Goal: Task Accomplishment & Management: Manage account settings

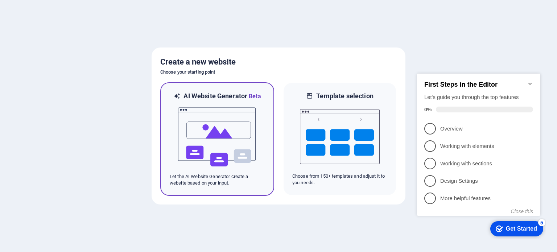
click at [216, 121] on img at bounding box center [217, 137] width 80 height 73
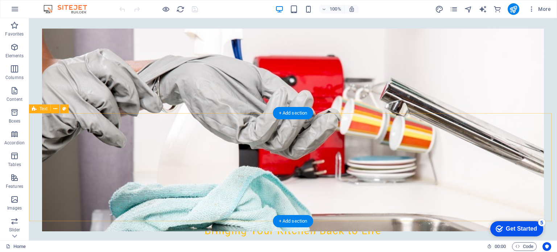
scroll to position [181, 0]
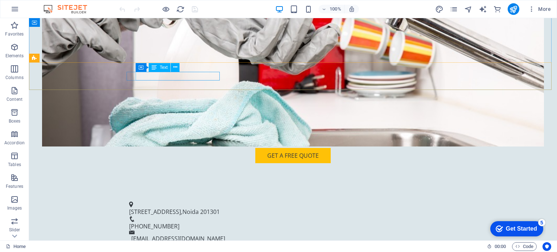
click at [161, 66] on span "Text" at bounding box center [164, 67] width 8 height 4
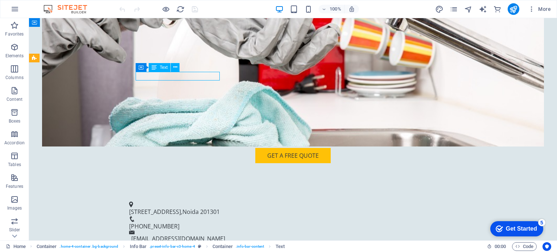
click at [161, 66] on span "Text" at bounding box center [164, 67] width 8 height 4
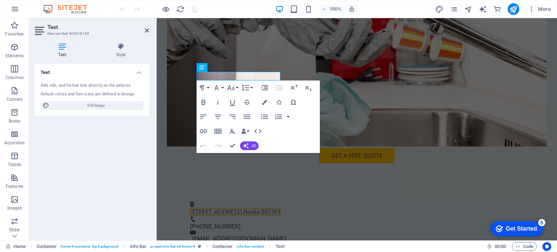
click at [64, 50] on h4 "Text" at bounding box center [64, 50] width 58 height 15
click at [60, 85] on div "Add, edit, and format text directly on the website." at bounding box center [92, 86] width 103 height 6
click at [69, 106] on span "Edit design" at bounding box center [97, 105] width 90 height 9
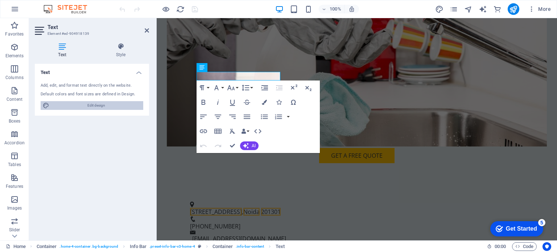
select select "px"
select select "200"
select select "px"
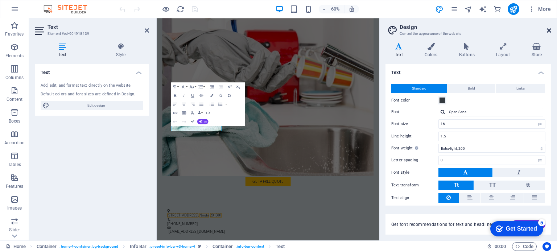
click at [550, 28] on icon at bounding box center [549, 31] width 4 height 6
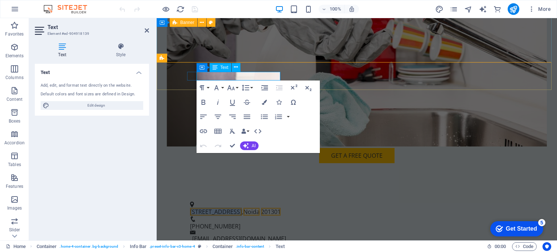
click at [237, 208] on span "123 Repair Lane" at bounding box center [216, 212] width 52 height 8
click at [286, 110] on button "button" at bounding box center [289, 117] width 6 height 15
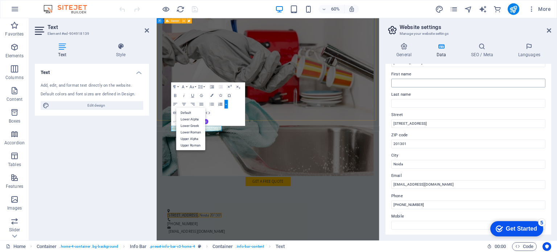
scroll to position [36, 0]
drag, startPoint x: 423, startPoint y: 122, endPoint x: 380, endPoint y: 122, distance: 43.2
click at [380, 122] on aside "Website settings Manage your website settings General Data SEO / Meta Languages…" at bounding box center [469, 129] width 178 height 222
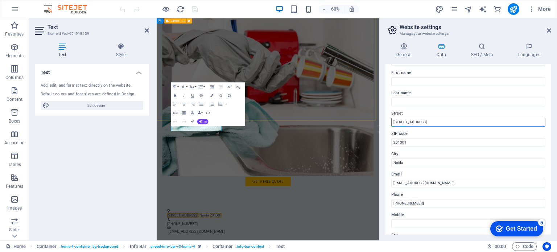
paste input "Shop No. 1, Near Patanjali Store, Gali No 3 ( Mamur)"
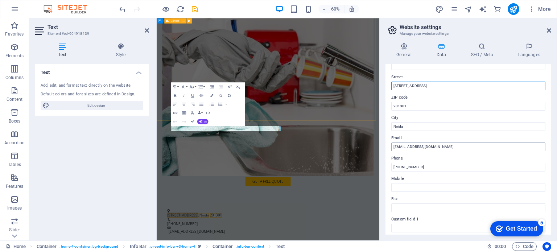
type input "[STREET_ADDRESS]"
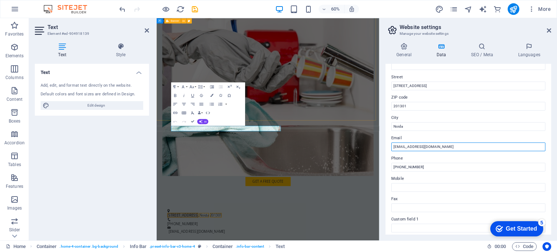
drag, startPoint x: 438, startPoint y: 147, endPoint x: 386, endPoint y: 146, distance: 51.6
click at [386, 146] on div "Contact data for this website. This can be used everywhere on the website and w…" at bounding box center [469, 149] width 166 height 171
click at [482, 175] on label "Mobile" at bounding box center [469, 179] width 154 height 9
click at [482, 183] on input "Mobile" at bounding box center [469, 187] width 154 height 9
drag, startPoint x: 595, startPoint y: 163, endPoint x: 507, endPoint y: 228, distance: 109.5
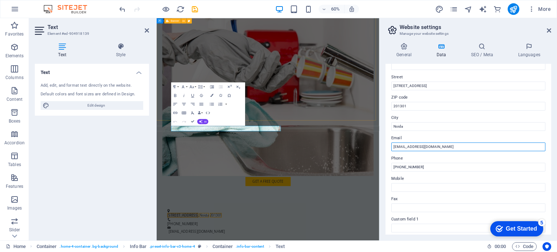
drag, startPoint x: 440, startPoint y: 146, endPoint x: 384, endPoint y: 146, distance: 56.3
click at [384, 146] on div "General Data SEO / Meta Languages Website name noidaservice.in Logo Drag files …" at bounding box center [468, 139] width 177 height 204
paste input "[EMAIL_ADDRESS][DOMAIN_NAME]"
type input "[EMAIL_ADDRESS][DOMAIN_NAME]"
click at [509, 96] on label "ZIP code" at bounding box center [469, 97] width 154 height 9
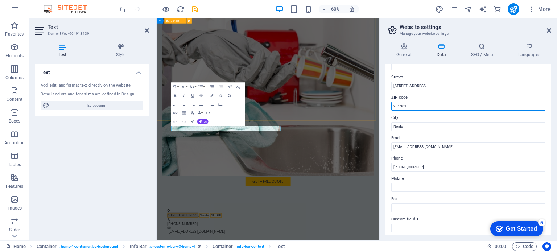
click at [509, 102] on input "201301" at bounding box center [469, 106] width 154 height 9
drag, startPoint x: 401, startPoint y: 166, endPoint x: 444, endPoint y: 168, distance: 42.9
click at [444, 168] on input "+91 123 456 7890" at bounding box center [469, 167] width 154 height 9
paste input "7830784345"
type input "[PHONE_NUMBER]"
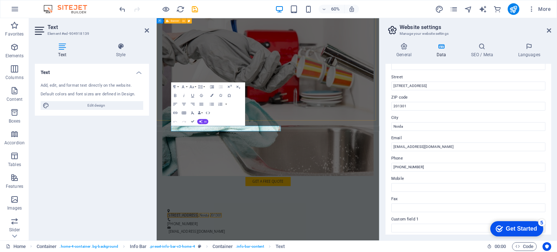
click at [452, 159] on label "Phone" at bounding box center [469, 158] width 154 height 9
click at [452, 163] on input "[PHONE_NUMBER]" at bounding box center [469, 167] width 154 height 9
click at [442, 48] on icon at bounding box center [442, 46] width 32 height 7
click at [408, 47] on icon at bounding box center [404, 46] width 37 height 7
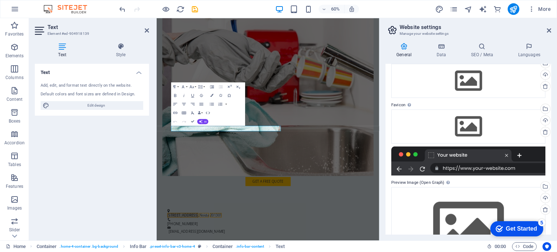
scroll to position [0, 0]
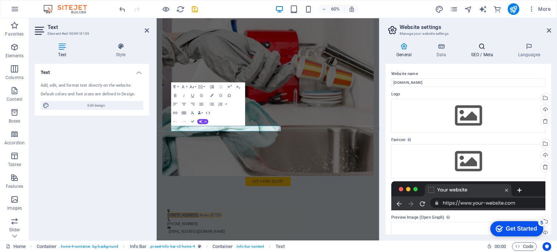
click at [483, 48] on icon at bounding box center [482, 46] width 44 height 7
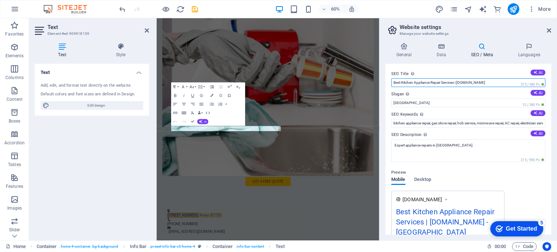
click at [456, 81] on input "Best Kitchen Appliance Repair Services | NoidaService.in" at bounding box center [469, 82] width 154 height 9
type input "Best Kitchen Appliance Repair Services | NoidaService.in"
drag, startPoint x: 502, startPoint y: 85, endPoint x: 483, endPoint y: 85, distance: 19.2
click at [483, 85] on input "Best Kitchen Appliance Repair Services | NoidaService.in" at bounding box center [469, 82] width 154 height 9
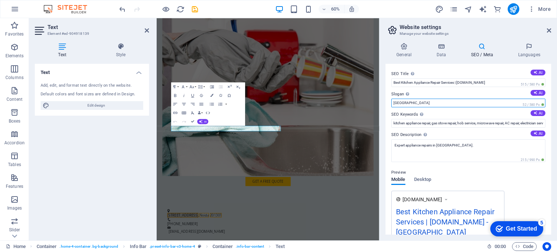
drag, startPoint x: 563, startPoint y: 122, endPoint x: 526, endPoint y: 156, distance: 50.6
drag, startPoint x: 560, startPoint y: 120, endPoint x: 519, endPoint y: 156, distance: 54.6
drag, startPoint x: 408, startPoint y: 103, endPoint x: 392, endPoint y: 103, distance: 16.3
click at [392, 103] on input "Berlin" at bounding box center [469, 103] width 154 height 9
type input "Quality Repairs For Your Appliances"
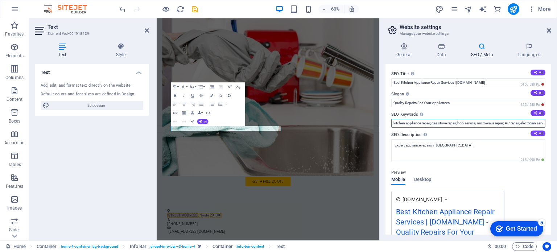
click at [407, 124] on input "kitchen appliance repair, gas stove repair, hob service, microwave repair, AC r…" at bounding box center [469, 123] width 154 height 9
type input "kitchen appliance repair, gas stove repair, hob service, microwave repair, AC r…"
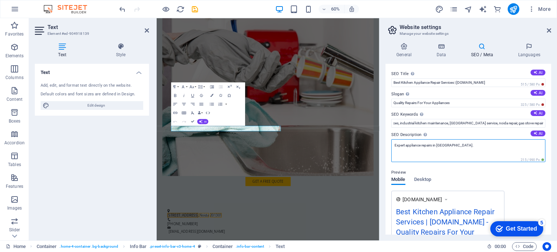
scroll to position [0, 0]
click at [471, 146] on textarea "Expert appliance repairs in Noida." at bounding box center [469, 150] width 154 height 23
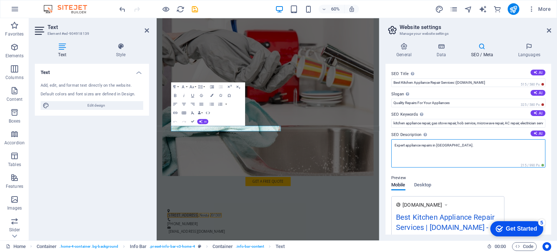
click at [406, 146] on textarea "Expert appliance repairs in Noida." at bounding box center [469, 153] width 154 height 28
type textarea "Expert Kitchen appliance repairs in [GEOGRAPHIC_DATA]."
click at [411, 49] on icon at bounding box center [404, 46] width 37 height 7
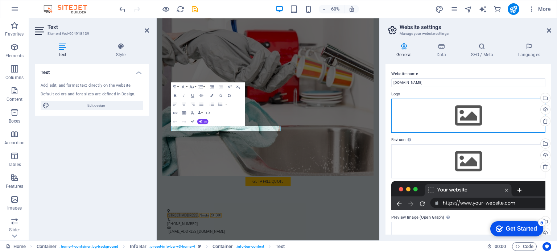
click at [467, 113] on div "Drag files here, click to choose files or select files from Files or our free s…" at bounding box center [469, 116] width 154 height 34
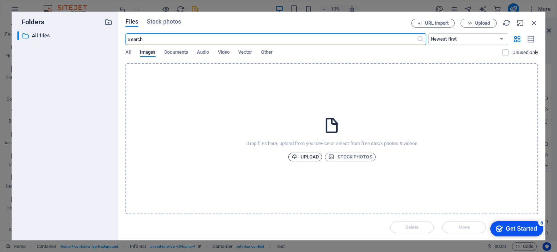
click at [315, 157] on span "Upload" at bounding box center [306, 157] width 28 height 9
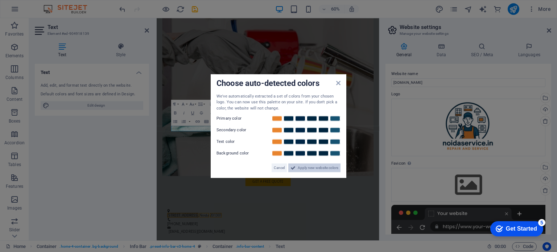
click at [322, 167] on span "Apply new website colors" at bounding box center [318, 168] width 41 height 9
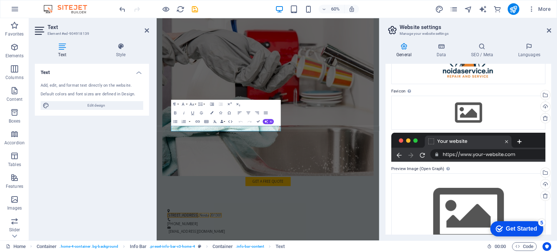
scroll to position [73, 0]
click at [469, 110] on div "Drag files here, click to choose files or select files from Files or our free s…" at bounding box center [469, 112] width 154 height 34
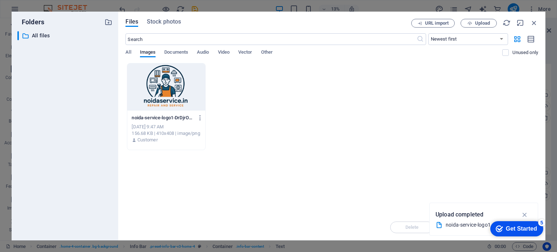
click at [165, 100] on div at bounding box center [166, 87] width 78 height 47
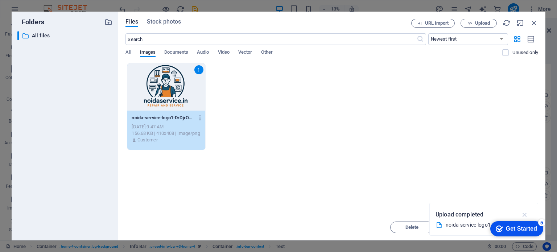
click at [528, 213] on icon "button" at bounding box center [525, 215] width 8 height 8
click at [169, 93] on div "1" at bounding box center [166, 87] width 78 height 47
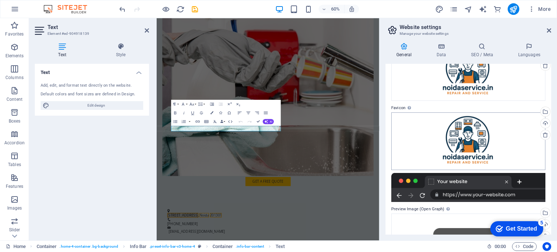
scroll to position [123, 0]
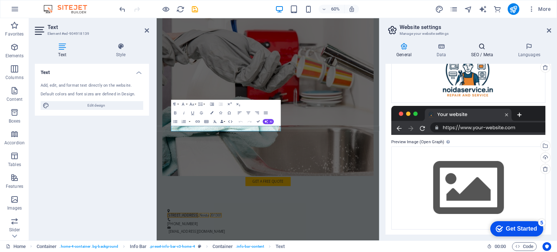
click at [482, 48] on icon at bounding box center [482, 46] width 44 height 7
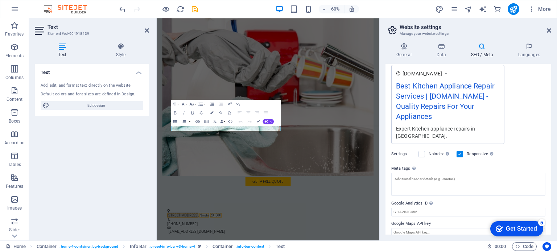
scroll to position [0, 0]
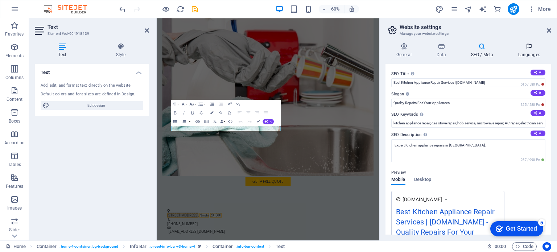
click at [527, 51] on h4 "Languages" at bounding box center [529, 50] width 44 height 15
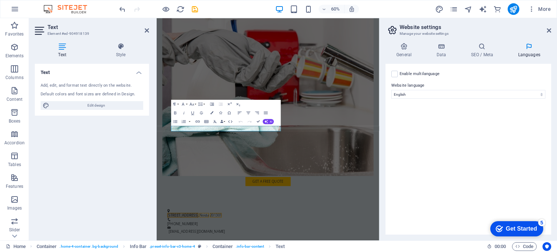
click at [391, 77] on div "Enable multilanguage To disable multilanguage delete all languages until only o…" at bounding box center [469, 149] width 166 height 171
click at [393, 75] on label at bounding box center [395, 74] width 7 height 7
click at [0, 0] on input "Enable multilanguage To disable multilanguage delete all languages until only o…" at bounding box center [0, 0] width 0 height 0
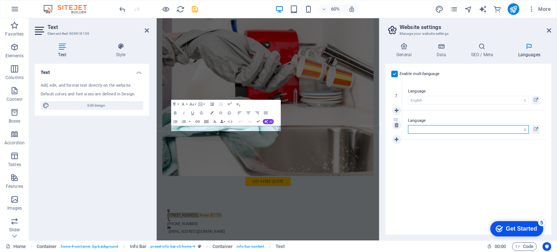
click at [488, 130] on select "Abkhazian Afar Afrikaans Akan Albanian Amharic Arabic Aragonese Armenian Assame…" at bounding box center [468, 129] width 121 height 9
select select "64"
click at [408, 125] on select "Abkhazian Afar Afrikaans Akan Albanian Amharic Arabic Aragonese Armenian Assame…" at bounding box center [468, 129] width 121 height 9
click at [469, 160] on div "Enable multilanguage To disable multilanguage delete all languages until only o…" at bounding box center [469, 149] width 166 height 171
click at [550, 31] on icon at bounding box center [549, 31] width 4 height 6
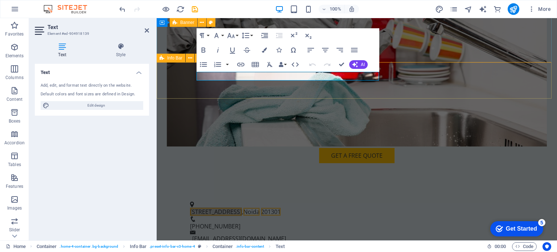
click at [455, 192] on div "Shop No. 1, Near Patanjali Store, Gali No 3 ,Sector 66 , Noida 201301 +91 78307…" at bounding box center [357, 222] width 401 height 60
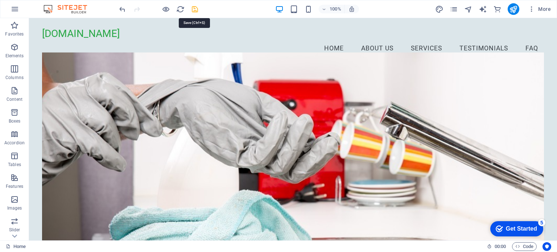
click at [520, 226] on div "Get Started" at bounding box center [521, 229] width 31 height 7
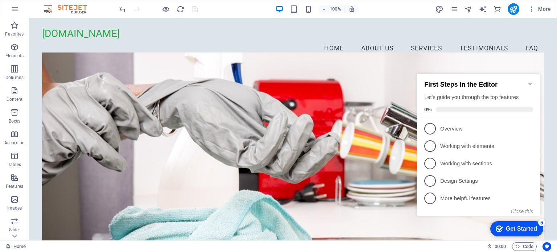
click at [531, 83] on icon "Minimize checklist" at bounding box center [530, 84] width 3 height 2
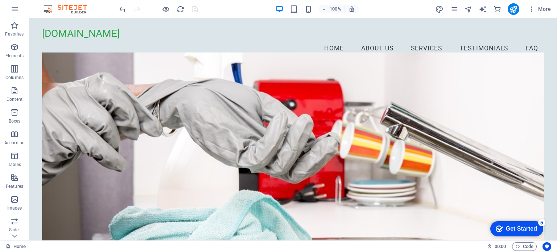
drag, startPoint x: 602, startPoint y: 384, endPoint x: 532, endPoint y: 229, distance: 170.2
drag, startPoint x: 76, startPoint y: 30, endPoint x: 364, endPoint y: 226, distance: 348.6
click at [364, 226] on figure at bounding box center [293, 153] width 502 height 203
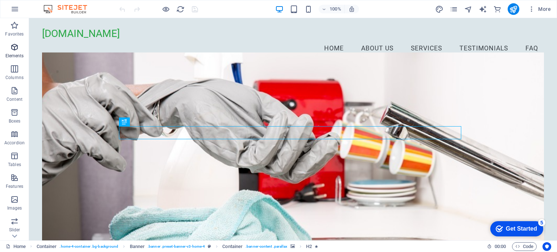
click at [16, 49] on icon "button" at bounding box center [14, 47] width 9 height 9
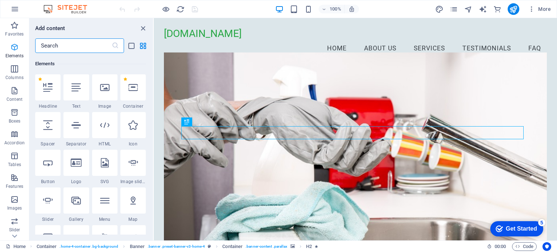
scroll to position [77, 0]
click at [16, 28] on icon "button" at bounding box center [14, 25] width 9 height 9
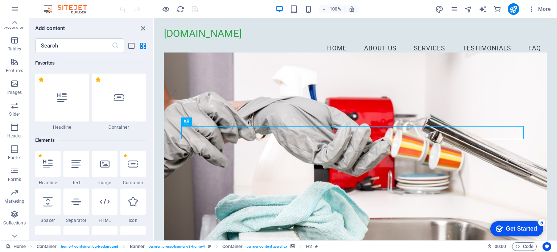
scroll to position [126, 0]
click at [12, 191] on p "Marketing" at bounding box center [14, 192] width 20 height 6
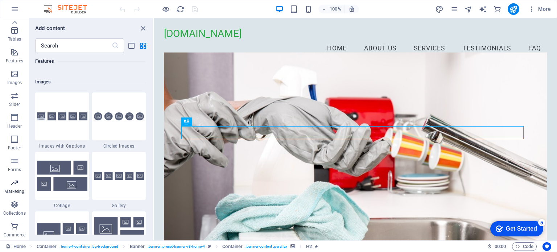
scroll to position [5912, 0]
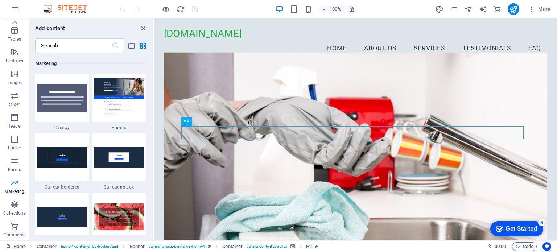
click at [512, 227] on div "Get Started" at bounding box center [521, 229] width 31 height 7
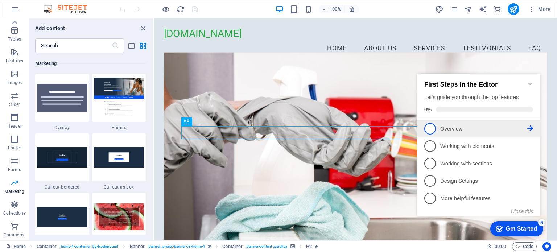
click at [436, 127] on link "1 Overview - incomplete" at bounding box center [479, 129] width 109 height 12
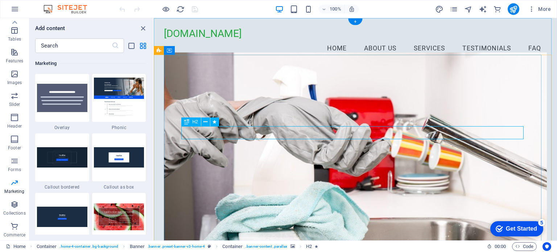
scroll to position [0, 0]
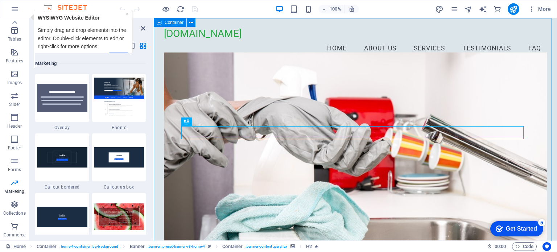
click at [143, 28] on icon "close panel" at bounding box center [143, 28] width 8 height 8
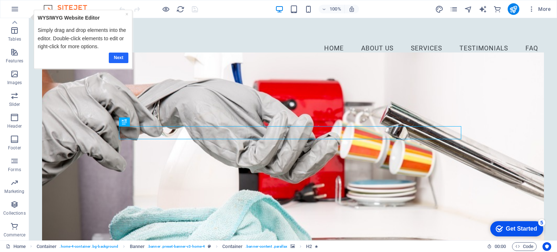
click at [114, 53] on link "Next" at bounding box center [119, 57] width 20 height 11
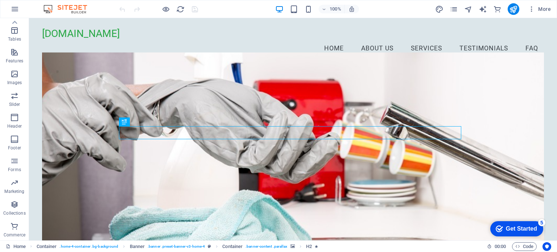
click at [519, 226] on div "Get Started" at bounding box center [521, 229] width 31 height 7
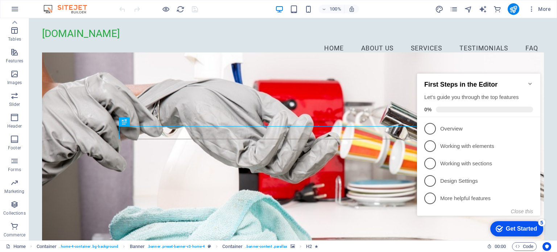
click at [531, 81] on icon "Minimize checklist" at bounding box center [531, 84] width 6 height 6
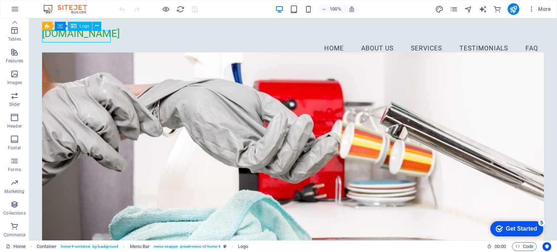
select select "px"
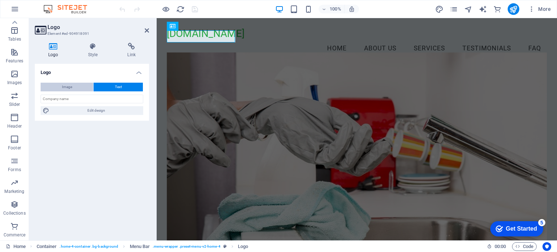
click at [77, 84] on button "Image" at bounding box center [67, 87] width 53 height 9
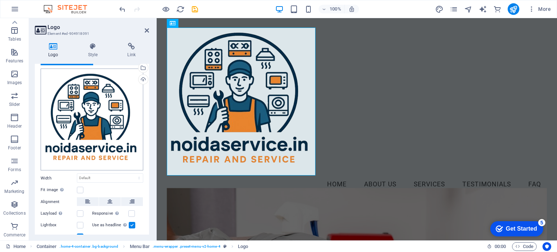
scroll to position [54, 0]
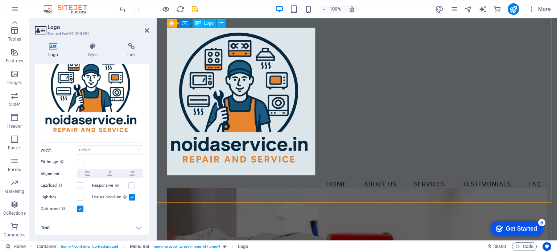
click at [287, 138] on div at bounding box center [357, 102] width 381 height 148
click at [81, 159] on label at bounding box center [80, 162] width 7 height 7
click at [0, 0] on input "Fit image Automatically fit image to a fixed width and height" at bounding box center [0, 0] width 0 height 0
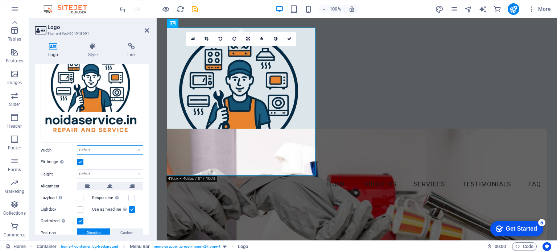
click at [100, 150] on select "Default auto px rem % em vh vw" at bounding box center [110, 150] width 66 height 9
select select "px"
click at [131, 146] on select "Default auto px rem % em vh vw" at bounding box center [110, 150] width 66 height 9
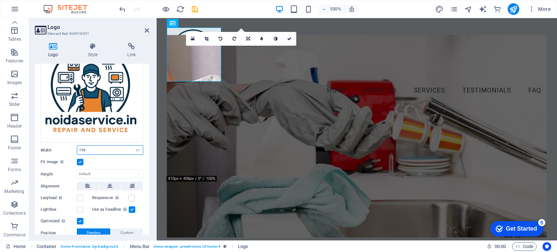
type input "150"
click at [98, 161] on div "Fit image Automatically fit image to a fixed width and height" at bounding box center [92, 162] width 103 height 9
click at [81, 159] on label at bounding box center [80, 162] width 7 height 7
click at [0, 0] on input "Fit image Automatically fit image to a fixed width and height" at bounding box center [0, 0] width 0 height 0
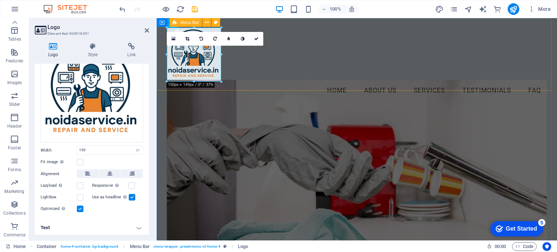
click at [338, 77] on div "Menu Home About Us Services Testimonials FAQ" at bounding box center [357, 63] width 401 height 91
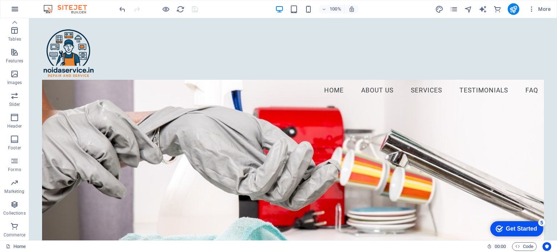
click at [13, 11] on icon "button" at bounding box center [15, 9] width 9 height 9
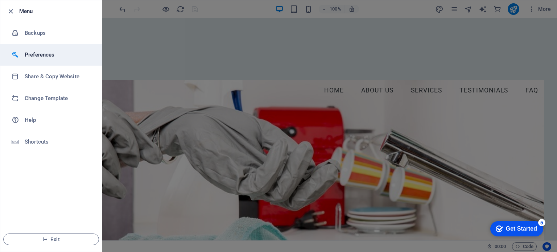
click at [39, 56] on h6 "Preferences" at bounding box center [58, 54] width 67 height 9
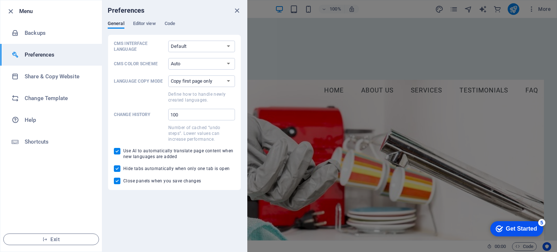
click at [309, 48] on div at bounding box center [278, 126] width 557 height 252
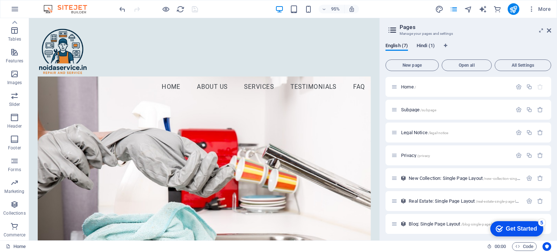
click at [431, 43] on span "Hindi (1)" at bounding box center [426, 46] width 18 height 10
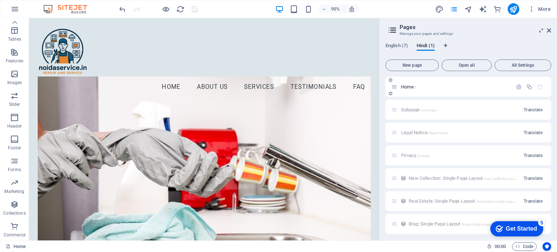
click at [404, 87] on span "Home /" at bounding box center [408, 86] width 15 height 5
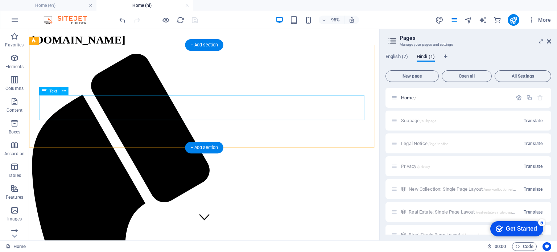
scroll to position [0, 0]
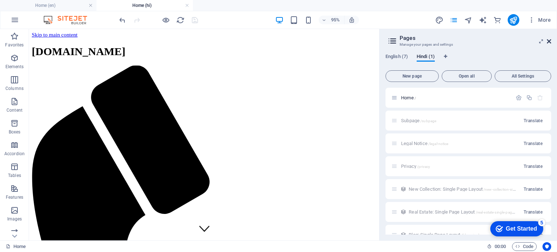
click at [551, 40] on icon at bounding box center [549, 41] width 4 height 6
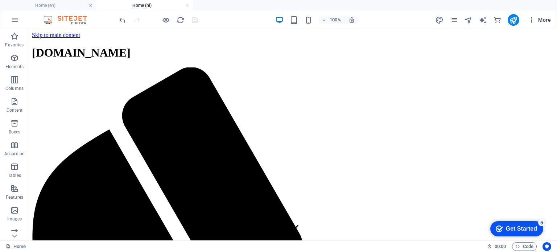
click at [543, 20] on span "More" at bounding box center [539, 19] width 23 height 7
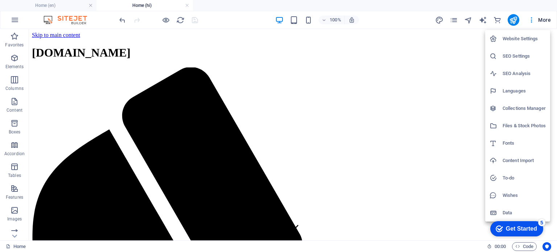
click at [521, 55] on h6 "SEO Settings" at bounding box center [524, 56] width 43 height 9
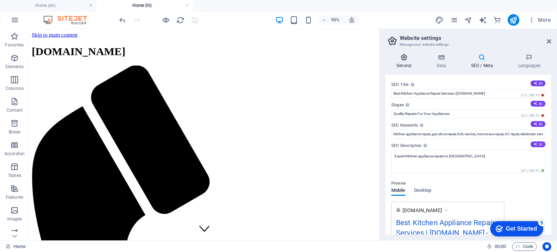
click at [402, 57] on icon at bounding box center [404, 57] width 37 height 7
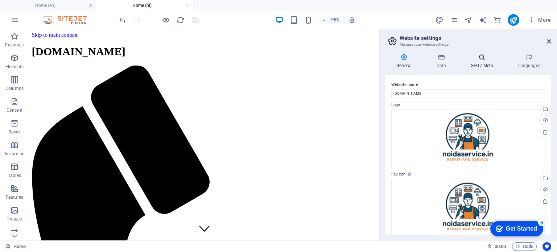
click at [485, 57] on icon at bounding box center [482, 57] width 44 height 7
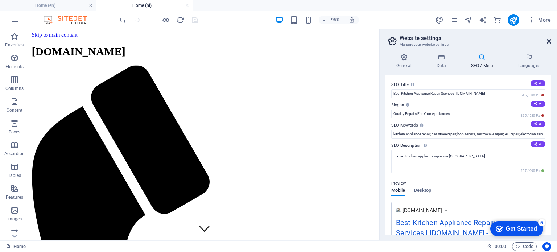
click at [551, 40] on icon at bounding box center [549, 41] width 4 height 6
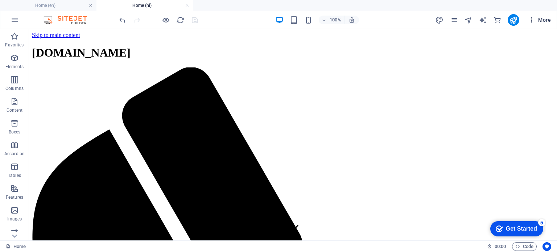
click at [539, 20] on span "More" at bounding box center [539, 19] width 23 height 7
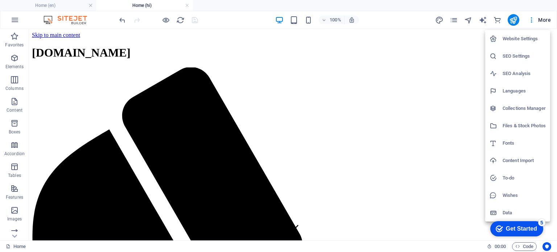
click at [524, 38] on h6 "Website Settings" at bounding box center [524, 38] width 43 height 9
select select "41"
select select "64"
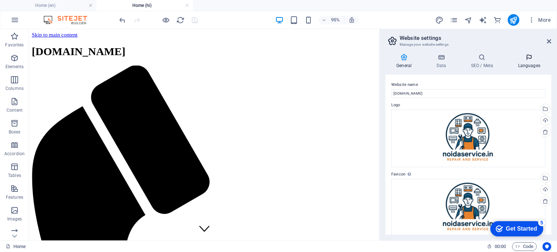
click at [533, 59] on icon at bounding box center [529, 57] width 44 height 7
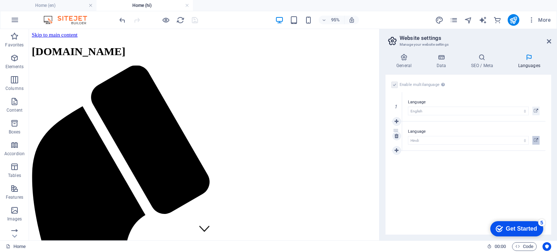
click at [537, 139] on icon at bounding box center [536, 140] width 4 height 9
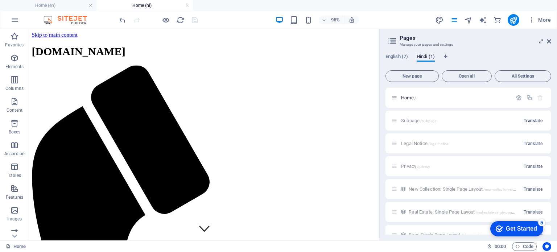
click at [534, 119] on span "Translate" at bounding box center [533, 121] width 19 height 6
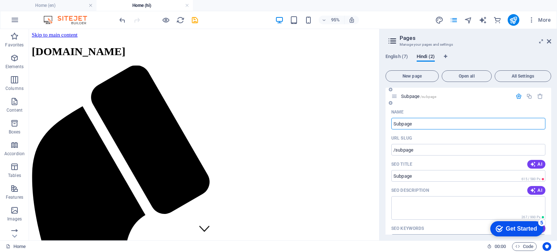
scroll to position [36, 0]
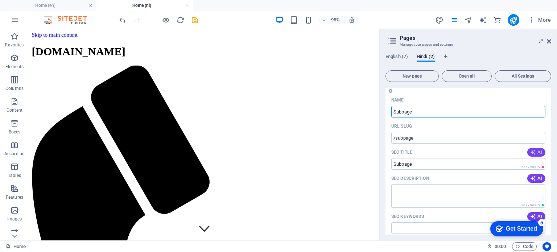
click at [531, 150] on icon "button" at bounding box center [534, 153] width 6 height 6
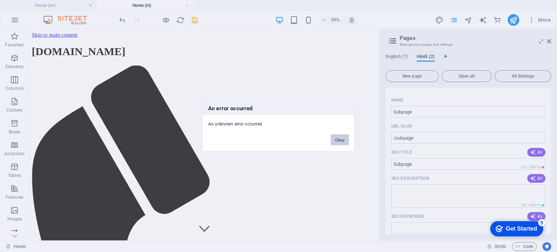
click at [339, 139] on button "Okay" at bounding box center [340, 139] width 18 height 11
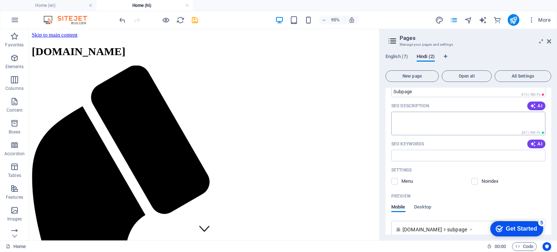
scroll to position [0, 0]
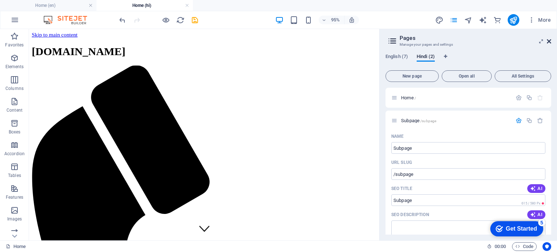
click at [551, 39] on icon at bounding box center [549, 41] width 4 height 6
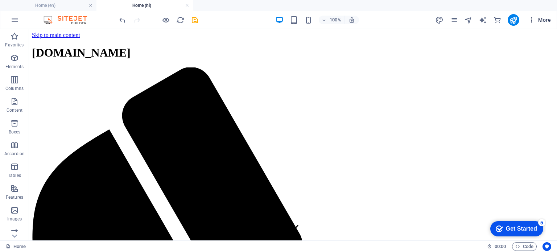
click at [541, 19] on span "More" at bounding box center [539, 19] width 23 height 7
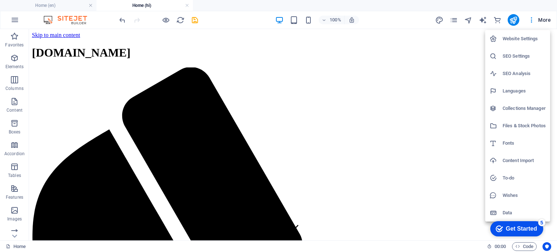
click at [521, 70] on h6 "SEO Analysis" at bounding box center [524, 73] width 43 height 9
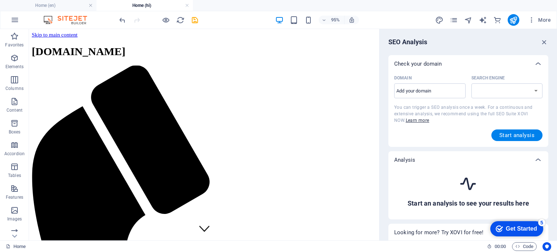
select select "google.com"
click at [546, 39] on icon "button" at bounding box center [545, 42] width 8 height 8
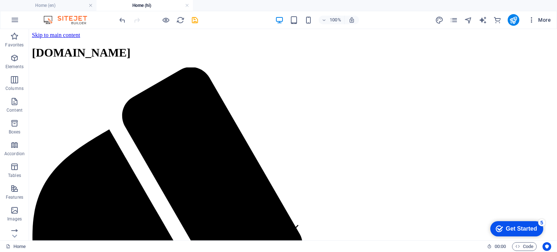
click at [545, 19] on span "More" at bounding box center [539, 19] width 23 height 7
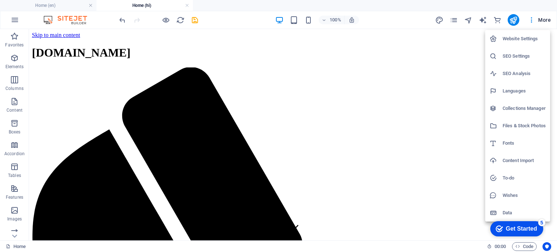
click at [525, 89] on h6 "Languages" at bounding box center [524, 91] width 43 height 9
select select "41"
select select "64"
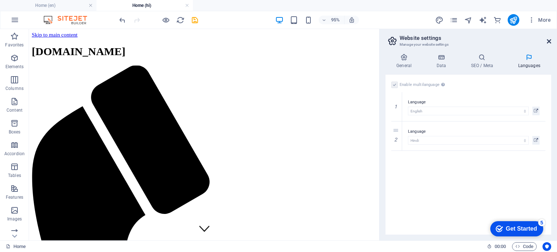
click at [550, 42] on icon at bounding box center [549, 41] width 4 height 6
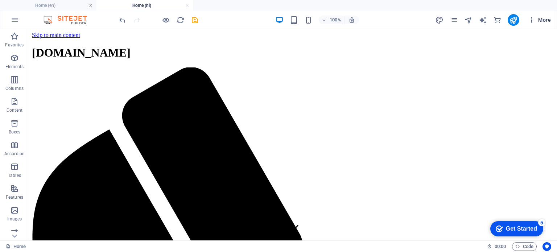
click at [541, 19] on span "More" at bounding box center [539, 19] width 23 height 7
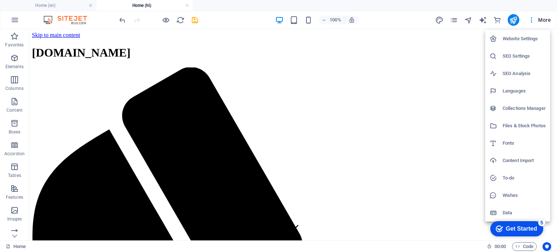
click at [206, 52] on div at bounding box center [278, 126] width 557 height 252
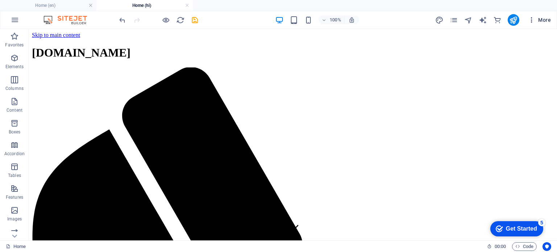
click at [546, 17] on span "More" at bounding box center [539, 19] width 23 height 7
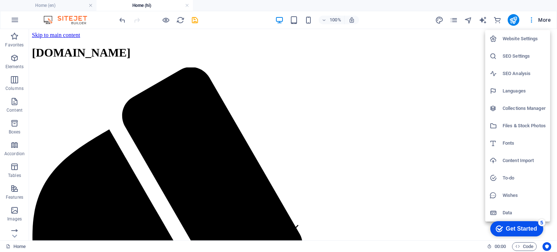
click at [528, 37] on h6 "Website Settings" at bounding box center [524, 38] width 43 height 9
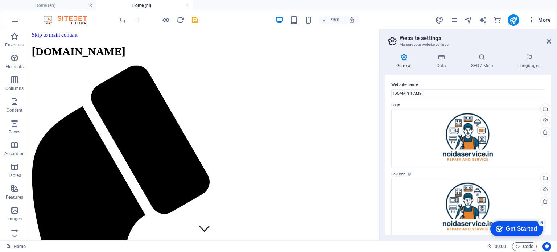
click at [542, 23] on span "More" at bounding box center [539, 19] width 23 height 7
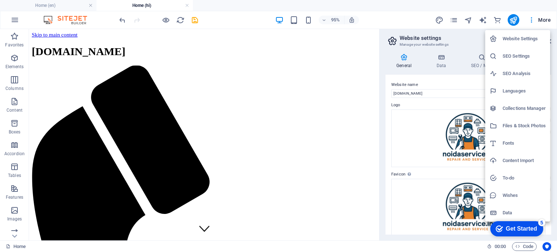
click at [528, 57] on h6 "SEO Settings" at bounding box center [524, 56] width 43 height 9
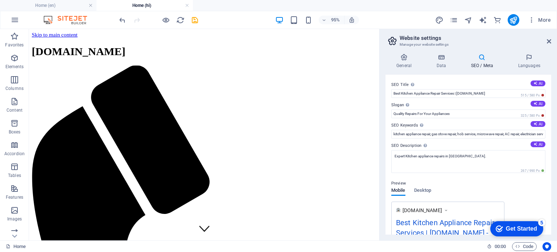
click at [528, 57] on icon at bounding box center [529, 57] width 44 height 7
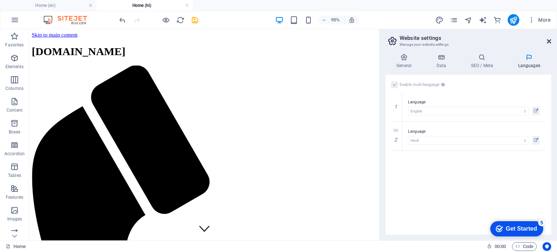
click at [549, 42] on icon at bounding box center [549, 41] width 4 height 6
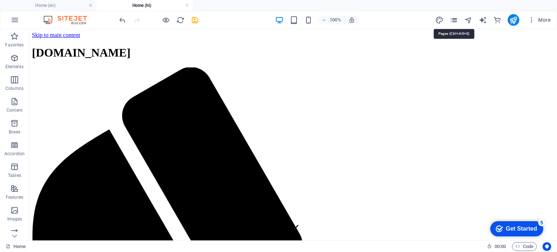
click at [454, 20] on icon "pages" at bounding box center [454, 20] width 8 height 8
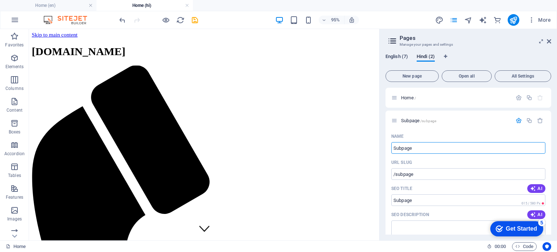
click at [400, 58] on span "English (7)" at bounding box center [397, 57] width 23 height 10
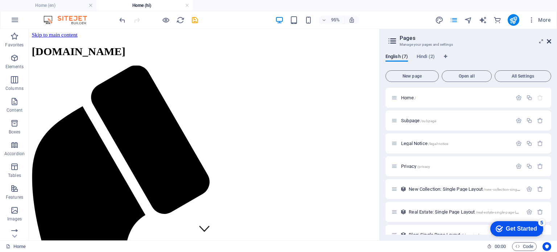
click at [549, 41] on icon at bounding box center [549, 41] width 4 height 6
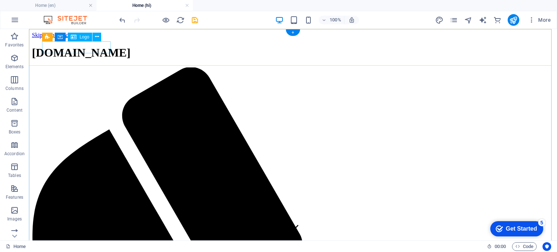
click at [81, 53] on div "[DOMAIN_NAME]" at bounding box center [293, 52] width 523 height 13
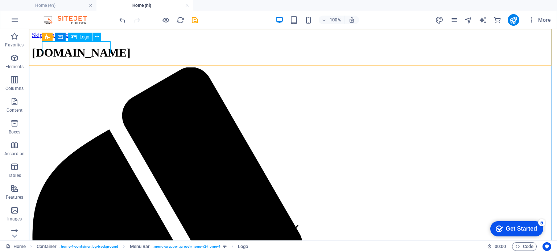
click at [85, 39] on span "Logo" at bounding box center [84, 37] width 10 height 4
select select "px"
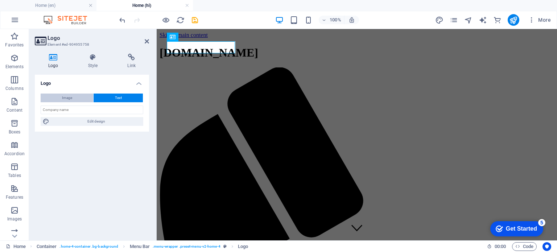
click at [62, 97] on span "Image" at bounding box center [67, 98] width 10 height 9
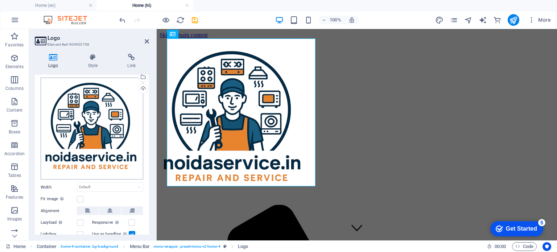
scroll to position [65, 0]
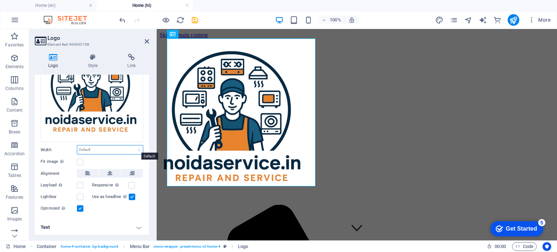
click at [103, 148] on select "Default auto px rem % em vh vw" at bounding box center [110, 150] width 66 height 9
select select "px"
click at [131, 146] on select "Default auto px rem % em vh vw" at bounding box center [110, 150] width 66 height 9
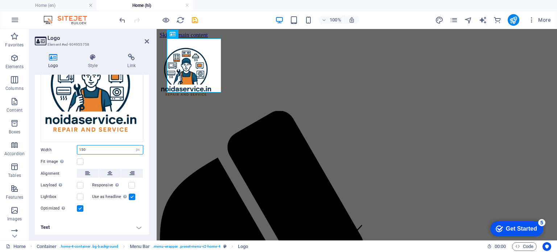
type input "150"
click at [118, 226] on h4 "Text" at bounding box center [92, 227] width 114 height 17
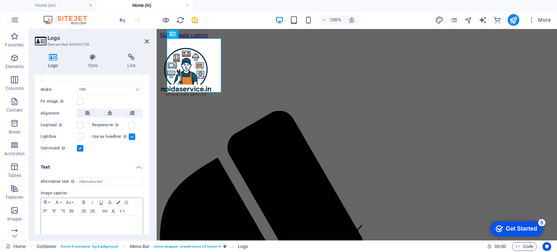
scroll to position [133, 0]
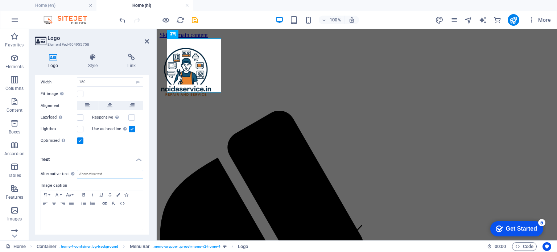
click at [96, 173] on input "Alternative text The alternative text is used by devices that cannot display im…" at bounding box center [110, 174] width 66 height 9
drag, startPoint x: 105, startPoint y: 173, endPoint x: 51, endPoint y: 169, distance: 53.8
click at [51, 170] on div "Alternative text The alternative text is used by devices that cannot display im…" at bounding box center [92, 174] width 103 height 9
type input "[DOMAIN_NAME]"
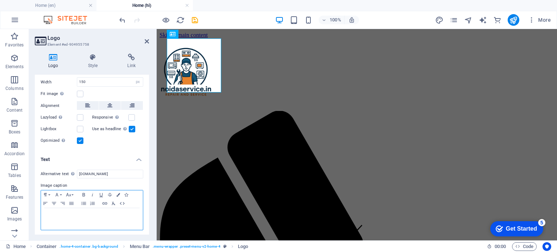
click at [67, 213] on p at bounding box center [92, 215] width 95 height 7
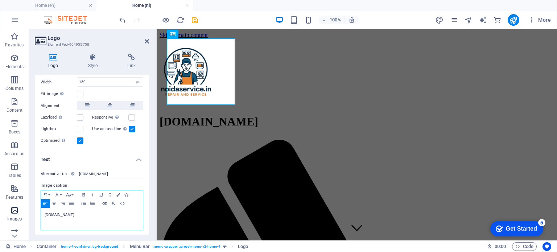
drag, startPoint x: 76, startPoint y: 216, endPoint x: 25, endPoint y: 209, distance: 51.2
click at [25, 209] on section "Favorites Elements Columns Content Boxes Accordion Tables Features Images Slide…" at bounding box center [278, 135] width 557 height 212
click at [110, 159] on h4 "Text" at bounding box center [92, 157] width 114 height 13
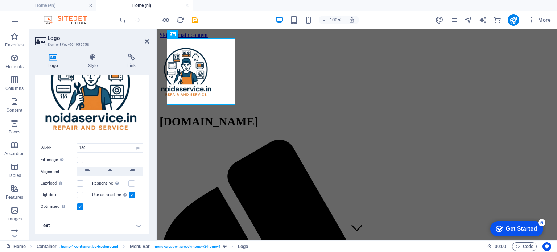
scroll to position [65, 0]
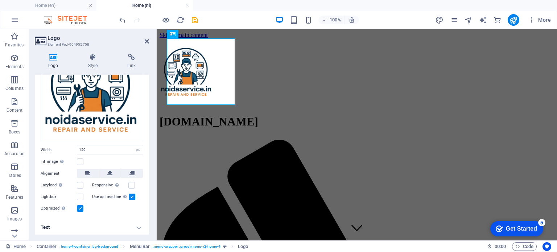
click at [140, 222] on h4 "Text" at bounding box center [92, 227] width 114 height 17
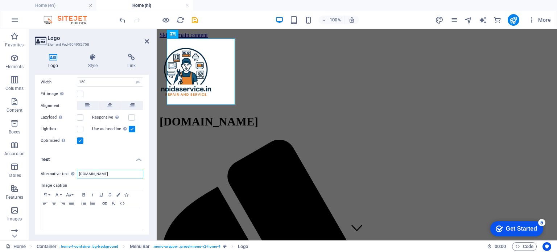
drag, startPoint x: 110, startPoint y: 173, endPoint x: 64, endPoint y: 169, distance: 46.2
click at [64, 170] on div "Alternative text The alternative text is used by devices that cannot display im…" at bounding box center [92, 174] width 103 height 9
click at [116, 149] on div "Image Text Drag files here, click to choose files or select files from Files or…" at bounding box center [92, 53] width 114 height 197
click at [139, 157] on h4 "Text" at bounding box center [92, 157] width 114 height 13
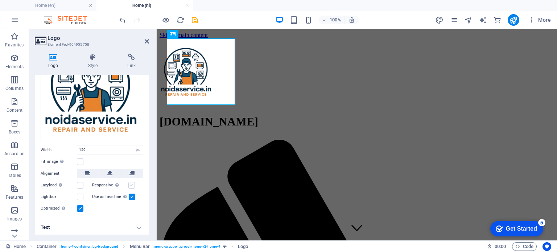
click at [131, 185] on label at bounding box center [131, 185] width 7 height 7
click at [0, 0] on input "Responsive Automatically load retina image and smartphone optimized sizes." at bounding box center [0, 0] width 0 height 0
click at [100, 57] on icon at bounding box center [93, 57] width 37 height 7
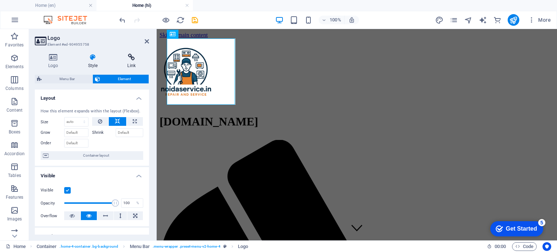
click at [135, 59] on icon at bounding box center [131, 57] width 35 height 7
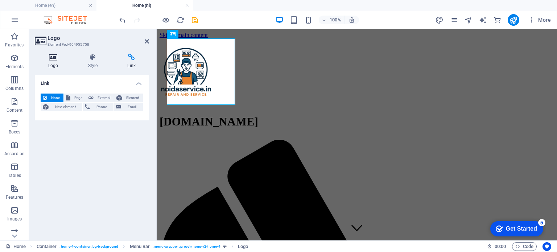
click at [52, 64] on h4 "Logo" at bounding box center [55, 61] width 40 height 15
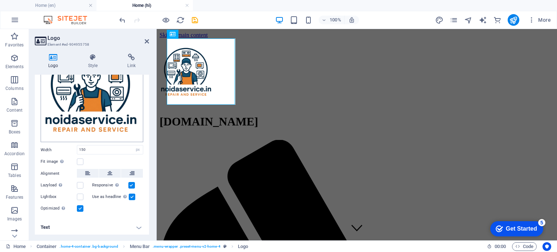
scroll to position [0, 0]
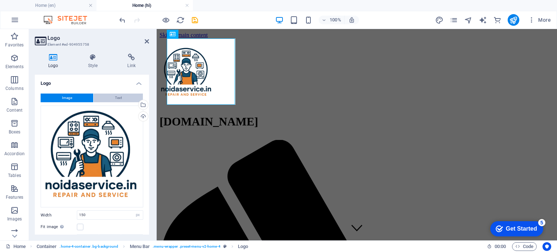
click at [103, 98] on button "Text" at bounding box center [118, 98] width 49 height 9
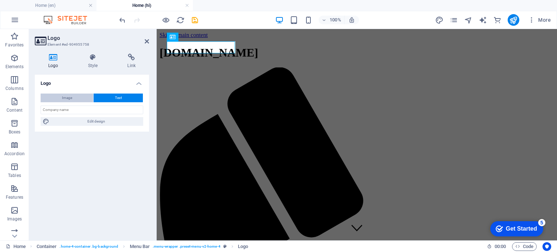
click at [75, 99] on button "Image" at bounding box center [67, 98] width 53 height 9
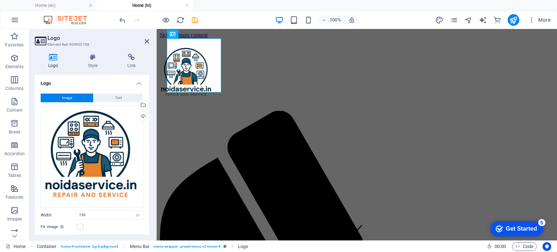
click at [79, 85] on h4 "Logo" at bounding box center [92, 81] width 114 height 13
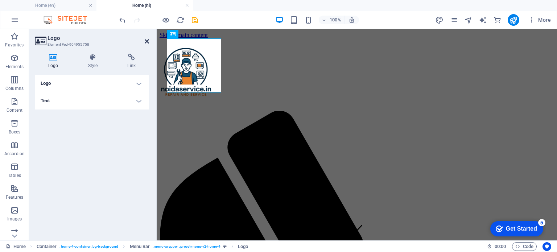
click at [149, 42] on icon at bounding box center [147, 41] width 4 height 6
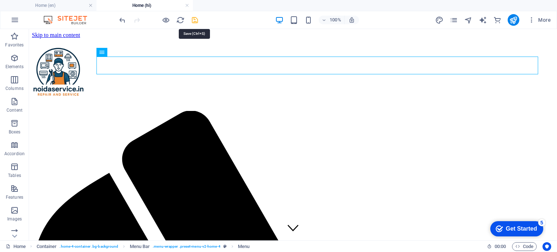
click at [192, 19] on icon "save" at bounding box center [195, 20] width 8 height 8
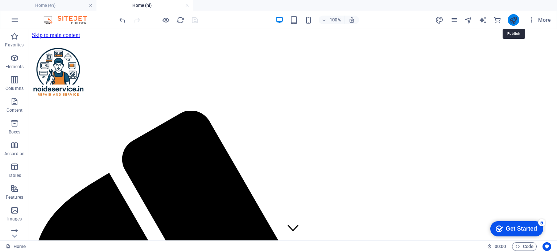
click at [513, 19] on icon "publish" at bounding box center [514, 20] width 8 height 8
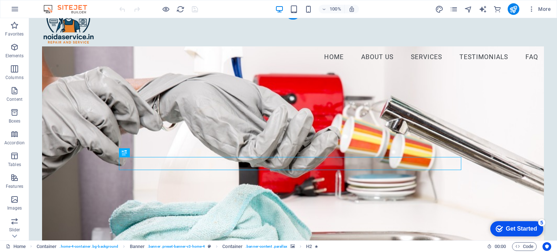
scroll to position [36, 0]
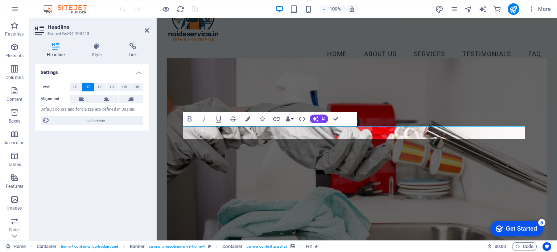
click at [56, 52] on h4 "Headline" at bounding box center [57, 50] width 45 height 15
click at [485, 174] on figure at bounding box center [357, 159] width 381 height 203
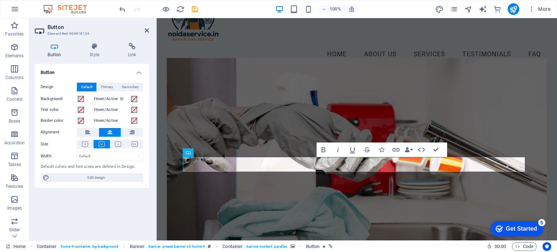
click at [55, 54] on h4 "Button" at bounding box center [56, 50] width 42 height 15
drag, startPoint x: 385, startPoint y: 164, endPoint x: 327, endPoint y: 162, distance: 57.7
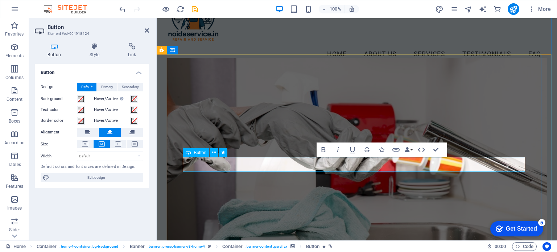
click at [409, 151] on icon "button" at bounding box center [410, 150] width 7 height 4
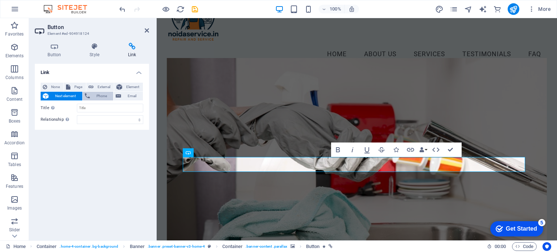
click at [99, 94] on span "Phone" at bounding box center [101, 96] width 19 height 9
click at [94, 109] on input "Phone" at bounding box center [110, 108] width 66 height 9
paste input "7830784345"
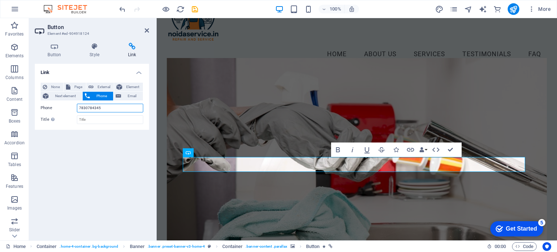
type input "7830784345"
click at [76, 188] on div "Link None Page External Element Next element Phone Email Page Home Subpage Lega…" at bounding box center [92, 149] width 114 height 171
click at [147, 30] on icon at bounding box center [147, 31] width 4 height 6
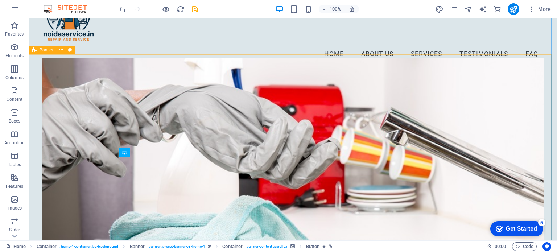
click at [512, 143] on figure at bounding box center [293, 159] width 502 height 203
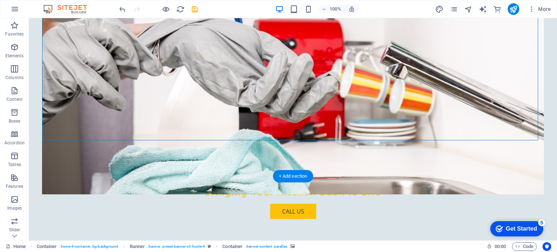
scroll to position [218, 0]
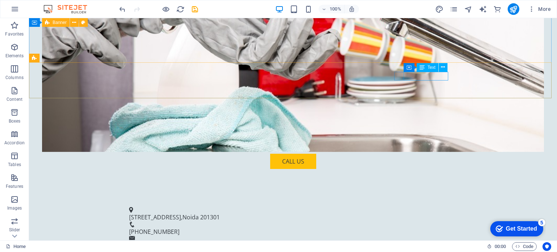
click at [432, 69] on span "Text" at bounding box center [432, 67] width 8 height 4
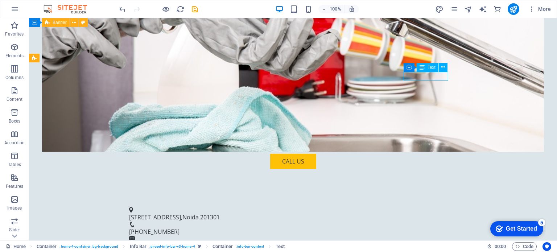
click at [432, 69] on span "Text" at bounding box center [432, 67] width 8 height 4
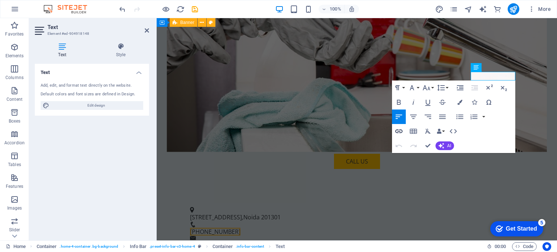
click at [401, 130] on icon "button" at bounding box center [399, 132] width 7 height 4
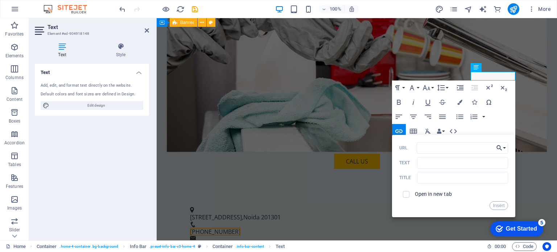
click at [504, 148] on button "Choose Link" at bounding box center [502, 148] width 14 height 12
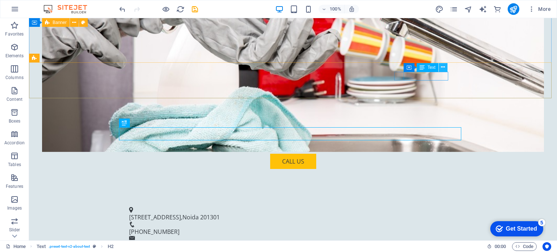
click at [445, 70] on icon at bounding box center [443, 68] width 4 height 8
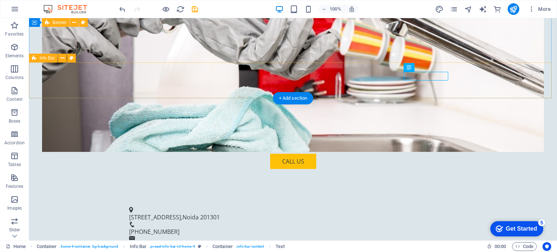
click at [378, 198] on div "Shop No. 1, Near Patanjali Store, Gali No 3 ,Sector 66 , Noida 201301 +91 78307…" at bounding box center [293, 228] width 528 height 60
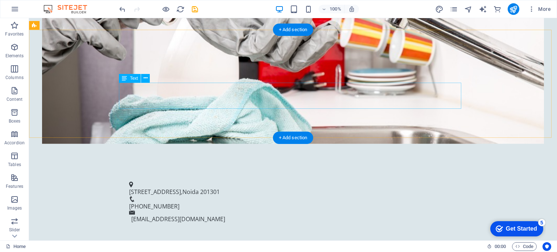
scroll to position [286, 0]
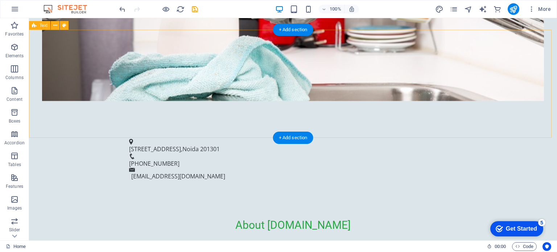
click at [447, 190] on div "About NoidaService.in At NoidaService.in, we specialize in the repair of a vari…" at bounding box center [293, 244] width 528 height 108
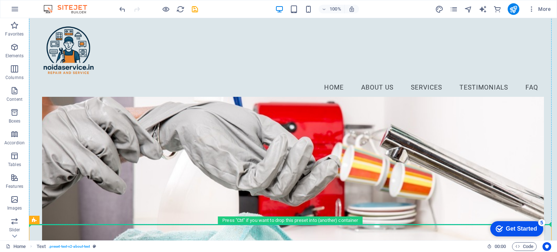
scroll to position [0, 0]
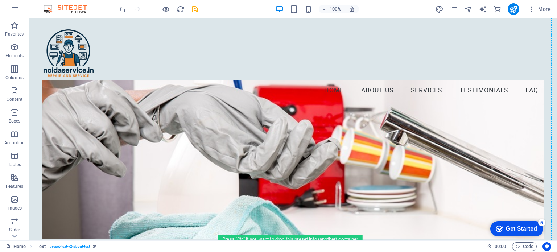
drag, startPoint x: 35, startPoint y: 25, endPoint x: 53, endPoint y: 3, distance: 28.4
click at [53, 18] on section "Favorites Elements Columns Content Boxes Accordion Tables Features Images Slide…" at bounding box center [278, 129] width 557 height 222
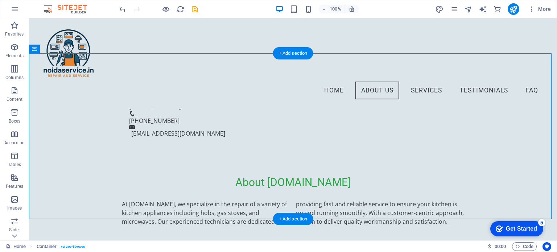
scroll to position [298, 0]
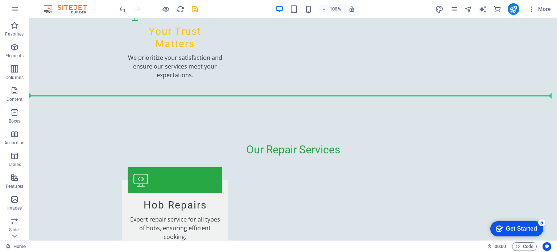
drag, startPoint x: 75, startPoint y: 40, endPoint x: 70, endPoint y: 131, distance: 91.6
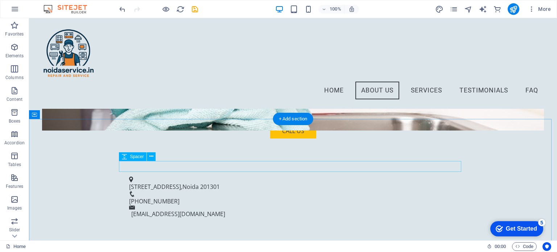
scroll to position [229, 0]
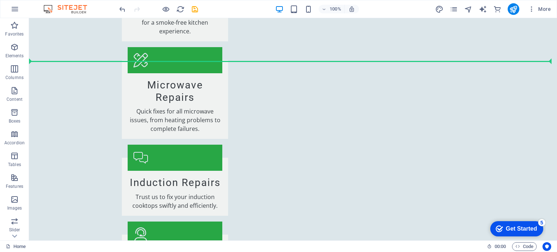
drag, startPoint x: 76, startPoint y: 135, endPoint x: 102, endPoint y: 70, distance: 69.2
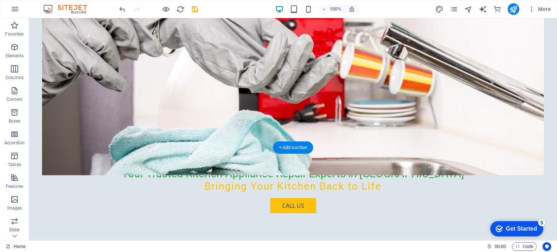
scroll to position [181, 0]
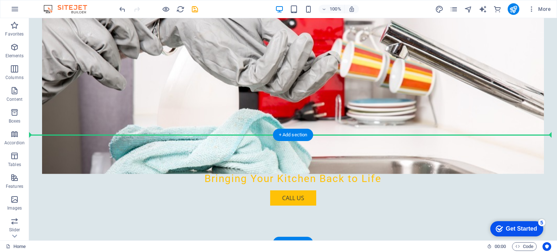
drag, startPoint x: 80, startPoint y: 183, endPoint x: 95, endPoint y: 164, distance: 24.5
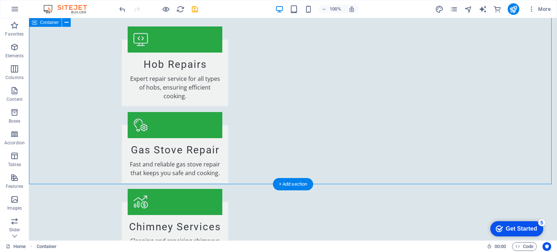
scroll to position [508, 0]
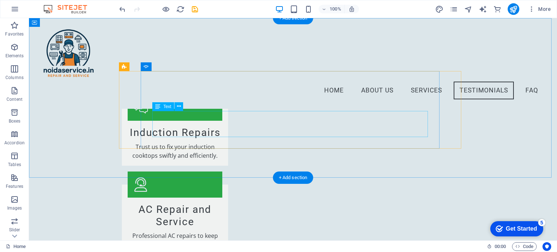
scroll to position [760, 0]
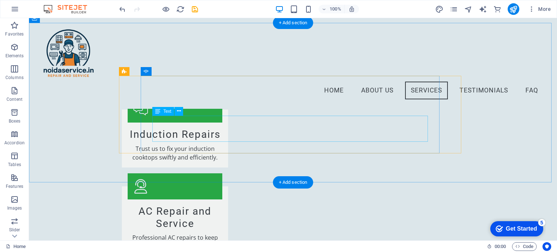
drag, startPoint x: 349, startPoint y: 129, endPoint x: 222, endPoint y: 130, distance: 127.4
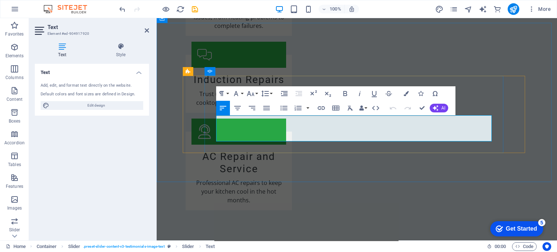
drag, startPoint x: 420, startPoint y: 129, endPoint x: 432, endPoint y: 139, distance: 15.8
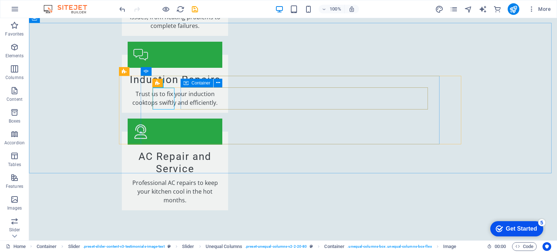
click at [189, 85] on div "Container" at bounding box center [197, 83] width 33 height 9
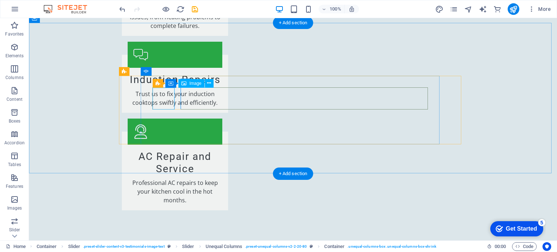
select select "px"
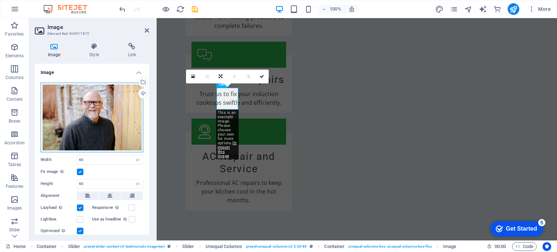
click at [99, 112] on div "Drag files here, click to choose files or select files from Files or our free s…" at bounding box center [92, 118] width 103 height 70
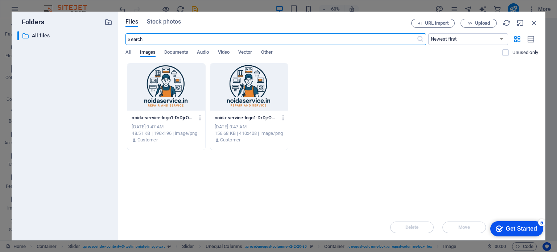
scroll to position [959, 0]
click at [534, 23] on icon "button" at bounding box center [535, 23] width 8 height 8
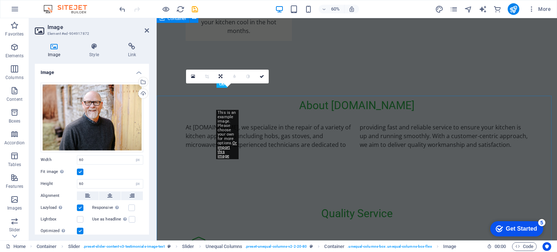
scroll to position [833, 0]
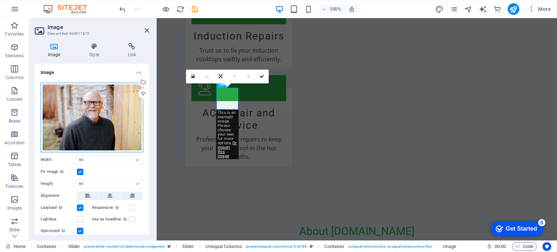
click at [94, 114] on div "Drag files here, click to choose files or select files from Files or our free s…" at bounding box center [92, 118] width 103 height 70
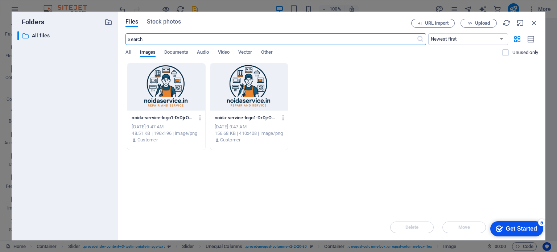
scroll to position [959, 0]
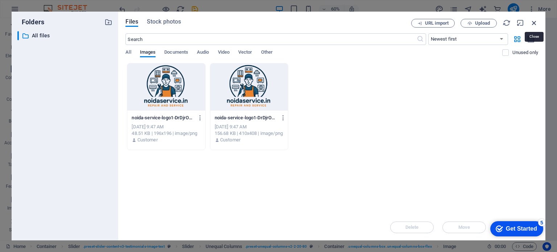
click at [532, 23] on icon "button" at bounding box center [535, 23] width 8 height 8
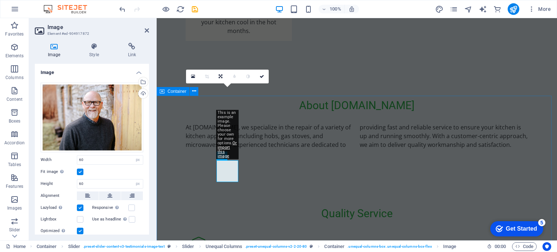
scroll to position [833, 0]
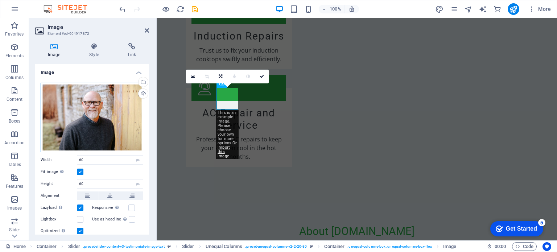
click at [129, 103] on div "Drag files here, click to choose files or select files from Files or our free s…" at bounding box center [92, 118] width 103 height 70
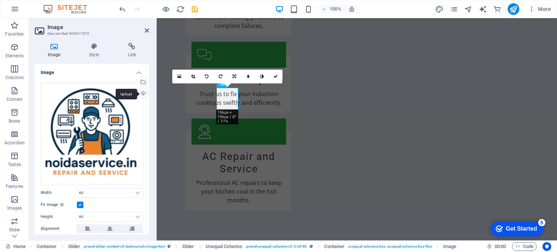
click at [142, 92] on div "Upload" at bounding box center [142, 94] width 11 height 11
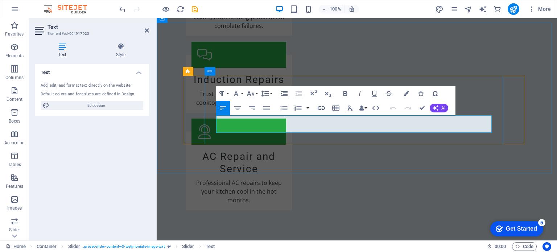
drag, startPoint x: 361, startPoint y: 129, endPoint x: 484, endPoint y: 130, distance: 122.3
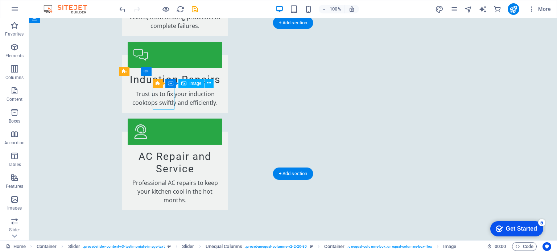
select select "px"
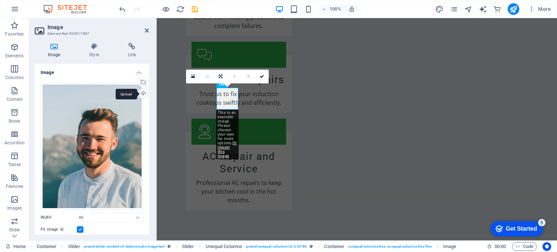
click at [141, 93] on div "Upload" at bounding box center [142, 94] width 11 height 11
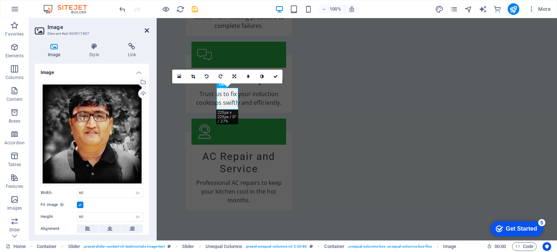
click at [147, 30] on icon at bounding box center [147, 31] width 4 height 6
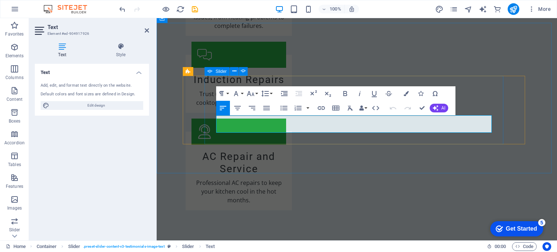
drag, startPoint x: 372, startPoint y: 128, endPoint x: 495, endPoint y: 130, distance: 123.4
drag, startPoint x: 372, startPoint y: 130, endPoint x: 489, endPoint y: 129, distance: 116.5
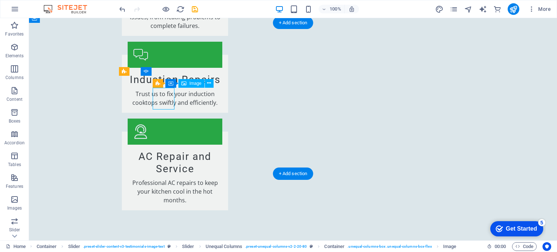
select select "px"
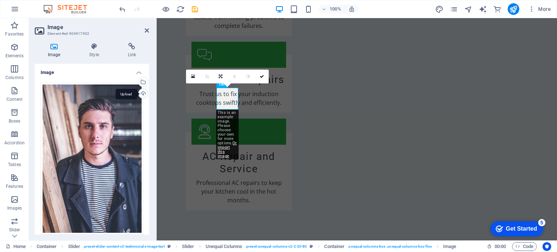
click at [144, 94] on div "Upload" at bounding box center [142, 94] width 11 height 11
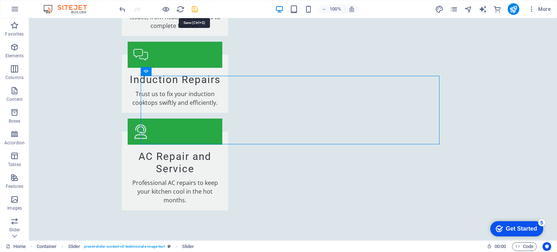
click at [195, 8] on icon "save" at bounding box center [195, 9] width 8 height 8
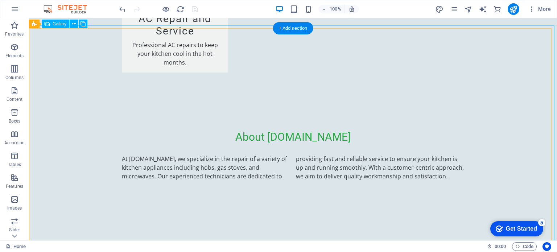
scroll to position [978, 0]
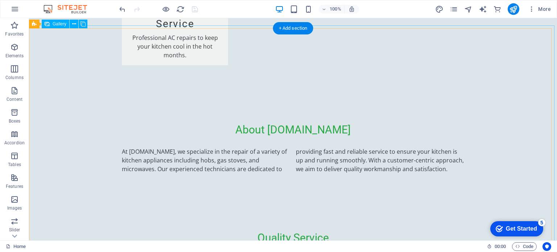
select select "px"
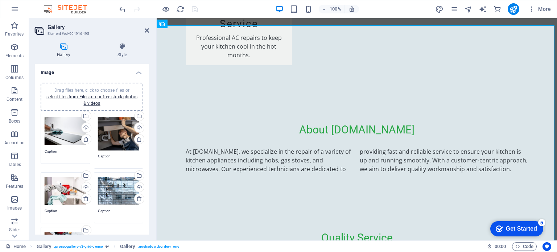
click at [115, 133] on div "Drag files here, click to choose files or select files from Files or our free s…" at bounding box center [119, 134] width 42 height 34
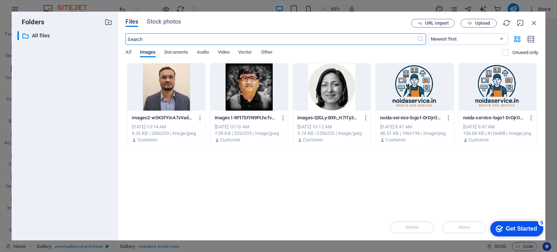
scroll to position [1104, 0]
click at [533, 22] on icon "button" at bounding box center [535, 23] width 8 height 8
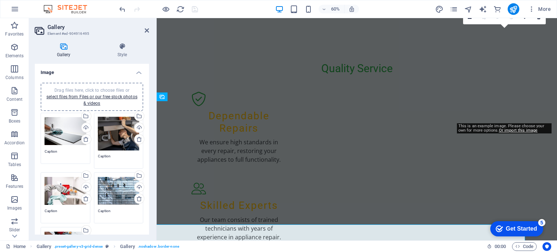
scroll to position [978, 0]
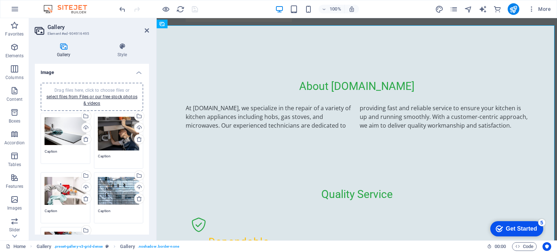
click at [111, 139] on div "Drag files here, click to choose files or select files from Files or our free s…" at bounding box center [119, 134] width 42 height 34
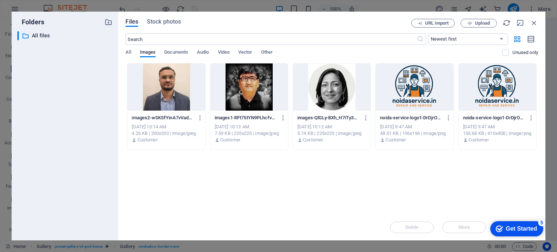
scroll to position [1104, 0]
click at [168, 24] on span "Stock photos" at bounding box center [164, 21] width 34 height 9
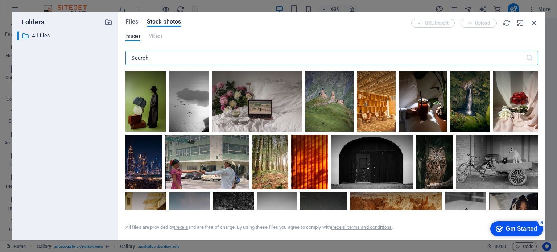
click at [175, 57] on input "text" at bounding box center [326, 58] width 400 height 15
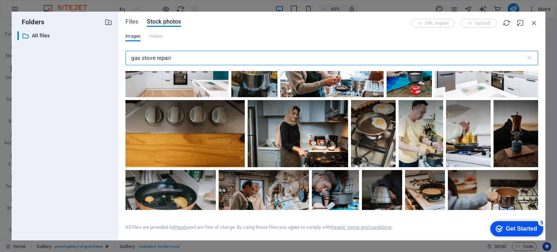
scroll to position [181, 0]
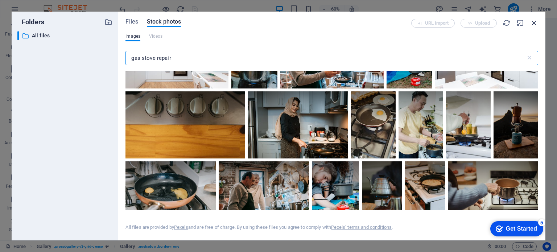
type input "gas stove repair"
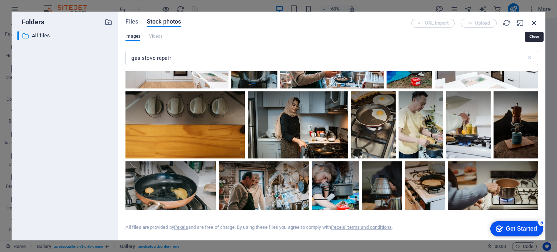
click at [534, 23] on icon "button" at bounding box center [535, 23] width 8 height 8
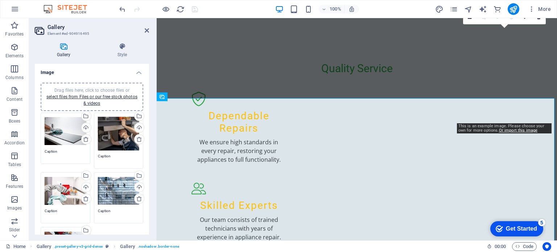
scroll to position [978, 0]
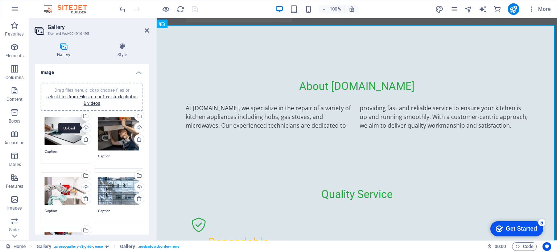
click at [86, 129] on div "Upload" at bounding box center [85, 128] width 11 height 11
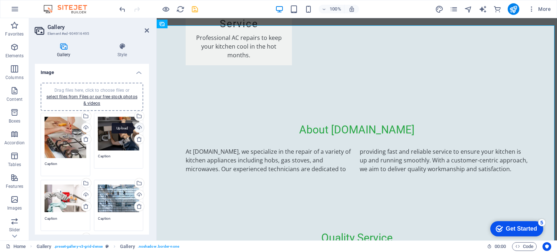
click at [139, 127] on div "Upload" at bounding box center [138, 128] width 11 height 11
click at [139, 126] on div "Upload" at bounding box center [138, 128] width 11 height 11
click at [138, 127] on div "Upload" at bounding box center [138, 128] width 11 height 11
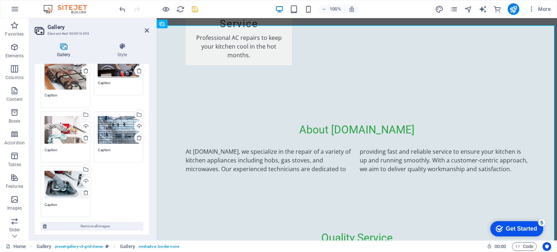
scroll to position [73, 0]
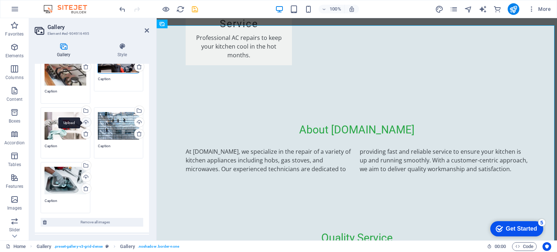
click at [84, 122] on div "Upload" at bounding box center [85, 123] width 11 height 11
click at [136, 122] on div "Upload" at bounding box center [138, 123] width 11 height 11
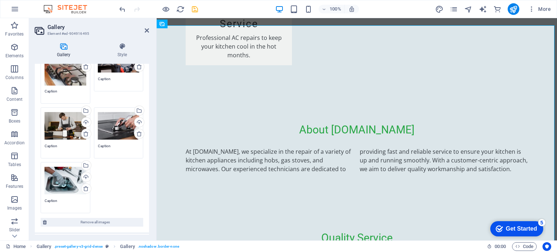
scroll to position [109, 0]
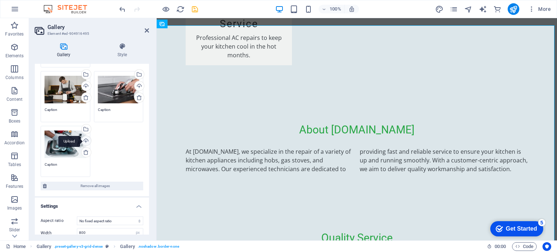
click at [85, 140] on div "Upload" at bounding box center [85, 141] width 11 height 11
click at [83, 140] on div "Upload" at bounding box center [85, 141] width 11 height 11
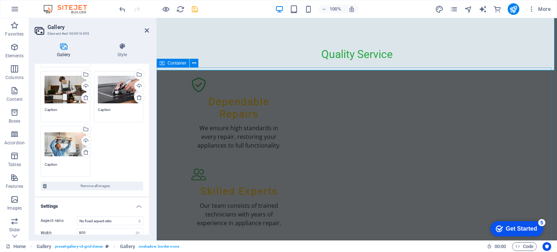
scroll to position [1195, 0]
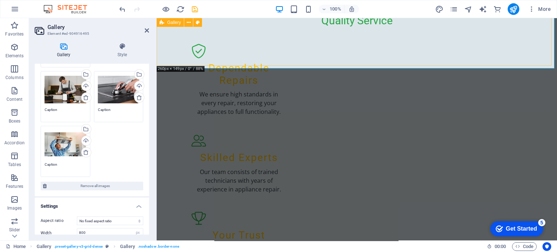
click at [143, 30] on header "Gallery Element #ed-904916495" at bounding box center [92, 27] width 114 height 19
click at [147, 32] on icon at bounding box center [147, 31] width 4 height 6
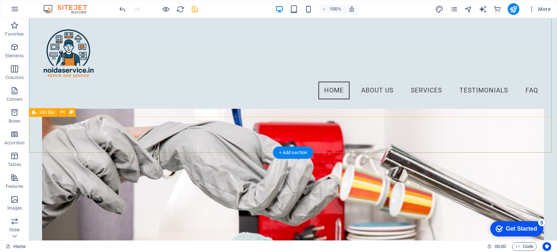
scroll to position [0, 0]
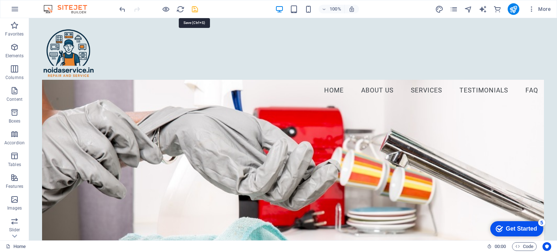
click at [196, 9] on icon "save" at bounding box center [195, 9] width 8 height 8
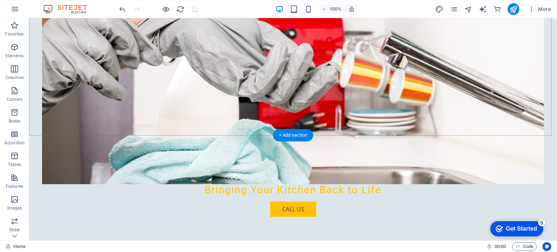
scroll to position [181, 0]
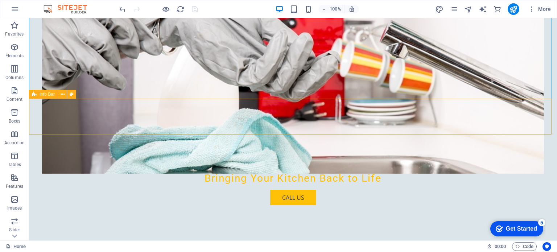
click at [48, 95] on span "Info Bar" at bounding box center [47, 94] width 15 height 4
select select "vw"
select select "rem"
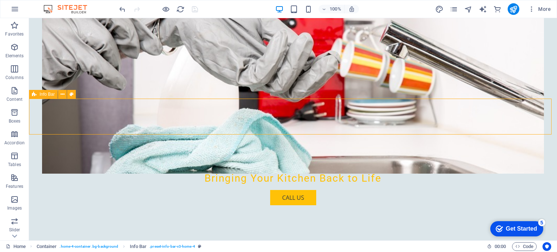
select select "vw"
select select "preset-info-bar-v3-home-4"
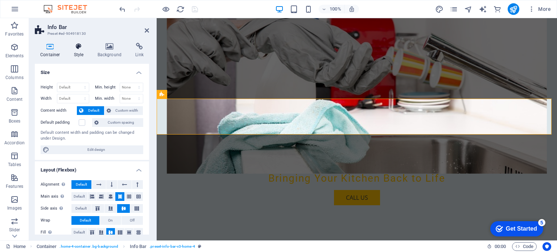
click at [81, 54] on h4 "Style" at bounding box center [81, 50] width 24 height 15
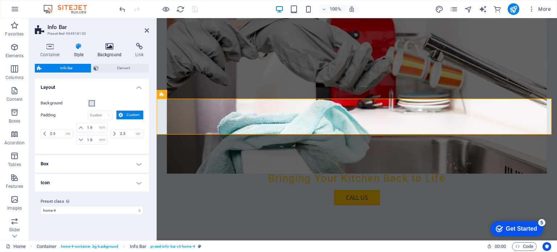
click at [116, 50] on icon at bounding box center [109, 46] width 35 height 7
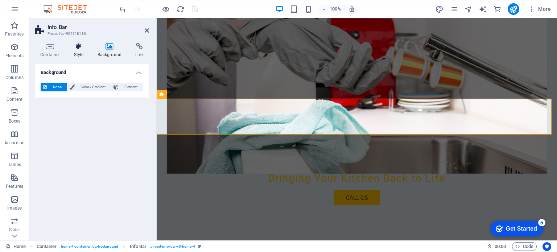
click at [80, 50] on icon at bounding box center [79, 46] width 21 height 7
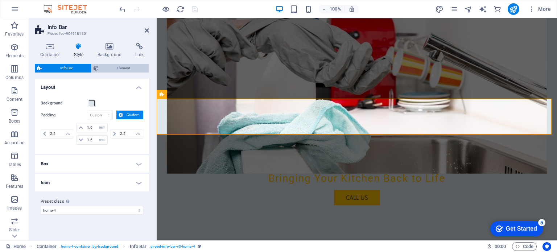
click at [121, 69] on span "Element" at bounding box center [124, 68] width 46 height 9
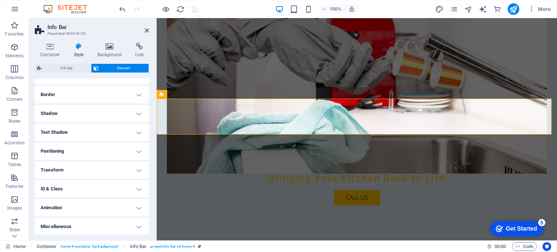
scroll to position [150, 0]
click at [53, 53] on h4 "Container" at bounding box center [52, 50] width 34 height 15
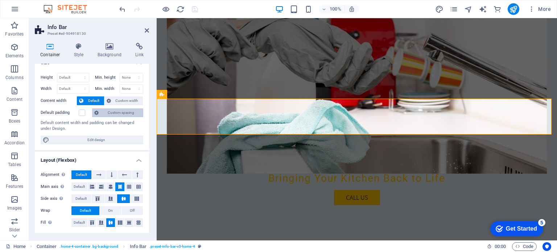
scroll to position [0, 0]
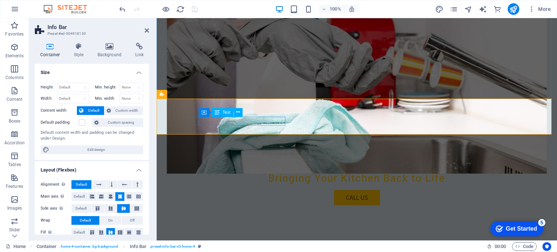
click at [240, 111] on icon at bounding box center [238, 113] width 4 height 8
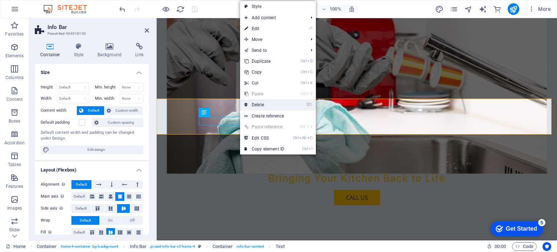
click at [264, 102] on link "⌦ Delete" at bounding box center [264, 104] width 49 height 11
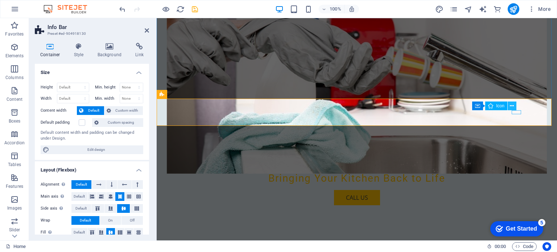
click at [514, 105] on button at bounding box center [512, 106] width 9 height 9
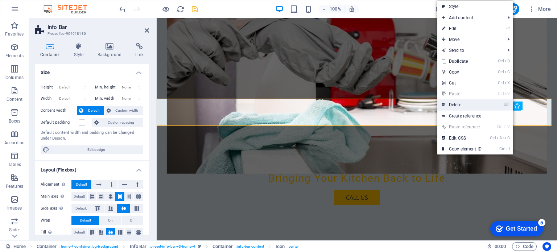
click at [463, 106] on link "⌦ Delete" at bounding box center [462, 104] width 49 height 11
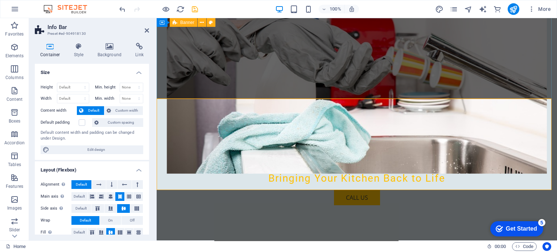
click at [544, 83] on div "Your Trusted Kitchen Appliance Repair Experts in Noida Bringing Your Kitchen Ba…" at bounding box center [357, 80] width 401 height 307
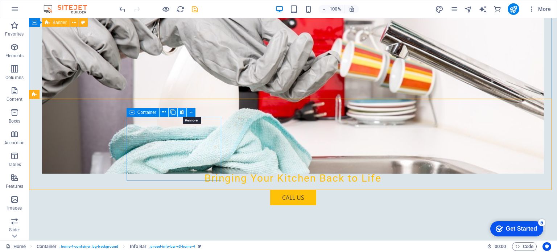
click at [181, 111] on icon at bounding box center [182, 113] width 4 height 8
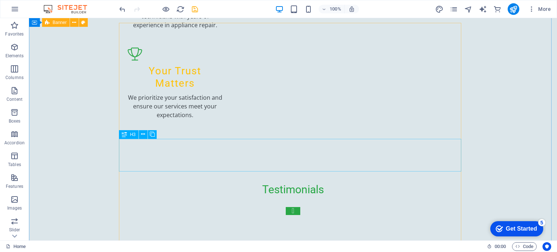
scroll to position [1379, 0]
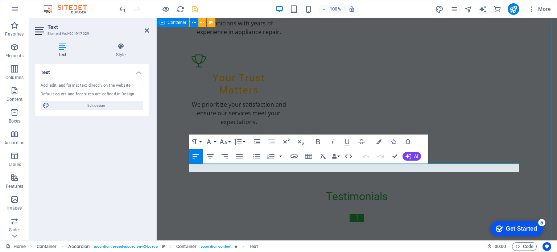
drag, startPoint x: 357, startPoint y: 168, endPoint x: 526, endPoint y: 168, distance: 168.8
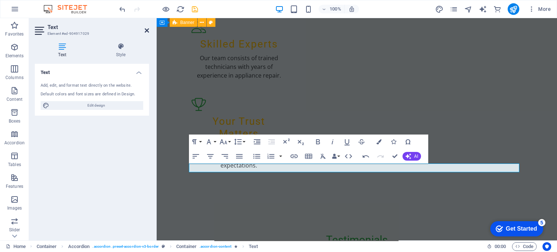
click at [146, 29] on icon at bounding box center [147, 31] width 4 height 6
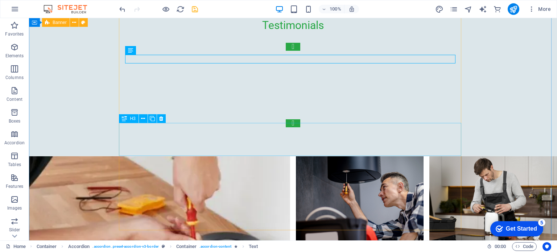
scroll to position [1524, 0]
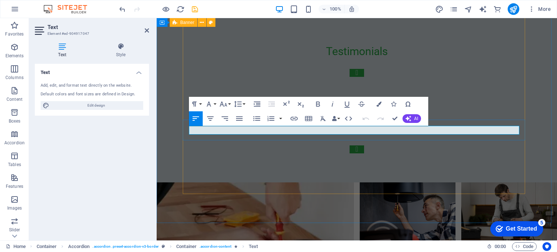
drag, startPoint x: 367, startPoint y: 130, endPoint x: 384, endPoint y: 129, distance: 16.4
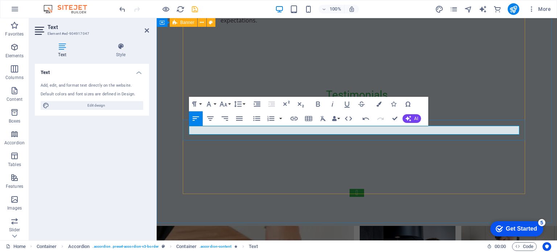
drag, startPoint x: 393, startPoint y: 131, endPoint x: 424, endPoint y: 130, distance: 30.1
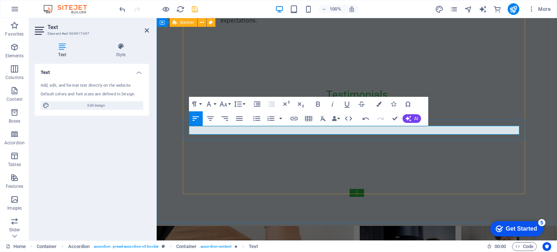
drag, startPoint x: 391, startPoint y: 130, endPoint x: 425, endPoint y: 130, distance: 33.4
click at [297, 118] on icon "button" at bounding box center [294, 118] width 9 height 9
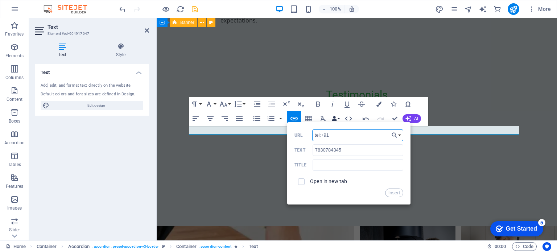
paste input "7830784345"
type input "tel:[PHONE_NUMBER]"
click at [395, 193] on button "Insert" at bounding box center [394, 193] width 19 height 9
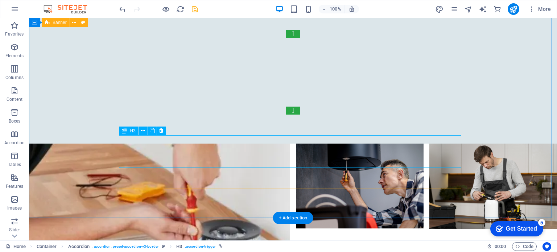
scroll to position [1560, 0]
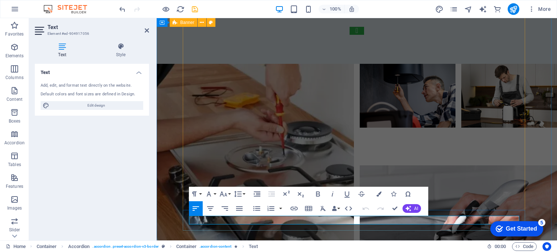
scroll to position [1478, 0]
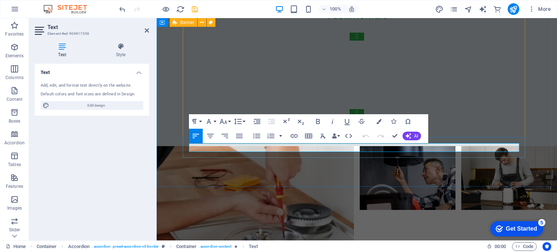
drag, startPoint x: 333, startPoint y: 147, endPoint x: 383, endPoint y: 147, distance: 50.4
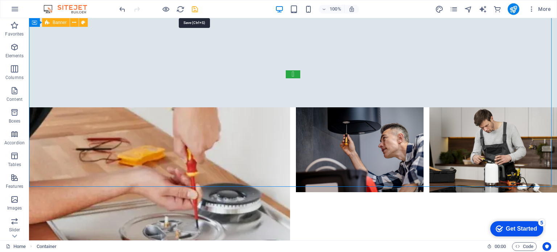
click at [195, 9] on icon "save" at bounding box center [195, 9] width 8 height 8
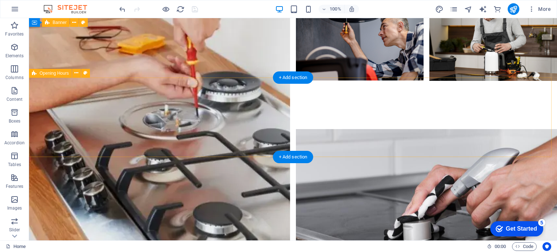
scroll to position [1723, 0]
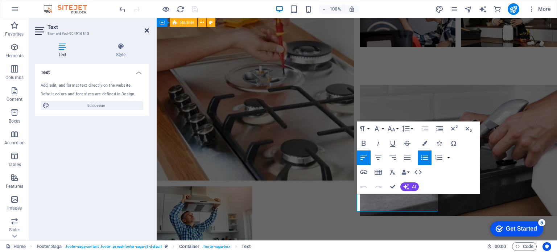
click at [148, 31] on icon at bounding box center [147, 31] width 4 height 6
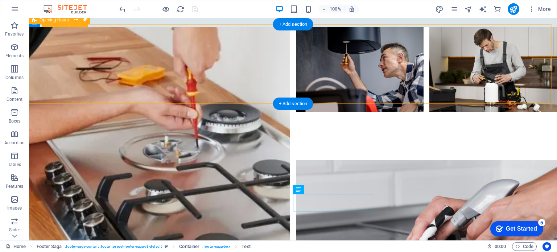
scroll to position [1723, 0]
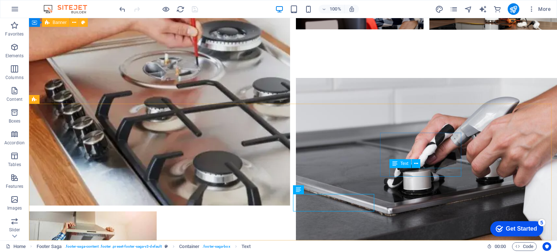
click at [403, 164] on span "Text" at bounding box center [405, 164] width 8 height 4
click at [417, 164] on icon at bounding box center [416, 164] width 4 height 8
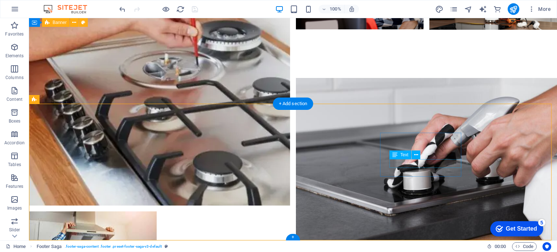
click at [417, 155] on icon at bounding box center [416, 155] width 4 height 8
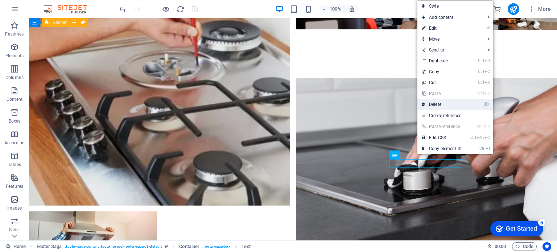
click at [438, 102] on link "⌦ Delete" at bounding box center [442, 104] width 49 height 11
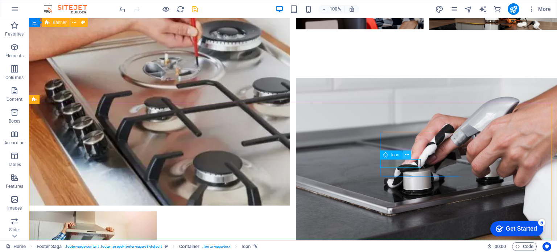
click at [406, 154] on icon at bounding box center [407, 155] width 4 height 8
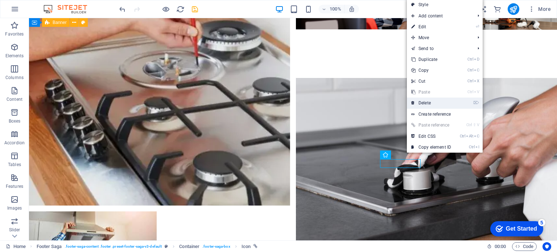
click at [428, 103] on link "⌦ Delete" at bounding box center [431, 103] width 49 height 11
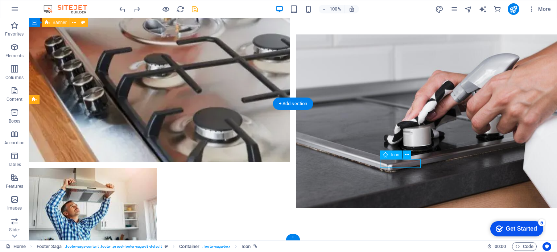
select select "xMidYMid"
select select "px"
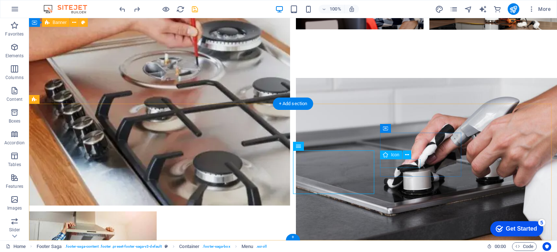
click at [408, 155] on icon at bounding box center [407, 155] width 4 height 8
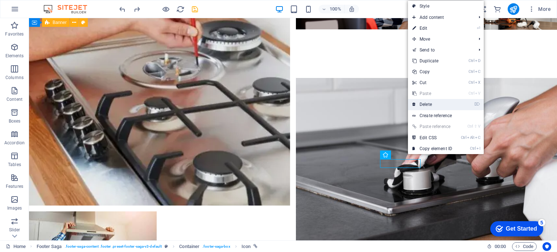
click at [428, 104] on link "⌦ Delete" at bounding box center [432, 104] width 49 height 11
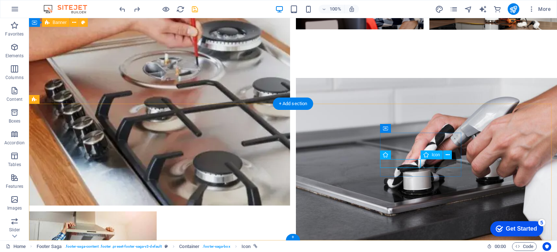
drag, startPoint x: 430, startPoint y: 164, endPoint x: 388, endPoint y: 175, distance: 43.6
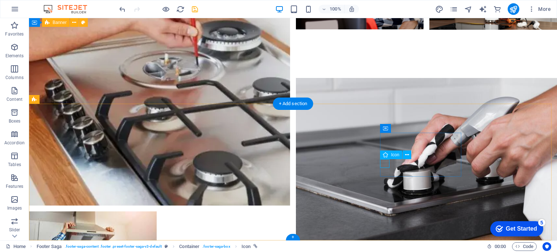
select select "xMidYMid"
select select "px"
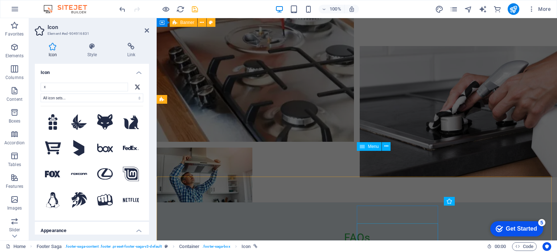
scroll to position [1641, 0]
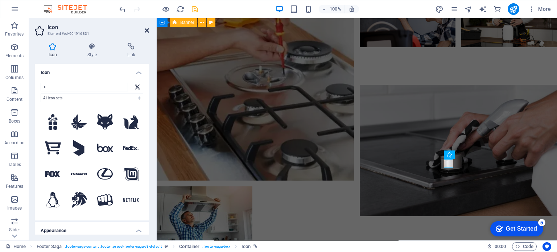
click at [146, 29] on icon at bounding box center [147, 31] width 4 height 6
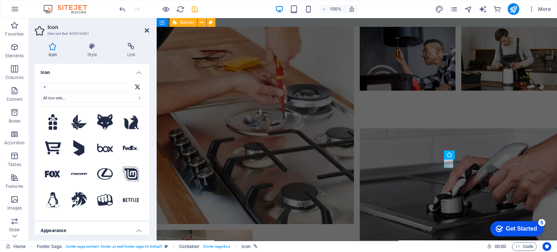
scroll to position [1723, 0]
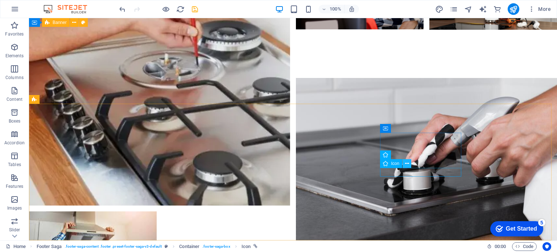
click at [406, 164] on icon at bounding box center [407, 164] width 4 height 8
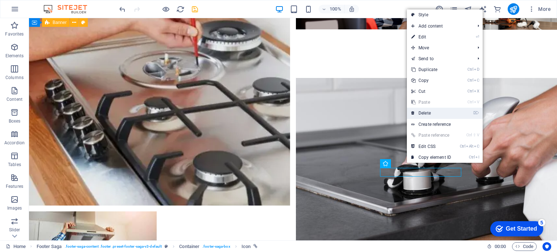
click at [428, 113] on link "⌦ Delete" at bounding box center [431, 113] width 49 height 11
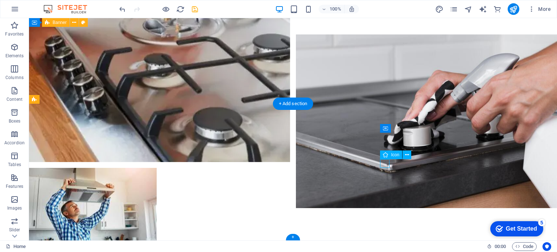
scroll to position [1641, 0]
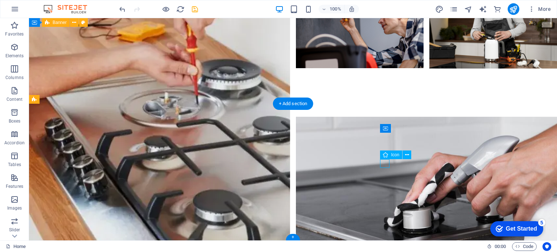
select select "xMidYMid"
select select "px"
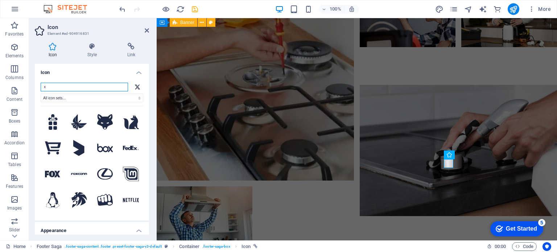
drag, startPoint x: 53, startPoint y: 89, endPoint x: 37, endPoint y: 88, distance: 16.0
click at [37, 88] on div "x All icon sets... IcoFont Ionicons FontAwesome Brands FontAwesome Duotone Font…" at bounding box center [92, 149] width 114 height 144
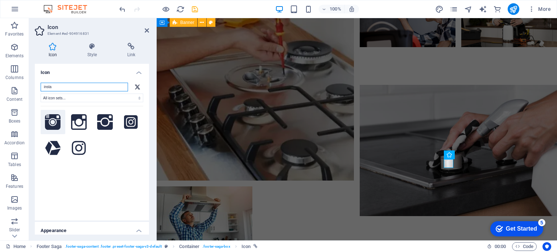
type input "insta"
click at [48, 121] on icon at bounding box center [53, 122] width 16 height 16
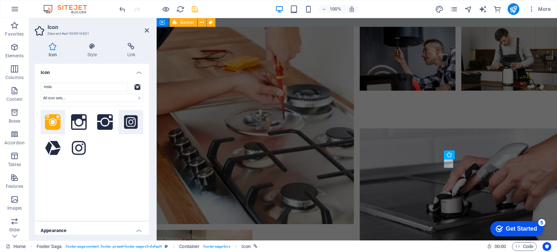
click at [129, 120] on icon at bounding box center [131, 122] width 14 height 16
click at [147, 29] on icon at bounding box center [147, 31] width 4 height 6
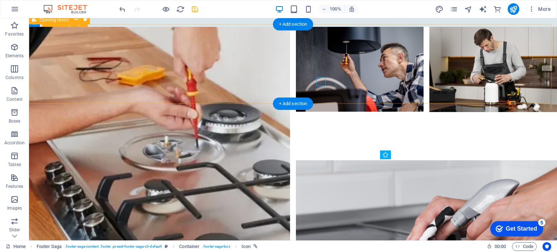
scroll to position [1723, 0]
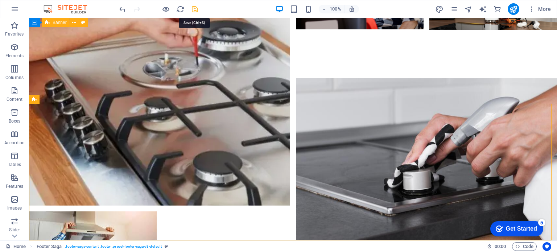
click at [196, 11] on icon "save" at bounding box center [195, 9] width 8 height 8
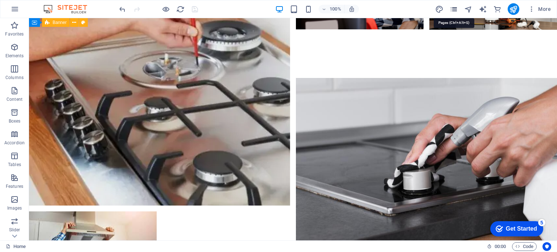
click at [454, 9] on icon "pages" at bounding box center [454, 9] width 8 height 8
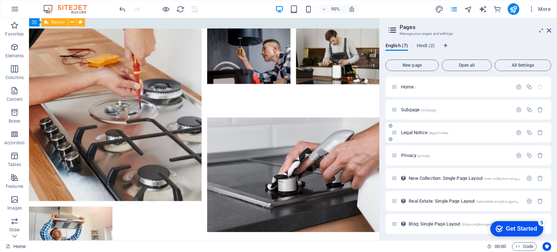
scroll to position [2, 0]
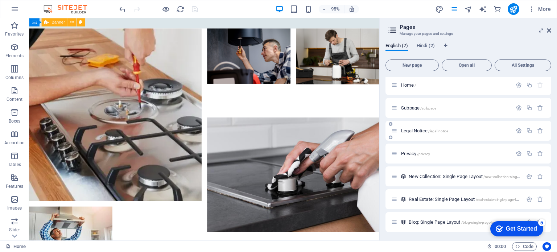
click at [422, 132] on span "Legal Notice /legal-notice" at bounding box center [424, 130] width 47 height 5
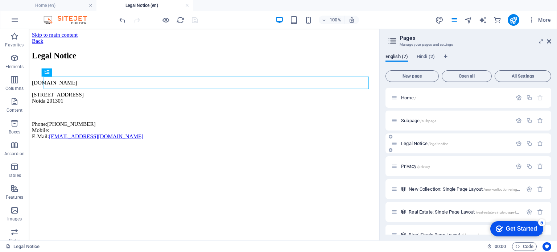
scroll to position [0, 0]
click at [540, 122] on icon "button" at bounding box center [541, 121] width 6 height 6
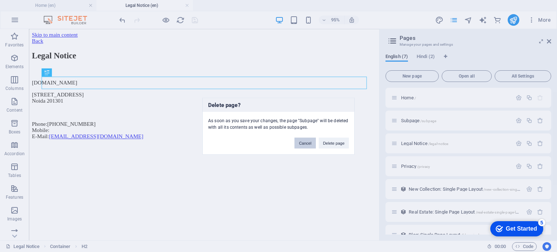
drag, startPoint x: 306, startPoint y: 143, endPoint x: 291, endPoint y: 119, distance: 27.9
click at [306, 143] on button "Cancel" at bounding box center [305, 143] width 21 height 11
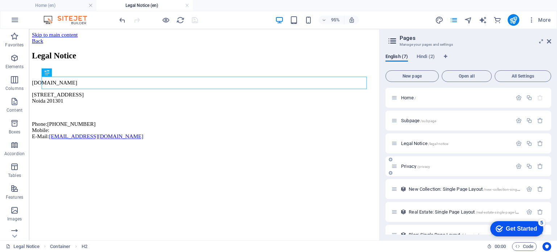
click at [412, 164] on span "Privacy /privacy" at bounding box center [415, 166] width 29 height 5
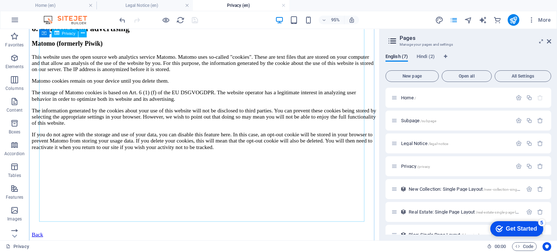
scroll to position [1617, 0]
click at [514, 20] on icon "publish" at bounding box center [514, 20] width 8 height 8
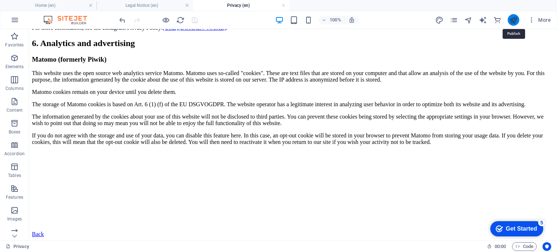
click at [514, 20] on icon "publish" at bounding box center [514, 20] width 8 height 8
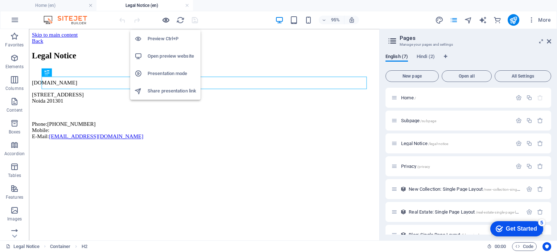
click at [166, 19] on icon "button" at bounding box center [166, 20] width 8 height 8
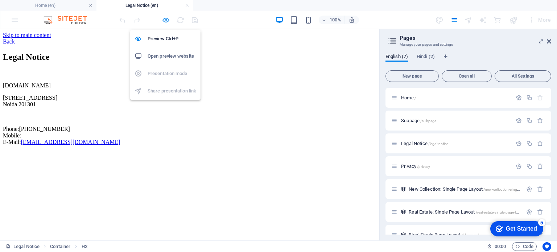
click at [167, 20] on icon "button" at bounding box center [166, 20] width 8 height 8
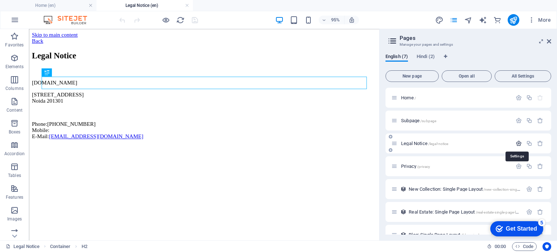
click at [0, 0] on icon "button" at bounding box center [0, 0] width 0 height 0
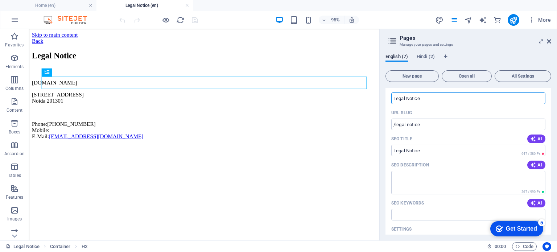
scroll to position [109, 0]
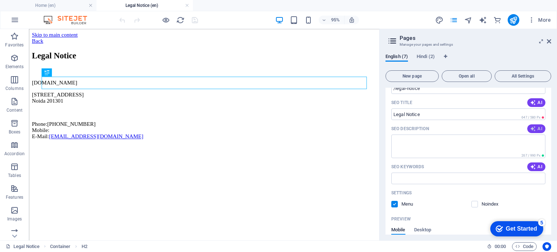
click at [536, 130] on span "AI" at bounding box center [537, 129] width 12 height 6
type textarea "Discover Noida Kitchen Service for reliable support and expert solutions. Conta…"
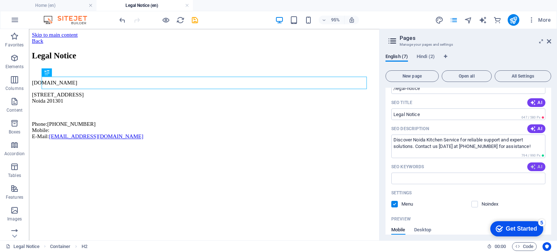
click at [536, 167] on span "AI" at bounding box center [537, 167] width 12 height 6
type input "legal notice, Noida service, kitchen service [GEOGRAPHIC_DATA], [GEOGRAPHIC_DAT…"
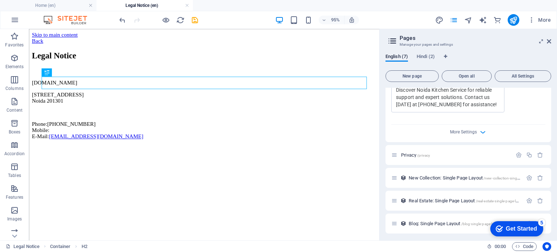
scroll to position [318, 0]
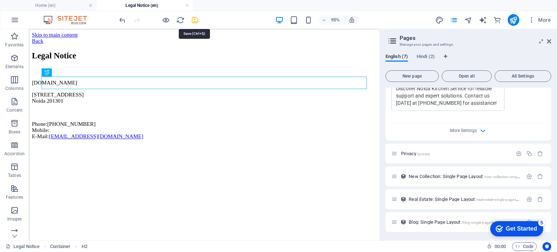
click at [195, 19] on icon "save" at bounding box center [195, 20] width 8 height 8
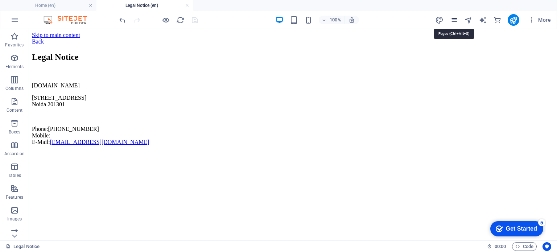
click at [452, 18] on icon "pages" at bounding box center [454, 20] width 8 height 8
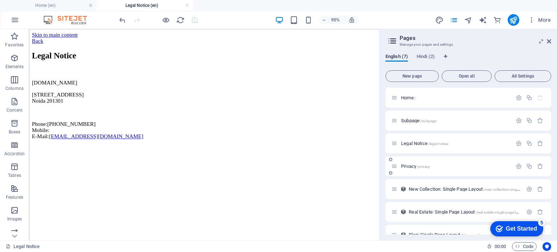
click at [416, 165] on span "Privacy /privacy" at bounding box center [415, 166] width 29 height 5
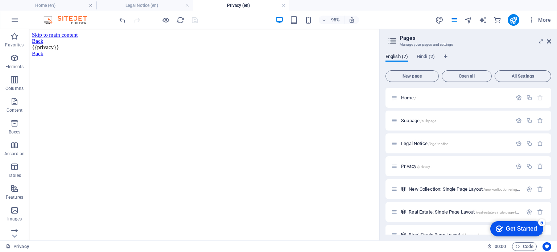
scroll to position [0, 0]
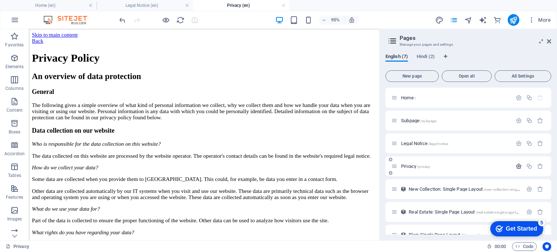
click at [517, 168] on icon "button" at bounding box center [519, 166] width 6 height 6
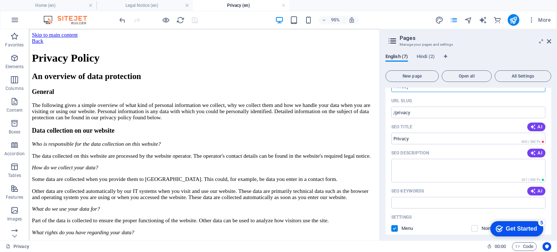
scroll to position [109, 0]
click at [534, 150] on icon "button" at bounding box center [534, 152] width 6 height 6
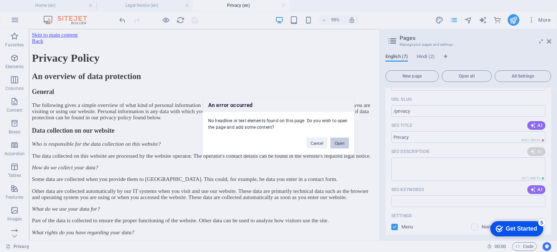
click at [341, 142] on button "Open" at bounding box center [340, 143] width 19 height 11
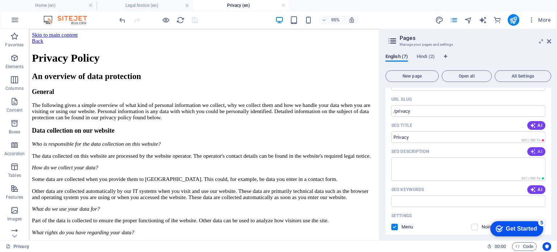
click at [536, 151] on span "AI" at bounding box center [537, 152] width 12 height 6
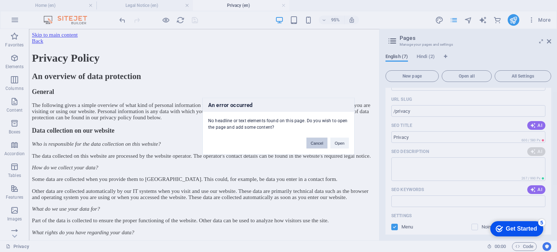
click at [316, 143] on button "Cancel" at bounding box center [317, 143] width 21 height 11
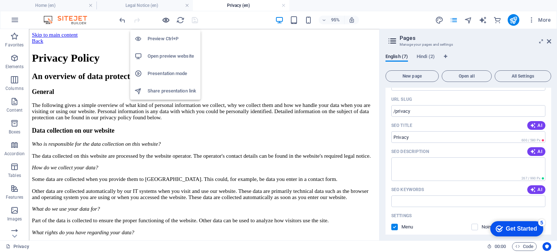
click at [166, 21] on icon "button" at bounding box center [166, 20] width 8 height 8
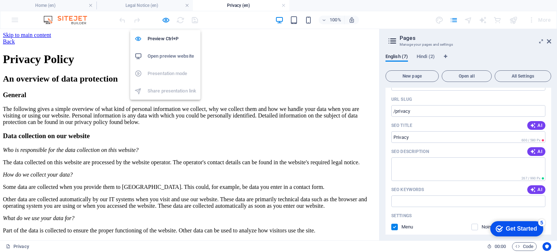
click at [165, 55] on h6 "Open preview website" at bounding box center [172, 56] width 49 height 9
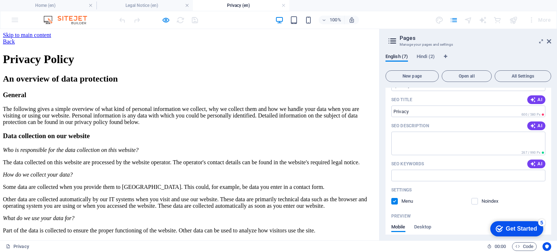
scroll to position [145, 0]
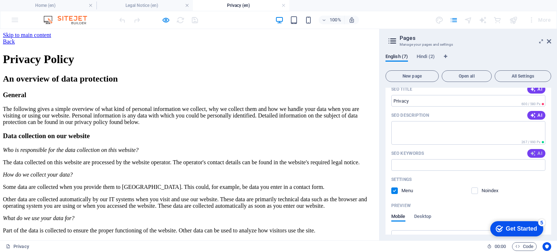
click at [537, 154] on span "AI" at bounding box center [537, 154] width 12 height 6
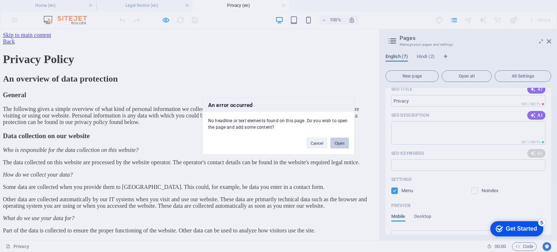
click at [339, 145] on button "Open" at bounding box center [340, 143] width 19 height 11
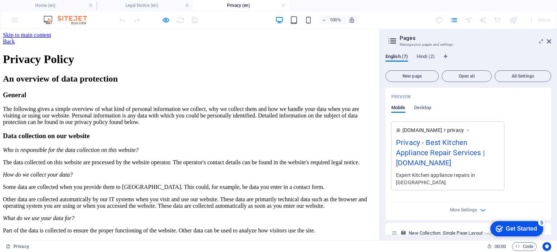
scroll to position [0, 0]
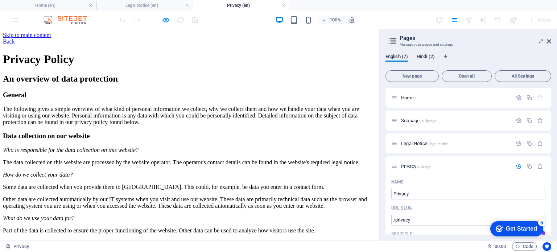
click at [422, 56] on span "Hindi (2)" at bounding box center [426, 57] width 18 height 10
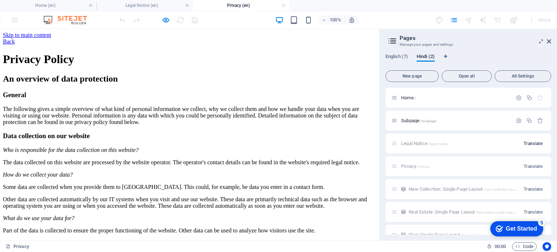
click at [531, 142] on span "Translate" at bounding box center [533, 144] width 19 height 6
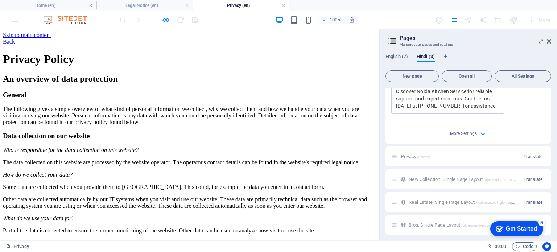
scroll to position [318, 0]
click at [534, 154] on span "Translate" at bounding box center [533, 154] width 19 height 6
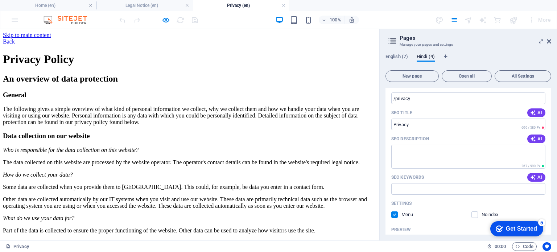
scroll to position [463, 0]
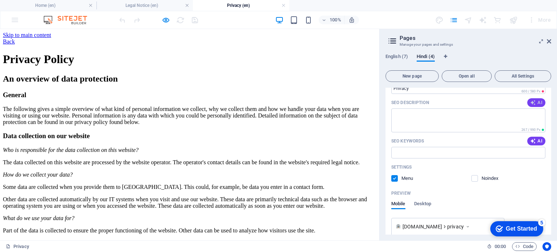
click at [536, 102] on span "AI" at bounding box center [537, 103] width 12 height 6
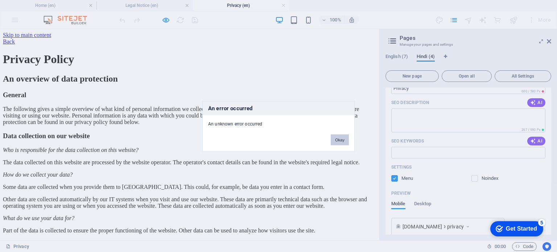
click at [336, 137] on button "Okay" at bounding box center [340, 139] width 18 height 11
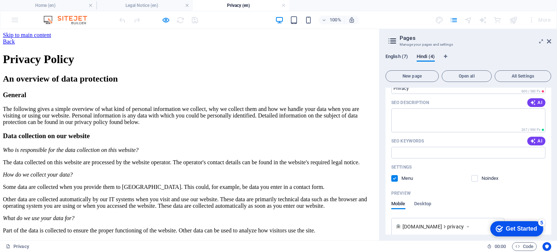
click at [400, 56] on span "English (7)" at bounding box center [397, 57] width 23 height 10
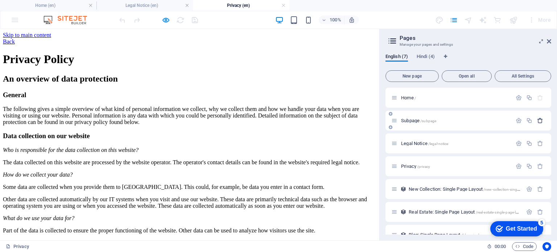
click at [538, 120] on icon "button" at bounding box center [541, 121] width 6 height 6
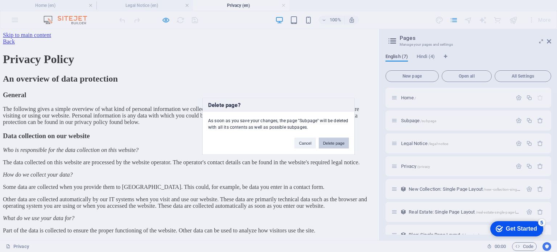
click at [331, 146] on button "Delete page" at bounding box center [334, 143] width 30 height 11
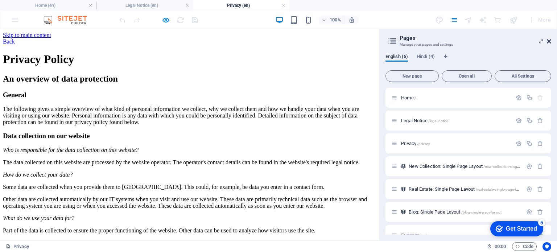
click at [548, 42] on icon at bounding box center [549, 41] width 4 height 6
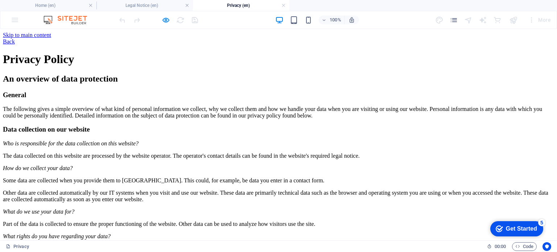
click at [3, 40] on icon at bounding box center [3, 41] width 0 height 6
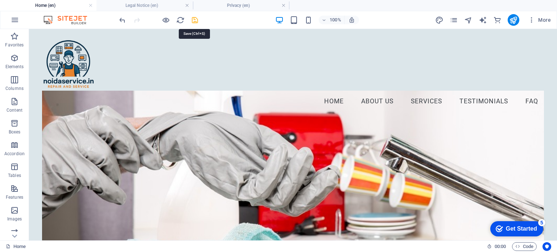
click at [197, 21] on icon "save" at bounding box center [195, 20] width 8 height 8
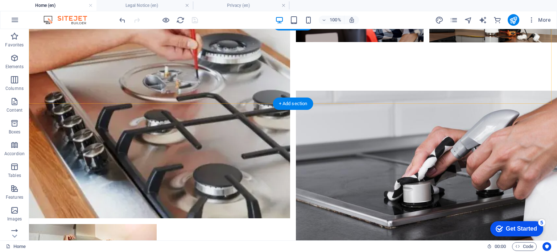
scroll to position [1725, 0]
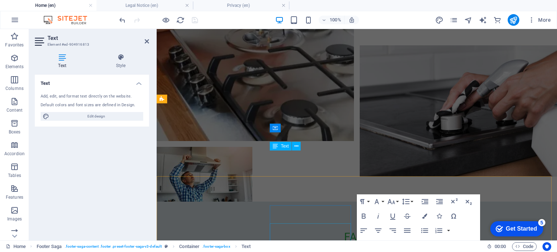
scroll to position [1642, 0]
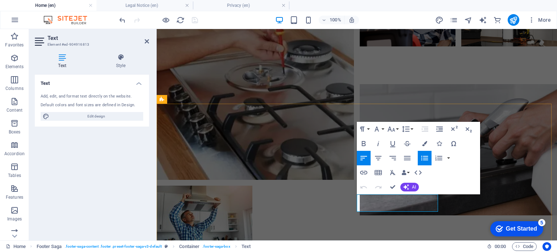
click at [387, 182] on icon "button" at bounding box center [388, 180] width 7 height 7
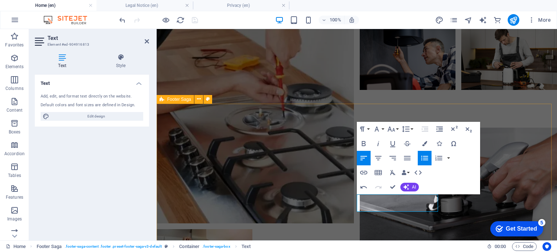
drag, startPoint x: 396, startPoint y: 200, endPoint x: 356, endPoint y: 197, distance: 40.4
click at [365, 174] on icon "button" at bounding box center [363, 173] width 7 height 4
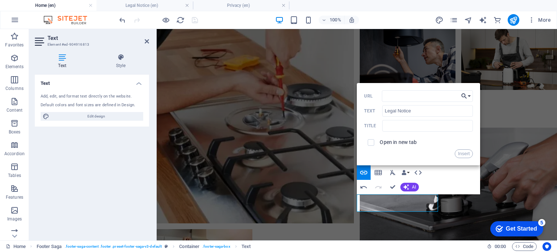
click at [469, 94] on button "Choose Link" at bounding box center [466, 96] width 14 height 12
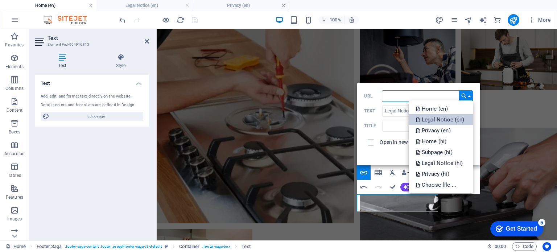
click at [455, 120] on p "Legal Notice (en)" at bounding box center [441, 119] width 50 height 11
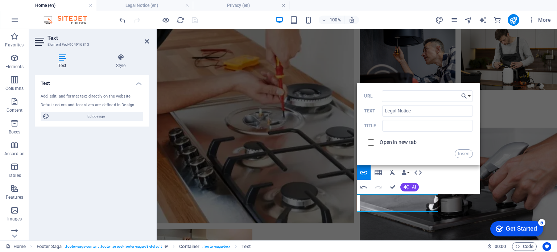
click at [372, 142] on input "checkbox" at bounding box center [370, 141] width 7 height 7
checkbox input "true"
click at [463, 156] on button "Insert" at bounding box center [464, 154] width 19 height 9
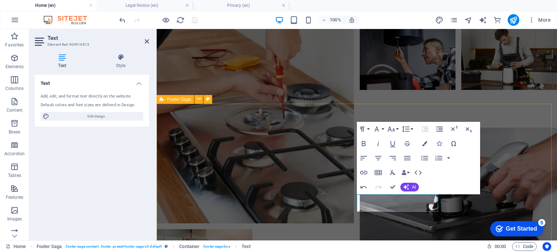
drag, startPoint x: 400, startPoint y: 207, endPoint x: 352, endPoint y: 207, distance: 47.9
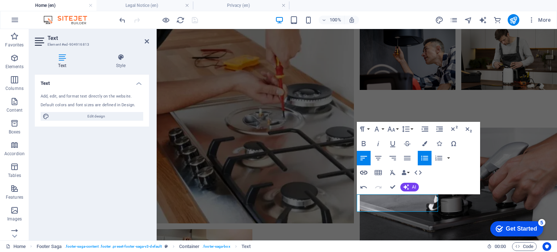
type input "/privacy"
type input "Privacy Policy"
click at [366, 173] on icon "button" at bounding box center [364, 172] width 9 height 9
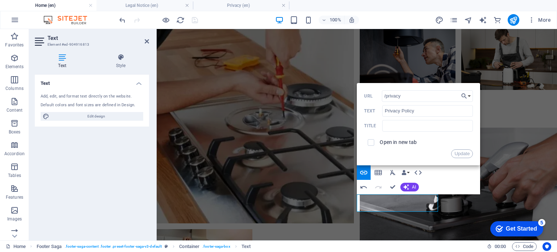
click at [375, 143] on span at bounding box center [371, 143] width 14 height 14
click at [371, 143] on input "checkbox" at bounding box center [370, 141] width 7 height 7
checkbox input "true"
click at [462, 153] on button "Update" at bounding box center [463, 154] width 22 height 9
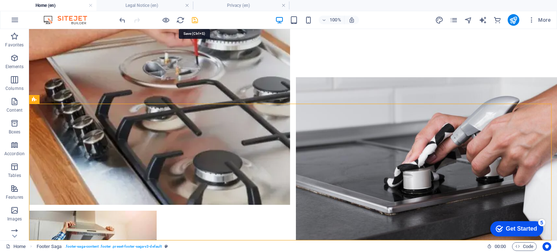
click at [196, 21] on icon "save" at bounding box center [195, 20] width 8 height 8
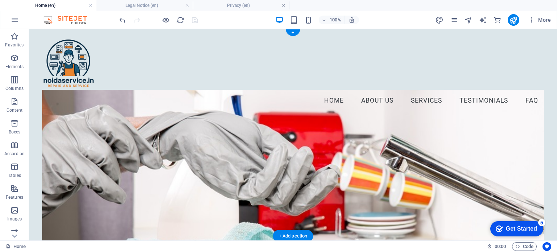
scroll to position [0, 0]
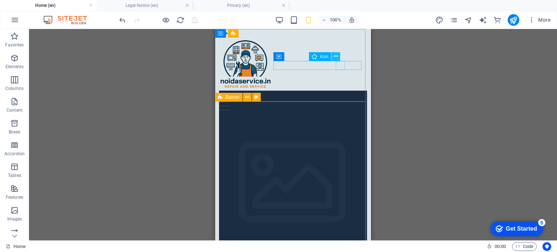
click at [337, 58] on icon at bounding box center [336, 57] width 4 height 8
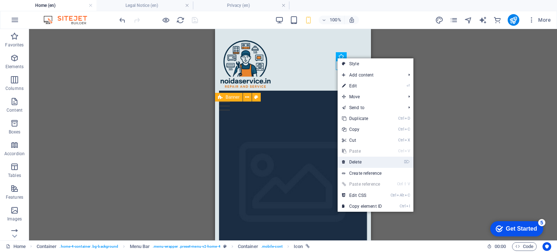
click at [358, 162] on link "⌦ Delete" at bounding box center [362, 162] width 49 height 11
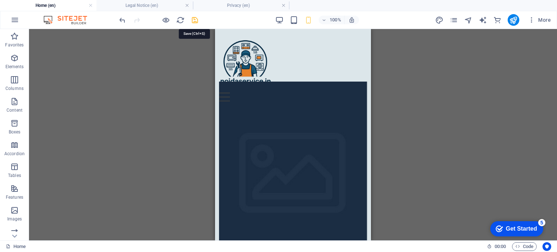
click at [195, 22] on icon "save" at bounding box center [195, 20] width 8 height 8
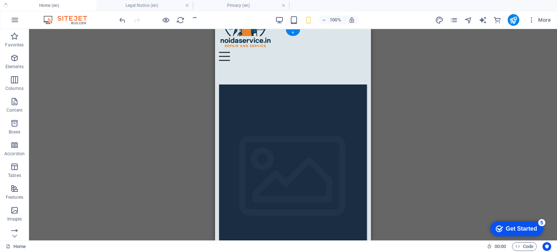
scroll to position [145, 0]
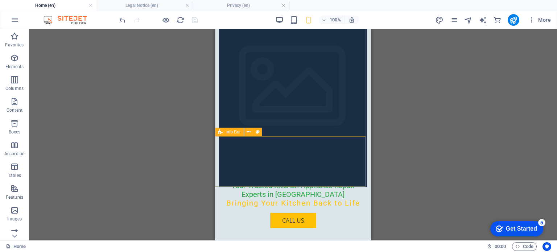
click at [233, 134] on span "Info Bar" at bounding box center [233, 132] width 15 height 4
select select "vw"
select select "rem"
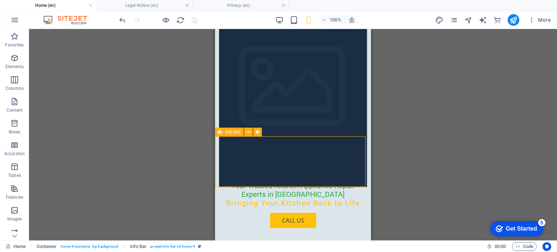
select select "vw"
select select "preset-info-bar-v3-home-4"
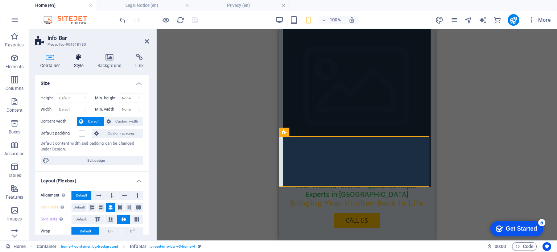
click at [77, 62] on h4 "Style" at bounding box center [81, 61] width 24 height 15
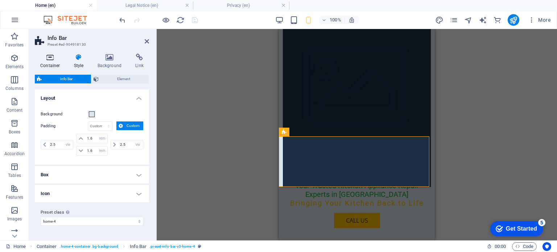
click at [51, 62] on h4 "Container" at bounding box center [52, 61] width 34 height 15
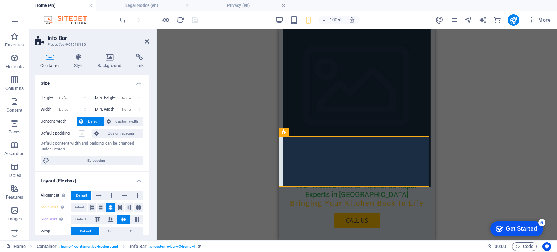
click at [82, 133] on label at bounding box center [82, 133] width 7 height 7
click at [0, 0] on input "Default padding" at bounding box center [0, 0] width 0 height 0
click at [86, 136] on div "Default padding" at bounding box center [66, 133] width 50 height 9
click at [84, 134] on label at bounding box center [82, 133] width 7 height 7
click at [0, 0] on input "Default padding" at bounding box center [0, 0] width 0 height 0
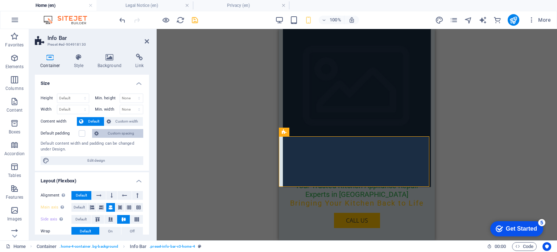
click at [120, 134] on span "Custom spacing" at bounding box center [121, 133] width 40 height 9
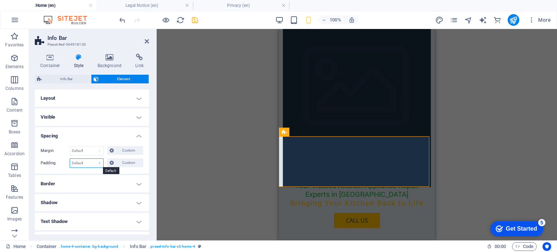
click at [91, 162] on select "Default px rem % vh vw Custom" at bounding box center [86, 163] width 33 height 9
select select "px"
click at [93, 159] on select "Default px rem % vh vw Custom" at bounding box center [86, 163] width 33 height 9
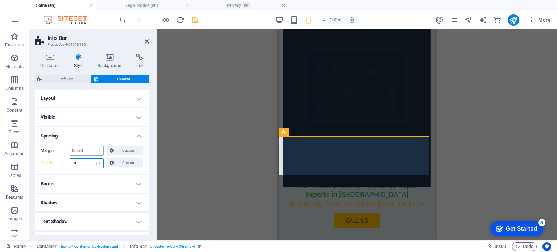
type input "10"
click at [86, 151] on select "Default auto px % rem vw vh Custom" at bounding box center [86, 151] width 33 height 9
select select "px"
click at [93, 147] on select "Default auto px % rem vw vh Custom" at bounding box center [86, 151] width 33 height 9
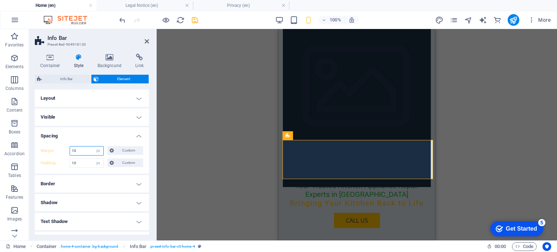
type input "10"
click at [88, 118] on h4 "Visible" at bounding box center [92, 117] width 114 height 17
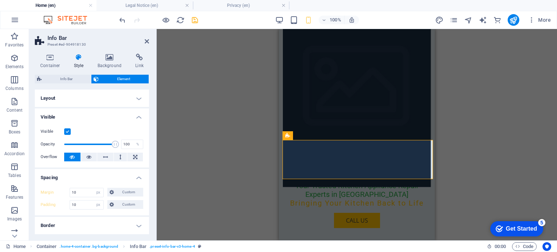
click at [89, 103] on h4 "Layout" at bounding box center [92, 98] width 114 height 17
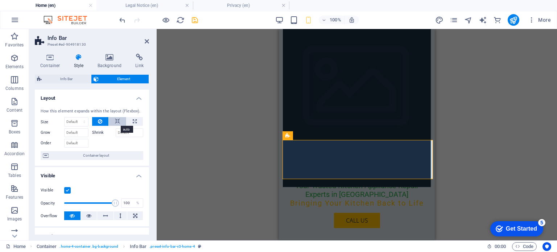
click at [115, 123] on icon at bounding box center [117, 121] width 5 height 9
click at [102, 122] on button at bounding box center [100, 121] width 17 height 9
click at [62, 78] on span "Info Bar" at bounding box center [66, 79] width 45 height 9
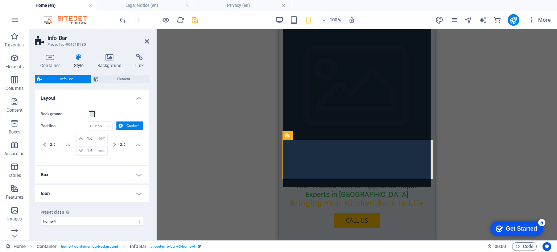
click at [125, 127] on span "Custom" at bounding box center [133, 126] width 16 height 9
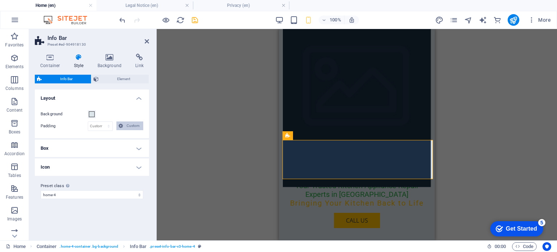
click at [125, 127] on span "Custom" at bounding box center [133, 126] width 16 height 9
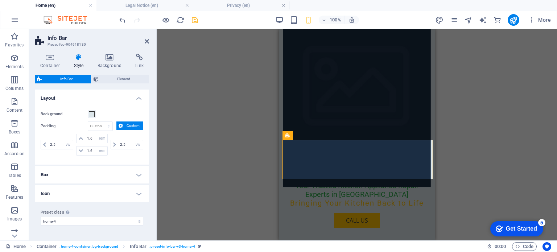
click at [111, 182] on h4 "Box" at bounding box center [92, 174] width 114 height 17
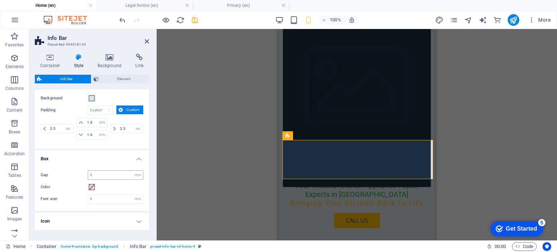
scroll to position [0, 0]
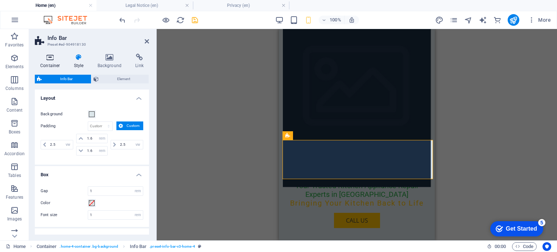
click at [48, 62] on h4 "Container" at bounding box center [52, 61] width 34 height 15
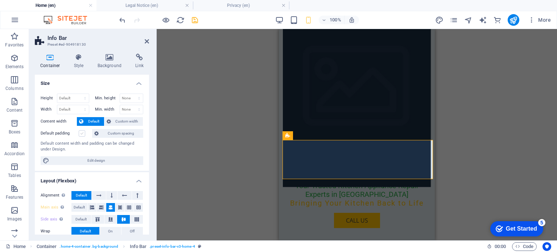
click at [83, 134] on label at bounding box center [82, 133] width 7 height 7
click at [0, 0] on input "Default padding" at bounding box center [0, 0] width 0 height 0
click at [105, 134] on span "Custom spacing" at bounding box center [121, 133] width 40 height 9
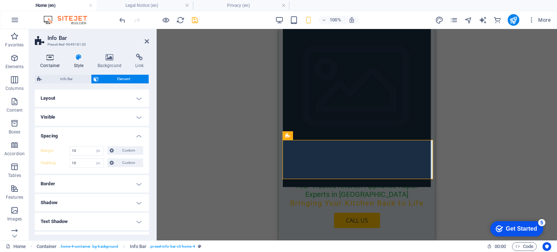
click at [55, 57] on icon at bounding box center [50, 57] width 31 height 7
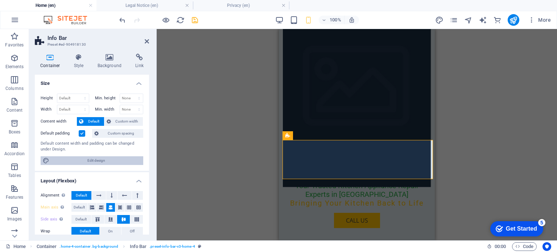
click at [81, 161] on span "Edit design" at bounding box center [97, 160] width 90 height 9
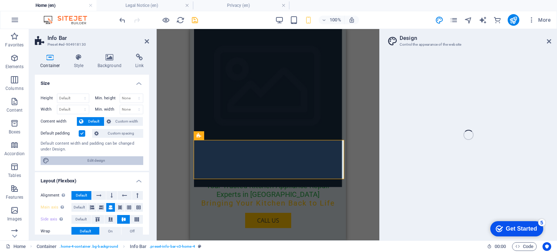
select select "rem"
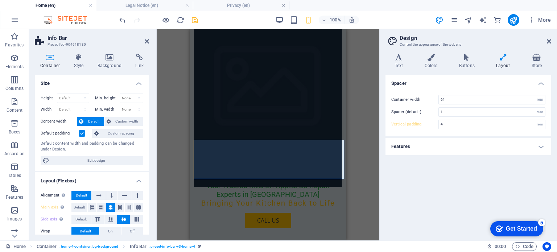
click at [453, 147] on h4 "Features" at bounding box center [469, 146] width 166 height 17
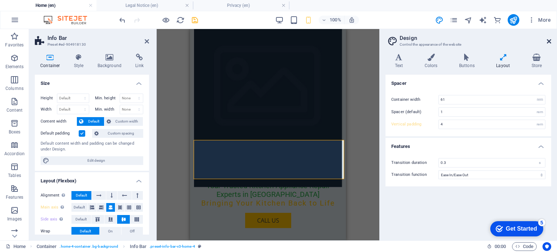
click at [549, 42] on icon at bounding box center [549, 41] width 4 height 6
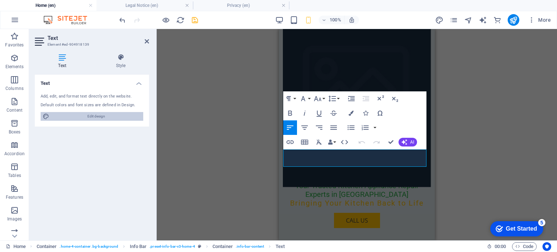
click at [93, 114] on span "Edit design" at bounding box center [97, 116] width 90 height 9
select select "px"
select select "200"
select select "px"
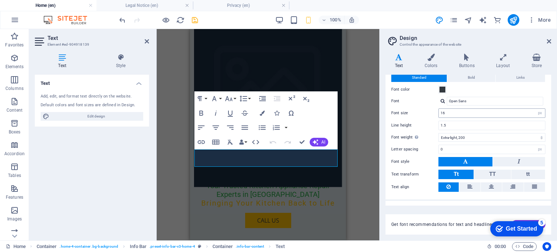
scroll to position [33, 0]
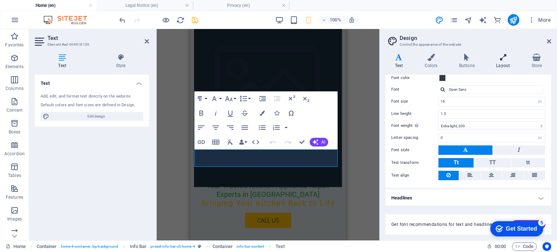
click at [508, 58] on icon at bounding box center [503, 57] width 32 height 7
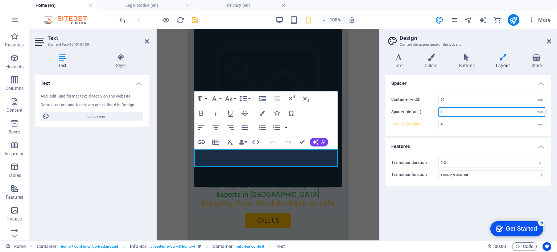
click at [452, 111] on input "1" at bounding box center [492, 112] width 106 height 9
type input "1.2"
click at [457, 91] on div "Container width 61 rem px Spacer (default) 1.2 rem Vertical padding 4 rem" at bounding box center [468, 112] width 169 height 49
click at [453, 97] on input "61" at bounding box center [492, 99] width 106 height 9
drag, startPoint x: 452, startPoint y: 97, endPoint x: 432, endPoint y: 98, distance: 19.6
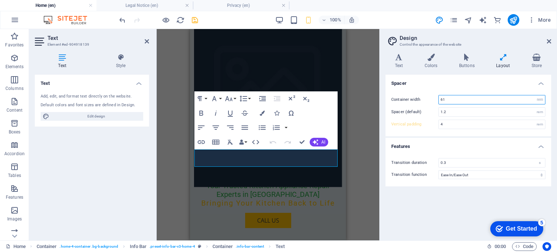
click at [432, 98] on div "Container width 61 rem px" at bounding box center [469, 99] width 154 height 9
click at [440, 89] on div "Container width 40 rem px Spacer (default) 1.2 rem Vertical padding 4 rem" at bounding box center [468, 112] width 169 height 49
drag, startPoint x: 449, startPoint y: 98, endPoint x: 429, endPoint y: 100, distance: 20.8
click at [429, 100] on div "Container width 40 rem px" at bounding box center [469, 99] width 154 height 9
type input "40"
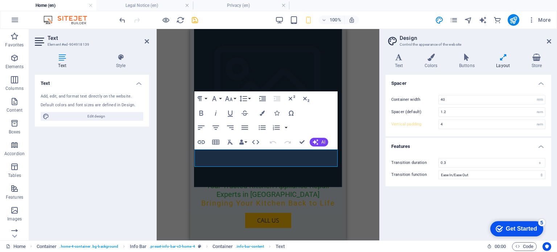
click at [491, 77] on h4 "Spacer" at bounding box center [469, 81] width 166 height 13
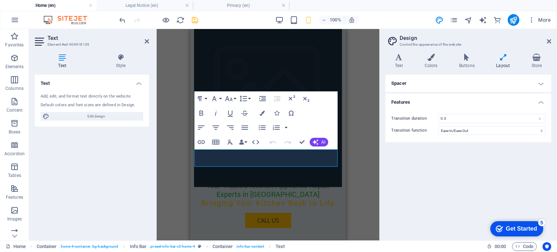
click at [427, 85] on h4 "Spacer" at bounding box center [469, 83] width 166 height 17
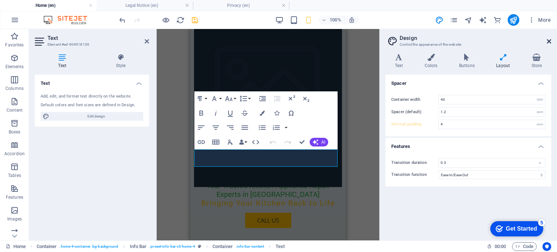
click at [547, 39] on icon at bounding box center [549, 41] width 4 height 6
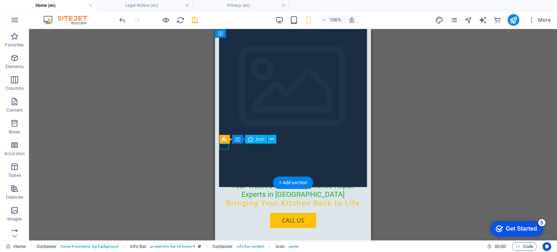
select select "xMinYMid"
select select "px"
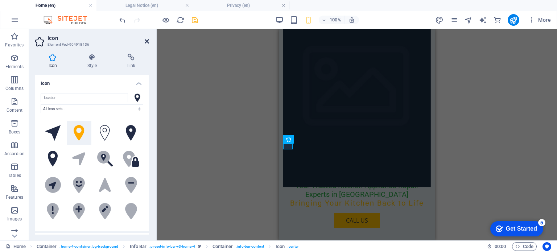
click at [145, 41] on icon at bounding box center [147, 41] width 4 height 6
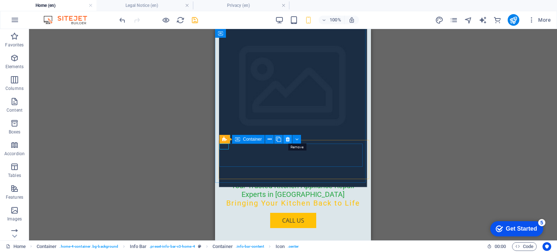
click at [289, 139] on icon at bounding box center [288, 140] width 4 height 8
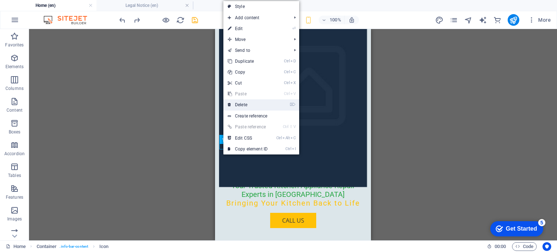
click at [244, 106] on link "⌦ Delete" at bounding box center [248, 104] width 49 height 11
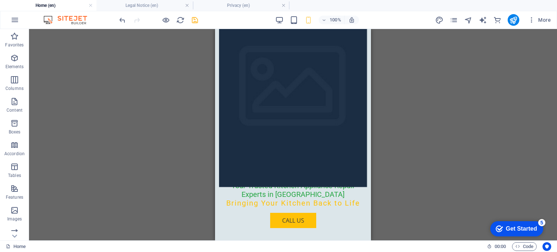
click at [488, 154] on div "H2 Container Banner Container Container Menu Bar Menu Button Info Bar Container…" at bounding box center [293, 135] width 528 height 212
click at [197, 21] on icon "save" at bounding box center [195, 20] width 8 height 8
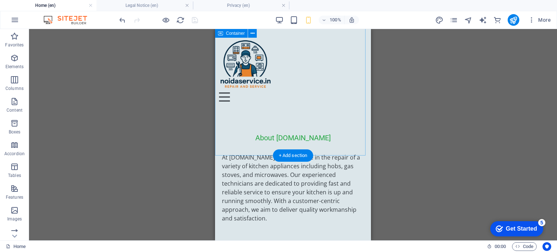
scroll to position [736, 0]
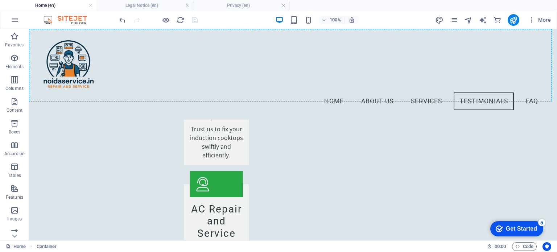
scroll to position [874, 0]
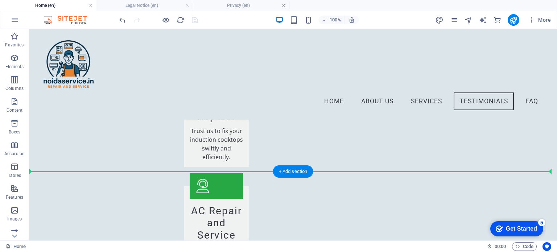
drag, startPoint x: 74, startPoint y: 93, endPoint x: 43, endPoint y: 162, distance: 76.2
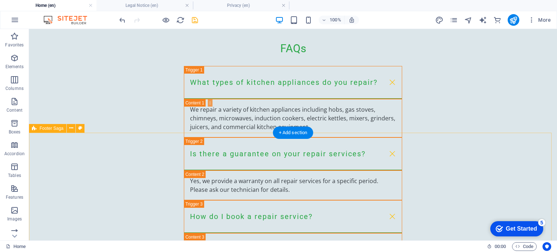
scroll to position [1881, 0]
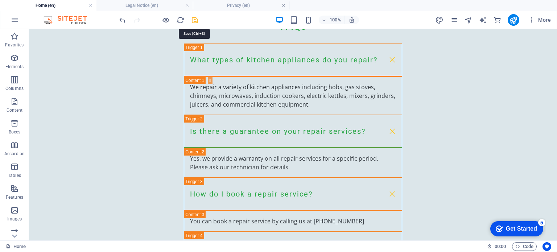
click at [194, 19] on icon "save" at bounding box center [195, 20] width 8 height 8
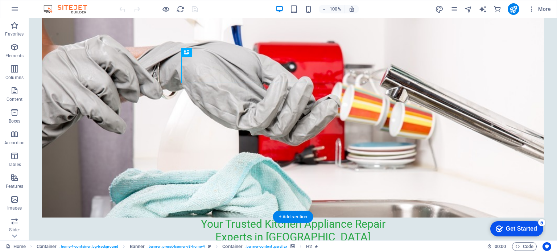
scroll to position [145, 0]
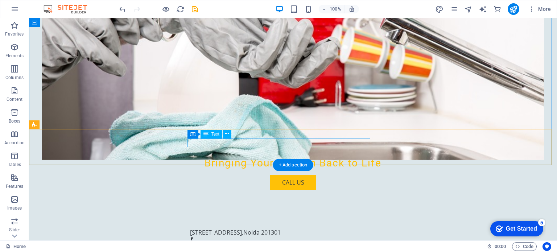
scroll to position [218, 0]
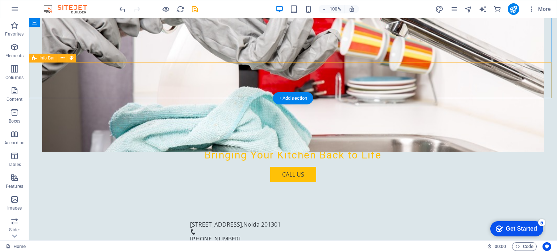
click at [390, 211] on div "Shop [STREET_ADDRESS][GEOGRAPHIC_DATA] [PHONE_NUMBER]" at bounding box center [293, 232] width 528 height 42
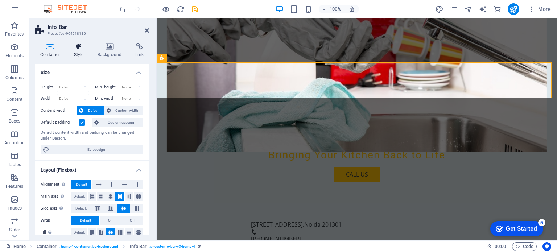
click at [84, 45] on icon at bounding box center [79, 46] width 21 height 7
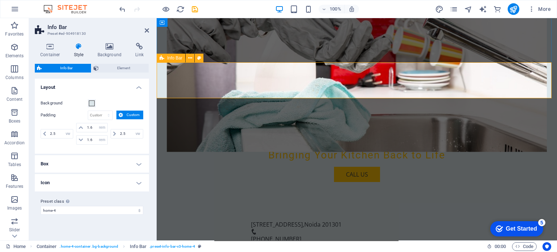
click at [176, 58] on span "Info Bar" at bounding box center [174, 58] width 15 height 4
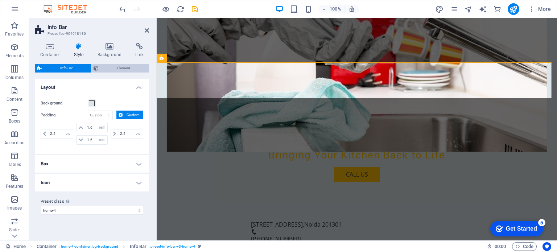
click at [134, 65] on span "Element" at bounding box center [124, 68] width 46 height 9
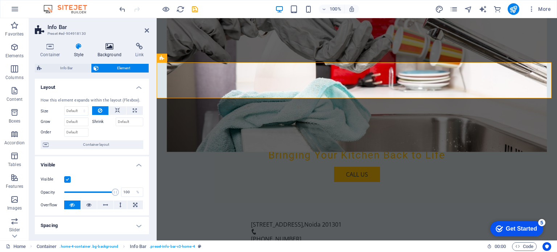
click at [113, 50] on h4 "Background" at bounding box center [111, 50] width 38 height 15
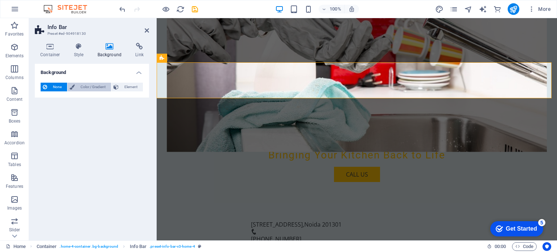
click at [98, 86] on span "Color / Gradient" at bounding box center [93, 87] width 32 height 9
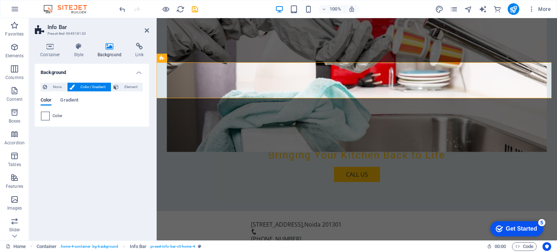
click at [42, 115] on span at bounding box center [45, 116] width 8 height 8
type input "#ffffff"
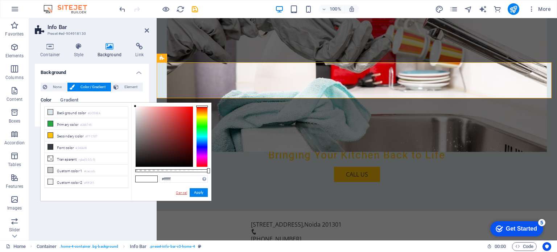
click at [184, 193] on link "Cancel" at bounding box center [181, 192] width 13 height 5
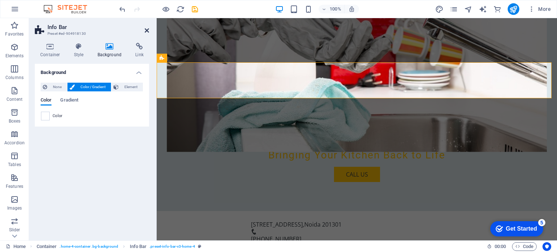
click at [146, 30] on icon at bounding box center [147, 31] width 4 height 6
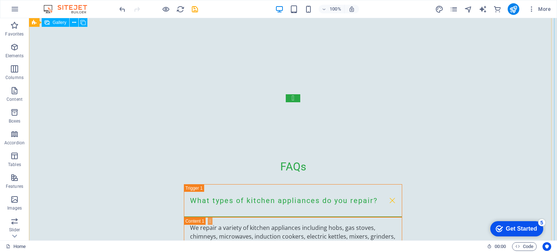
scroll to position [1907, 0]
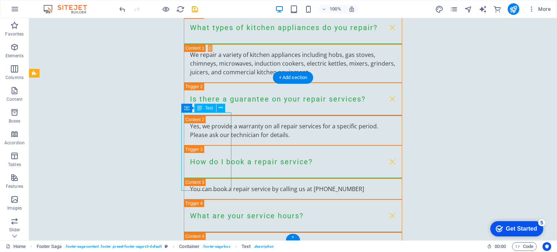
scroll to position [1825, 0]
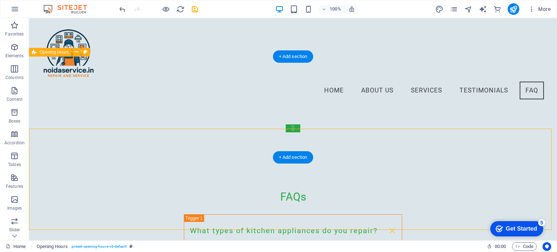
scroll to position [1726, 0]
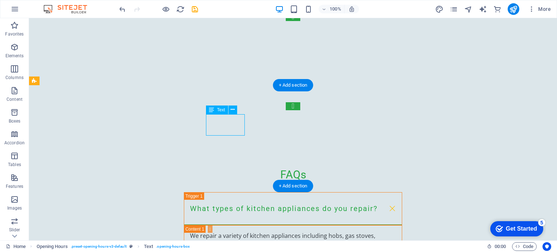
scroll to position [1766, 0]
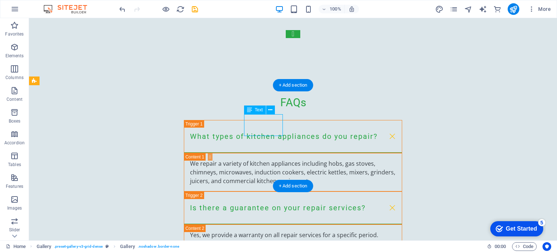
scroll to position [1766, 0]
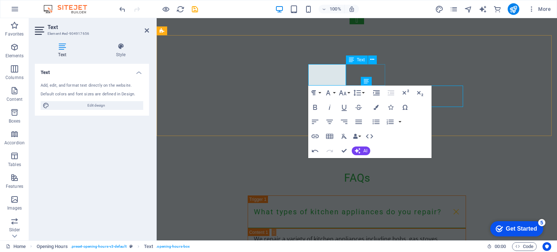
scroll to position [1798, 0]
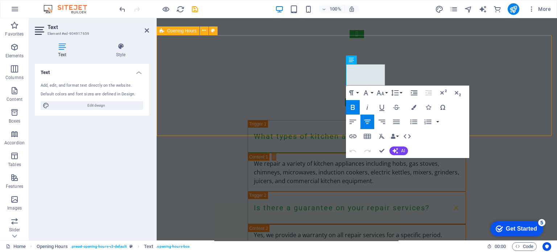
scroll to position [1766, 0]
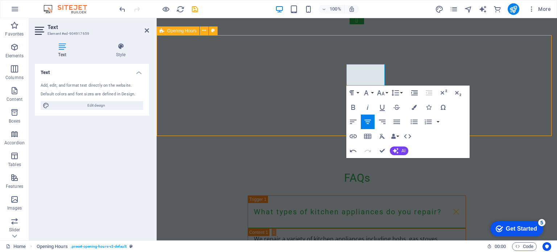
scroll to position [1848, 0]
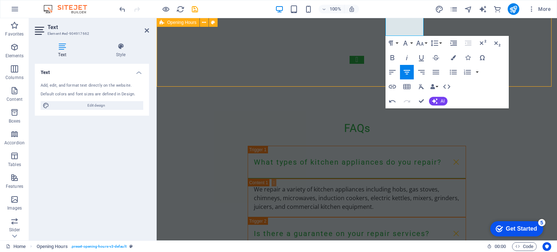
scroll to position [1898, 0]
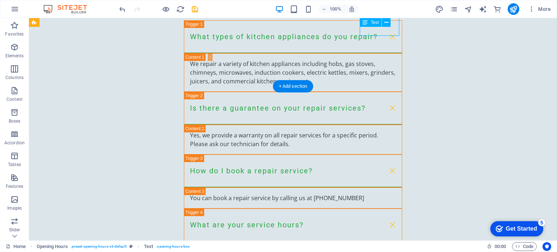
scroll to position [1816, 0]
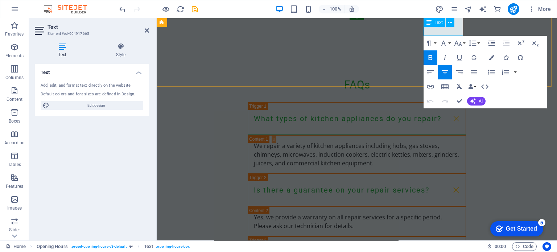
drag, startPoint x: 433, startPoint y: 28, endPoint x: 429, endPoint y: 28, distance: 4.0
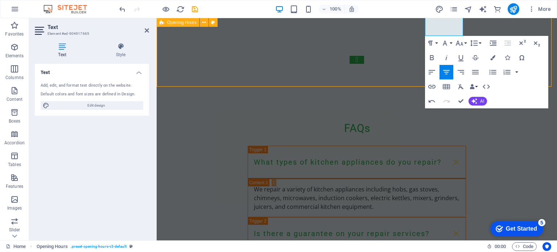
scroll to position [1898, 0]
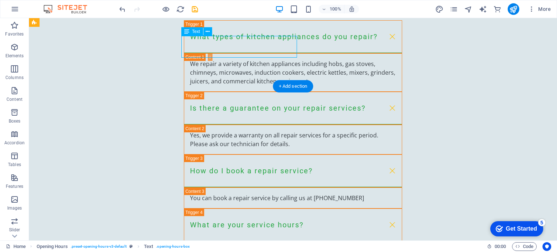
scroll to position [1816, 0]
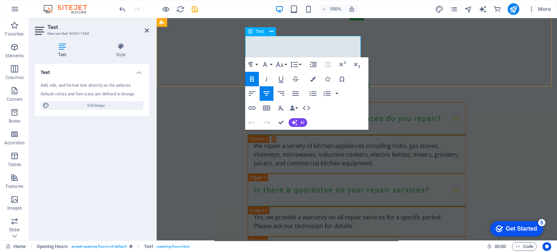
drag, startPoint x: 292, startPoint y: 51, endPoint x: 287, endPoint y: 51, distance: 5.4
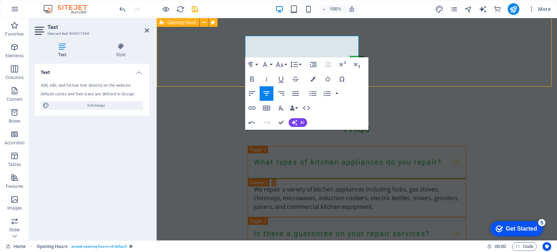
scroll to position [1898, 0]
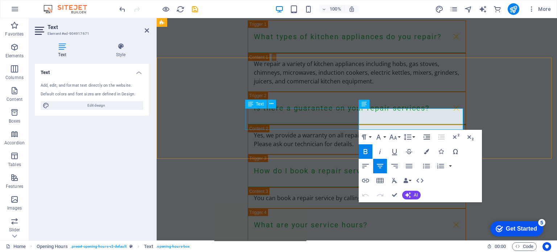
scroll to position [1816, 0]
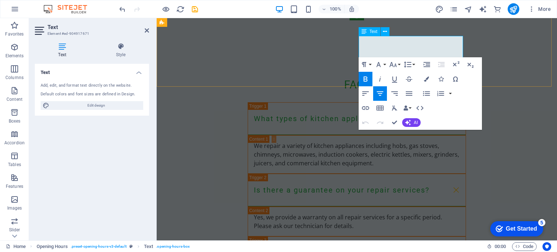
drag, startPoint x: 422, startPoint y: 53, endPoint x: 403, endPoint y: 51, distance: 19.3
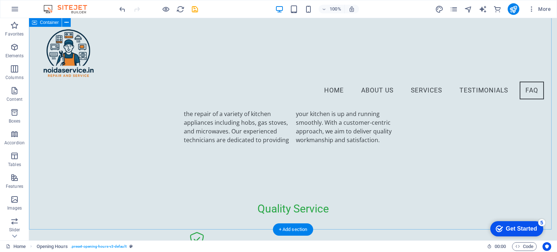
scroll to position [1027, 0]
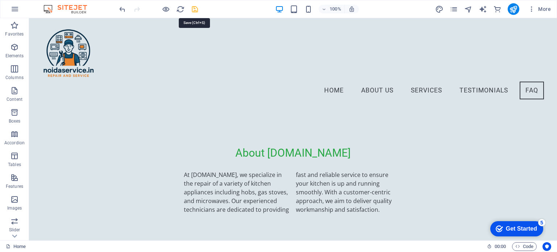
click at [0, 0] on icon "save" at bounding box center [0, 0] width 0 height 0
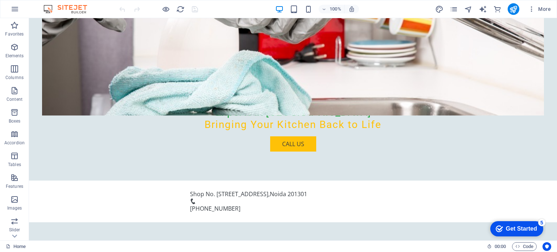
scroll to position [254, 0]
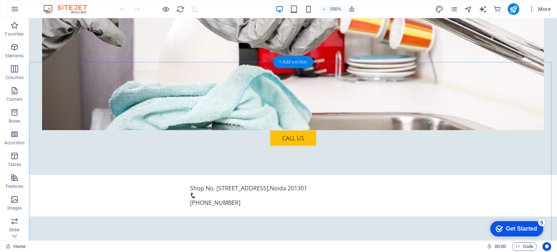
click at [287, 61] on div "+ Add section" at bounding box center [293, 62] width 40 height 12
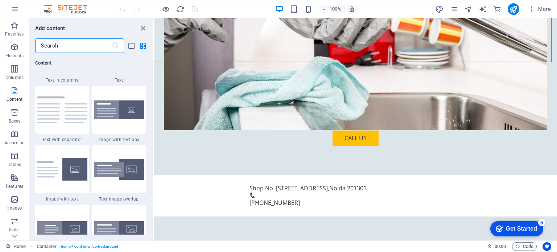
scroll to position [1415, 0]
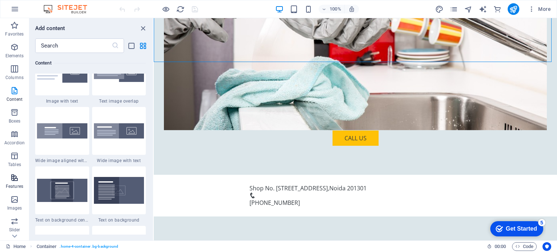
click at [19, 181] on span "Features" at bounding box center [14, 181] width 29 height 17
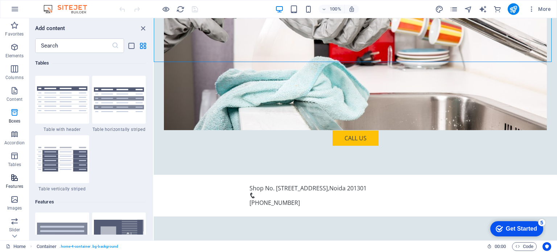
scroll to position [2829, 0]
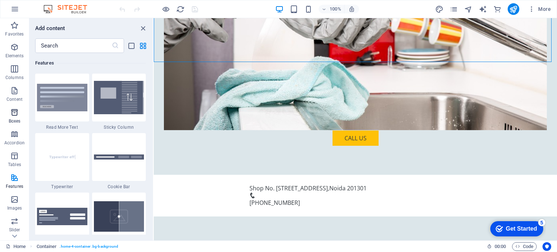
click at [11, 114] on icon "button" at bounding box center [14, 112] width 9 height 9
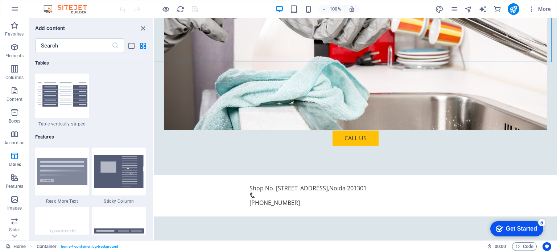
scroll to position [2764, 0]
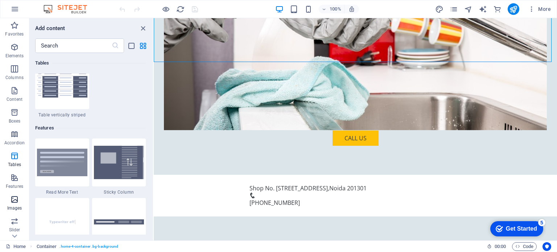
click at [13, 207] on p "Images" at bounding box center [14, 208] width 15 height 6
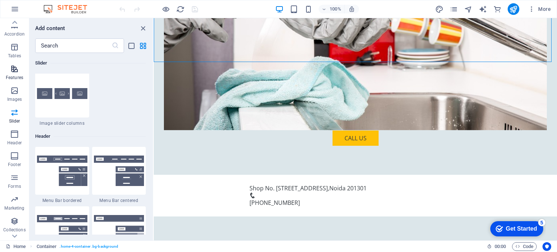
scroll to position [126, 0]
click at [19, 189] on p "Marketing" at bounding box center [14, 192] width 20 height 6
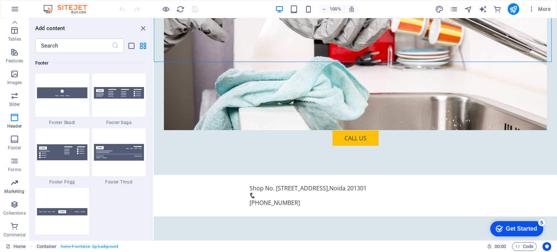
scroll to position [5912, 0]
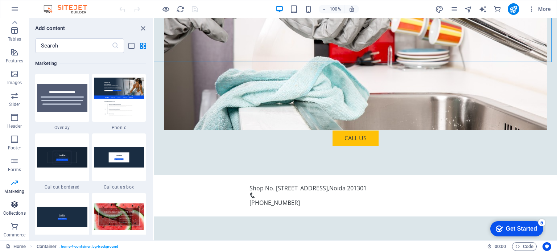
click at [12, 207] on icon "button" at bounding box center [14, 204] width 9 height 9
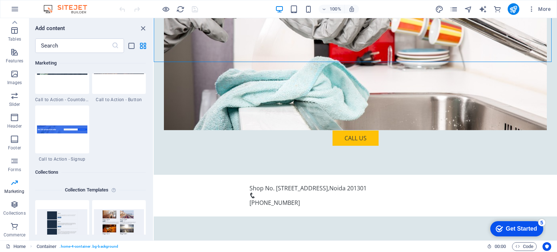
scroll to position [6571, 0]
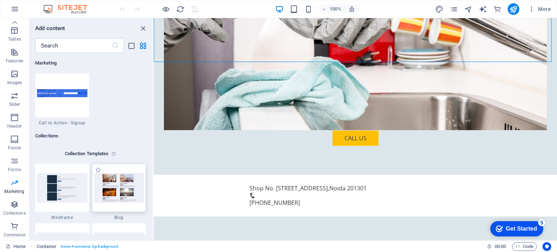
click at [122, 187] on img at bounding box center [119, 187] width 50 height 29
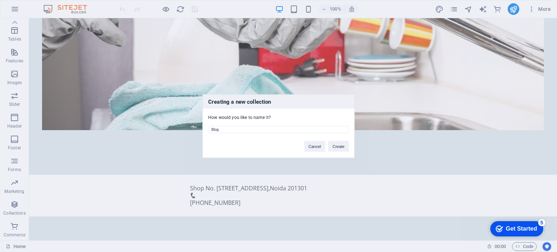
drag, startPoint x: 222, startPoint y: 130, endPoint x: 198, endPoint y: 130, distance: 24.0
click at [198, 130] on div "Creating a new collection How would you like to name it? Blog Cancel Create" at bounding box center [278, 126] width 557 height 252
type input "S"
type input "Our Services"
click at [331, 144] on button "Create" at bounding box center [338, 146] width 21 height 11
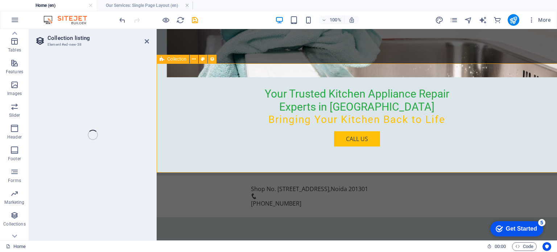
select select "68b9585ac11598be350a2022"
select select
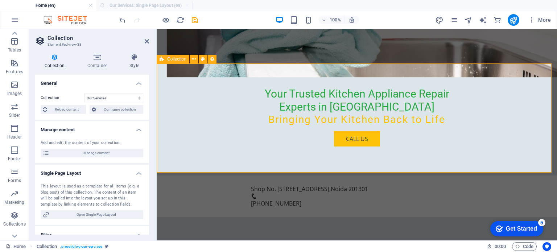
select select "columns.publishing_date_DESC"
select select "columns.status"
select select "columns.publishing_date"
select select "past"
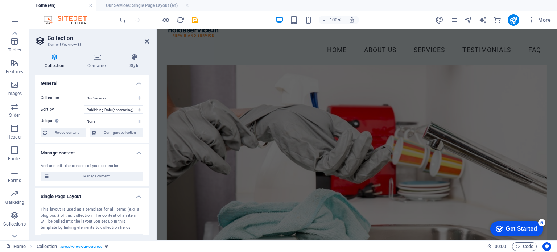
scroll to position [64, 0]
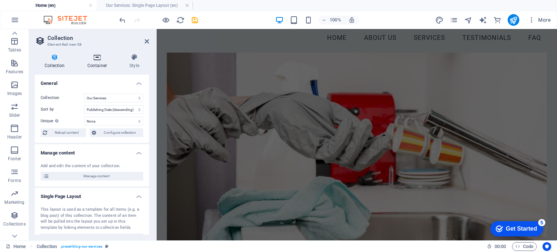
click at [96, 56] on icon at bounding box center [97, 57] width 39 height 7
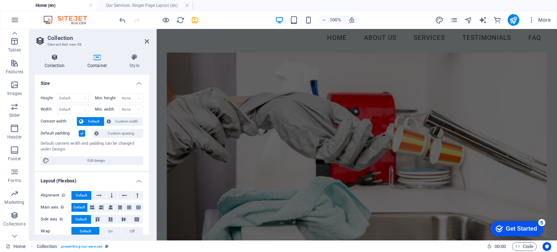
click at [54, 58] on icon at bounding box center [55, 57] width 40 height 7
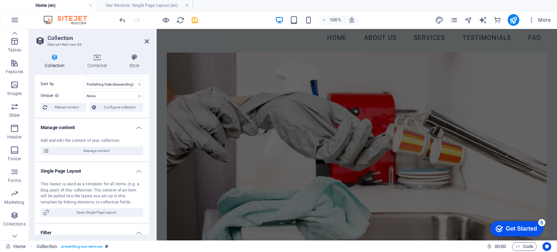
scroll to position [36, 0]
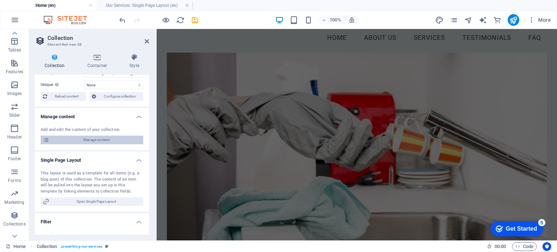
click at [103, 138] on span "Manage content" at bounding box center [97, 140] width 90 height 9
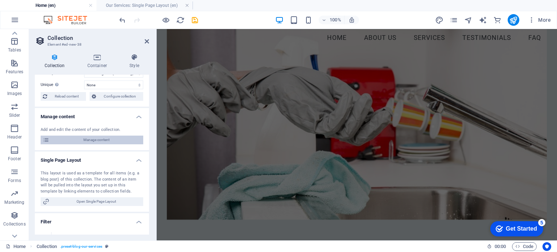
scroll to position [0, 0]
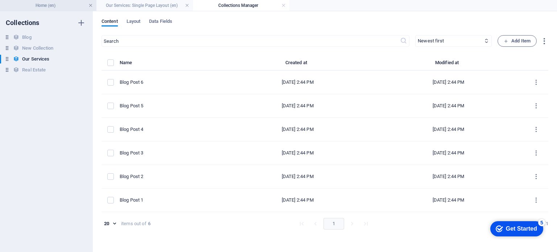
click at [89, 7] on link at bounding box center [91, 5] width 4 height 7
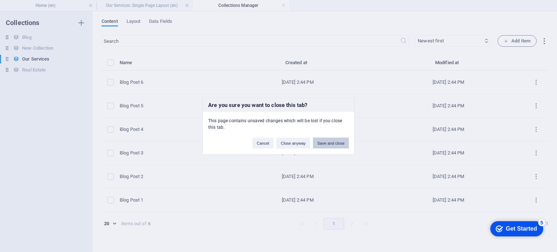
click at [331, 143] on button "Save and close" at bounding box center [331, 143] width 36 height 11
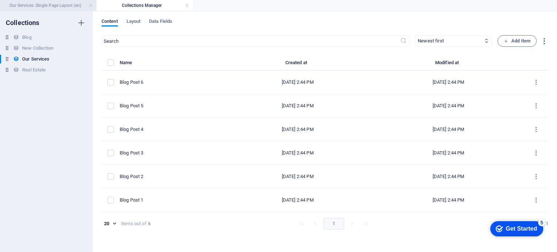
click at [62, 5] on h4 "Our Services: Single Page Layout (en)" at bounding box center [48, 5] width 97 height 8
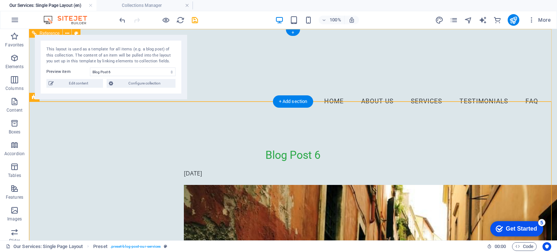
click at [251, 93] on nav "Home About Us Services Testimonials FAQ" at bounding box center [293, 102] width 502 height 18
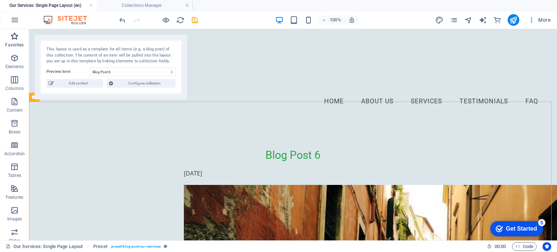
click at [10, 33] on icon "button" at bounding box center [14, 36] width 9 height 9
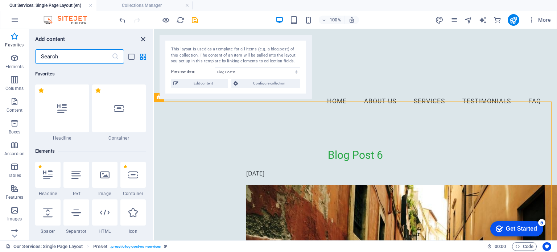
click at [146, 40] on icon "close panel" at bounding box center [143, 39] width 8 height 8
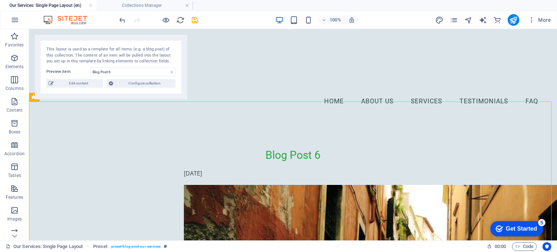
click at [183, 39] on div "This layout is used as a template for all items (e.g. a blog post) of this coll…" at bounding box center [111, 67] width 152 height 65
click at [81, 83] on span "Edit content" at bounding box center [78, 83] width 45 height 9
select select "Category 1"
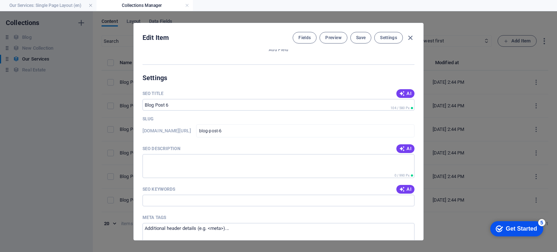
scroll to position [668, 0]
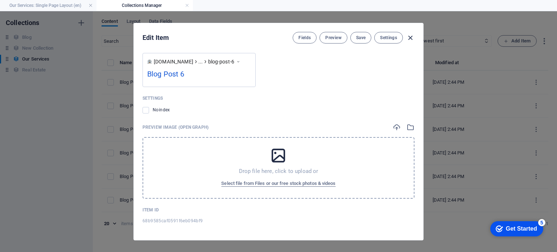
click at [410, 37] on icon "button" at bounding box center [410, 38] width 8 height 8
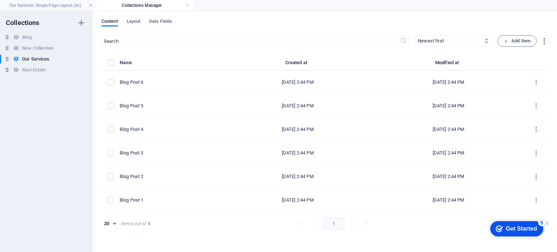
type input "[DATE]"
type input "blog-post-6"
click at [90, 4] on link at bounding box center [91, 5] width 4 height 7
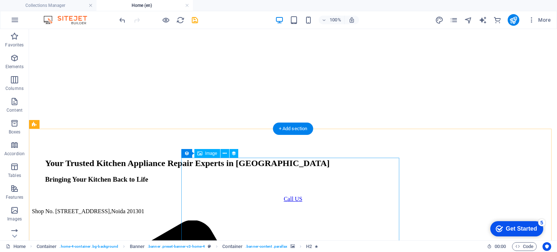
scroll to position [218, 0]
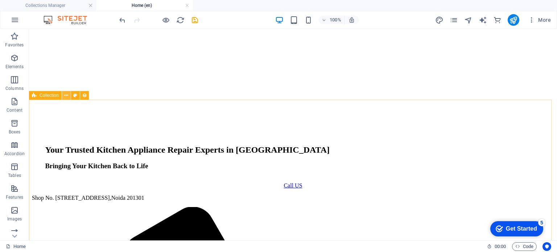
click at [67, 95] on icon at bounding box center [66, 96] width 4 height 8
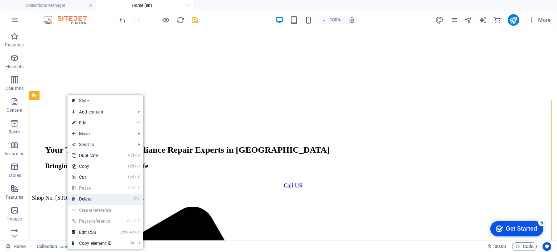
click at [84, 199] on link "⌦ Delete" at bounding box center [92, 199] width 49 height 11
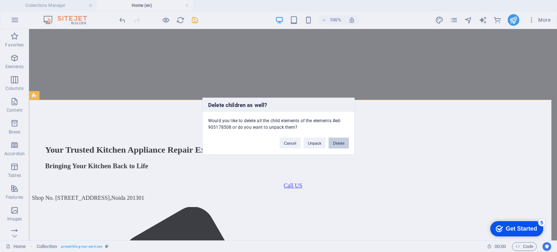
click at [337, 142] on button "Delete" at bounding box center [339, 143] width 20 height 11
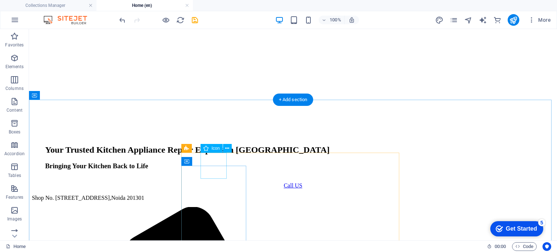
select select "xMidYMid"
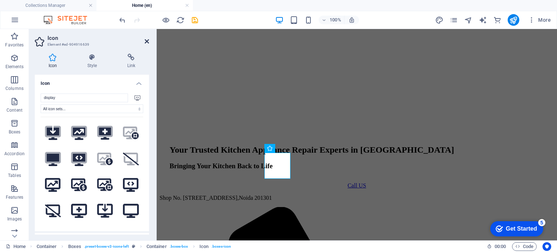
click at [147, 41] on icon at bounding box center [147, 41] width 4 height 6
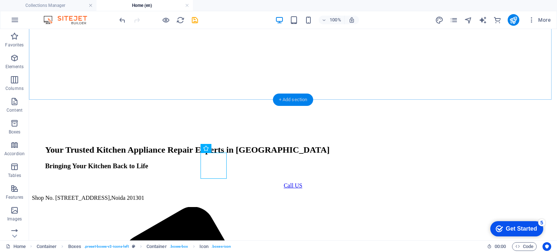
click at [288, 95] on div "+ Add section" at bounding box center [293, 100] width 40 height 12
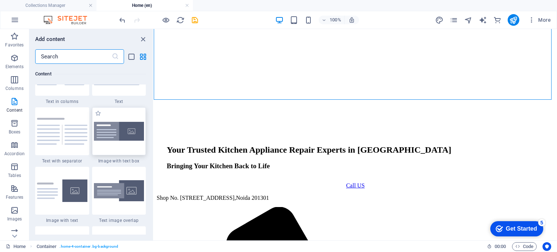
scroll to position [1343, 0]
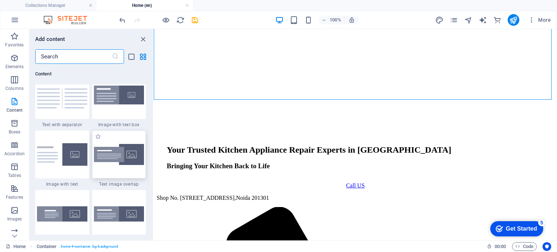
click at [120, 158] on div at bounding box center [119, 155] width 54 height 48
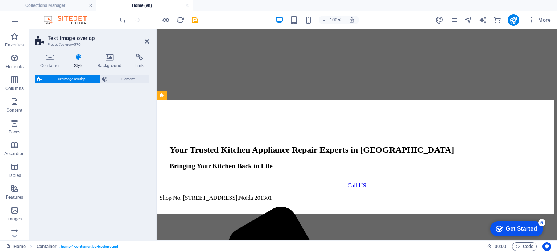
select select "rem"
select select "px"
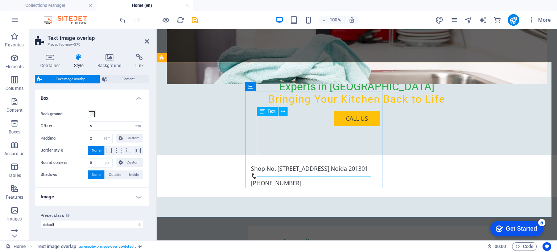
scroll to position [263, 0]
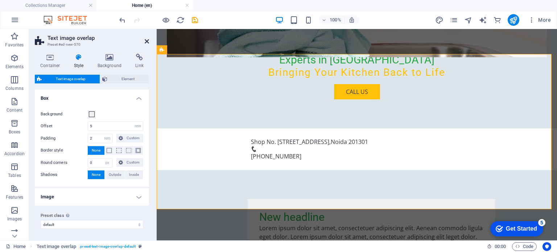
click at [148, 41] on icon at bounding box center [147, 41] width 4 height 6
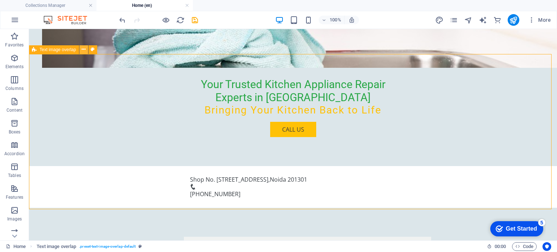
click at [86, 48] on button at bounding box center [83, 49] width 9 height 9
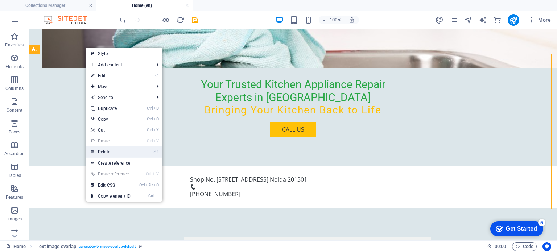
click at [109, 152] on link "⌦ Delete" at bounding box center [110, 152] width 49 height 11
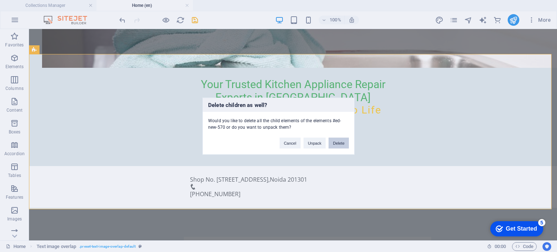
click at [335, 144] on button "Delete" at bounding box center [339, 143] width 20 height 11
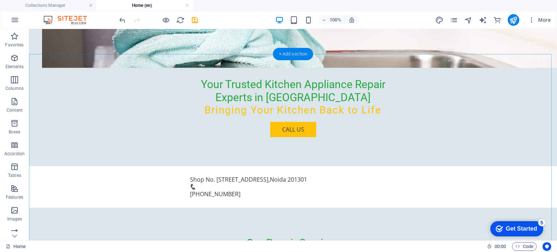
click at [295, 52] on div "+ Add section" at bounding box center [293, 54] width 40 height 12
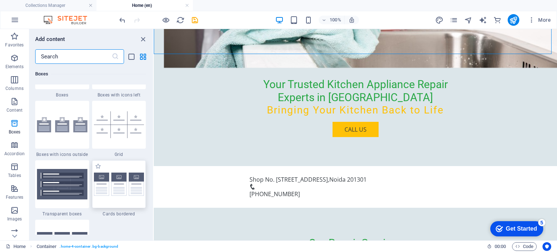
scroll to position [2141, 0]
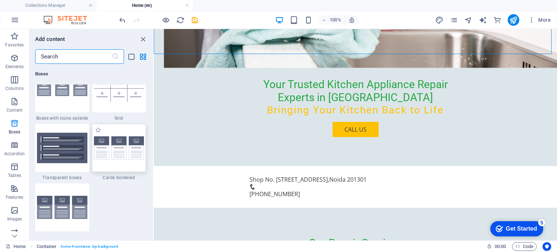
click at [124, 146] on img at bounding box center [119, 148] width 50 height 24
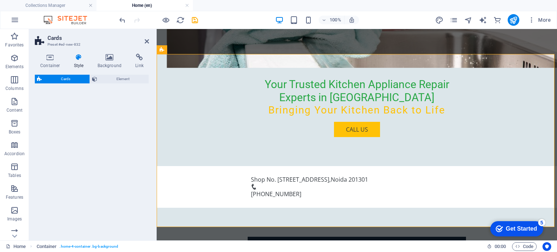
select select "rem"
select select "preset-image-boxes-v3-border"
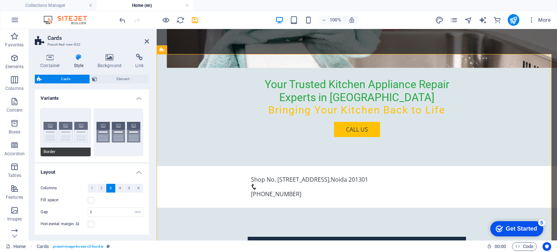
click at [55, 128] on button "Border" at bounding box center [66, 133] width 50 height 48
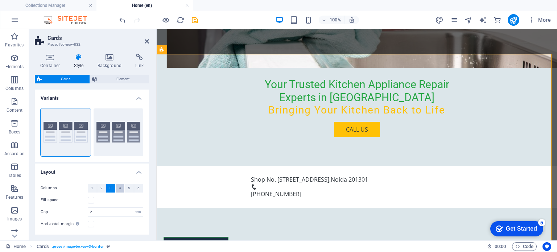
click at [121, 188] on button "4" at bounding box center [120, 188] width 9 height 9
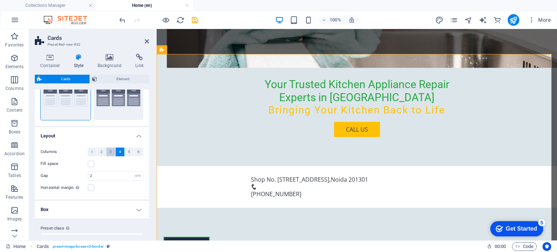
click at [111, 151] on span "3" at bounding box center [111, 152] width 2 height 9
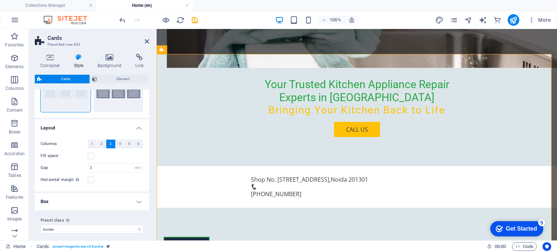
scroll to position [48, 0]
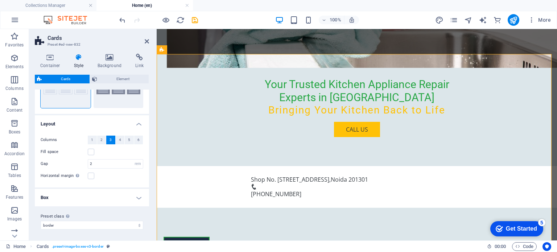
click at [137, 200] on h4 "Box" at bounding box center [92, 197] width 114 height 17
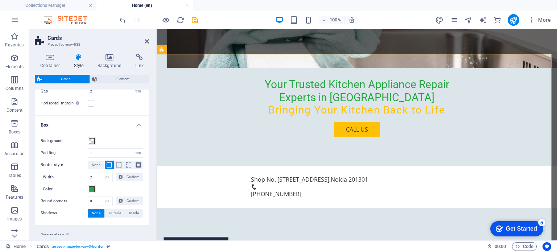
scroll to position [139, 0]
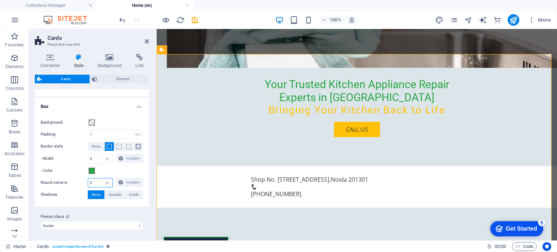
drag, startPoint x: 93, startPoint y: 183, endPoint x: 86, endPoint y: 183, distance: 6.5
click at [86, 183] on div "Round corners 0 px rem % vh vw Custom Custom" at bounding box center [92, 182] width 103 height 9
click at [125, 170] on div "- Color" at bounding box center [92, 171] width 103 height 9
click at [125, 183] on span "Custom" at bounding box center [133, 182] width 16 height 9
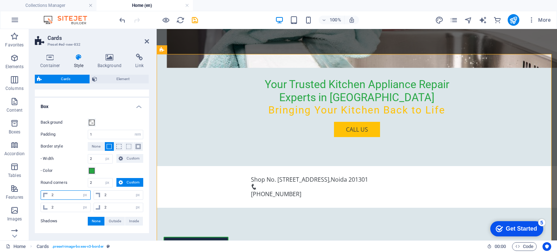
click at [54, 193] on input "2" at bounding box center [70, 195] width 41 height 9
drag, startPoint x: 92, startPoint y: 182, endPoint x: 87, endPoint y: 182, distance: 4.4
click at [88, 182] on div "2 px rem % vh vw Custom" at bounding box center [100, 182] width 25 height 9
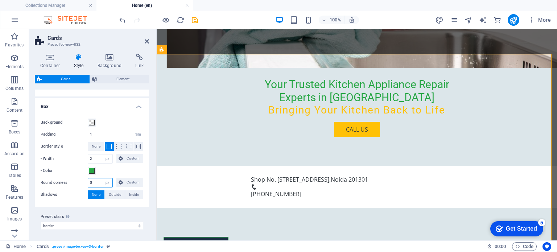
type input "5"
click at [110, 171] on div "- Color" at bounding box center [92, 171] width 103 height 9
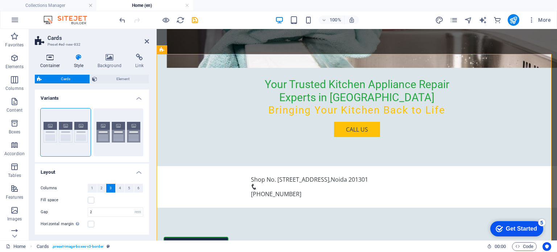
click at [52, 58] on icon at bounding box center [50, 57] width 31 height 7
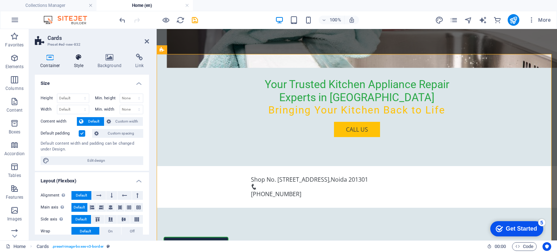
click at [81, 61] on icon at bounding box center [79, 57] width 21 height 7
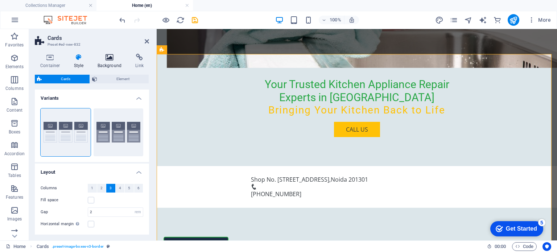
click at [108, 59] on icon at bounding box center [109, 57] width 35 height 7
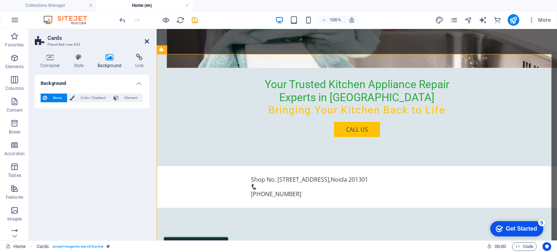
click at [145, 40] on icon at bounding box center [147, 41] width 4 height 6
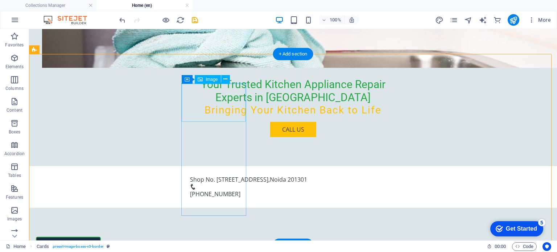
click at [100, 238] on figure at bounding box center [69, 257] width 64 height 38
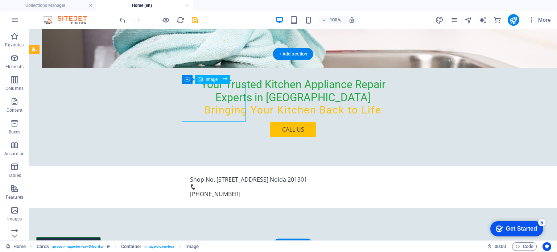
click at [100, 238] on figure at bounding box center [69, 257] width 64 height 38
select select "%"
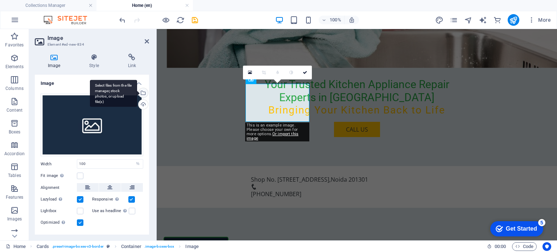
click at [144, 93] on div "Select files from the file manager, stock photos, or upload file(s)" at bounding box center [142, 93] width 11 height 11
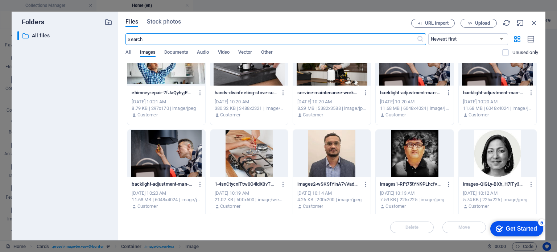
scroll to position [36, 0]
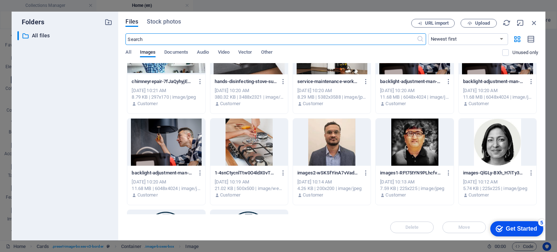
click at [257, 145] on div at bounding box center [250, 142] width 78 height 47
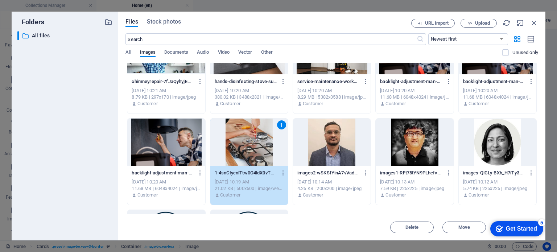
click at [267, 142] on div "1" at bounding box center [250, 142] width 78 height 47
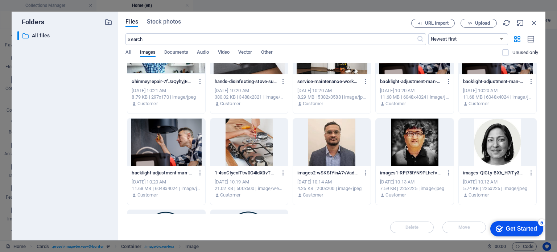
click at [267, 142] on div at bounding box center [250, 142] width 78 height 47
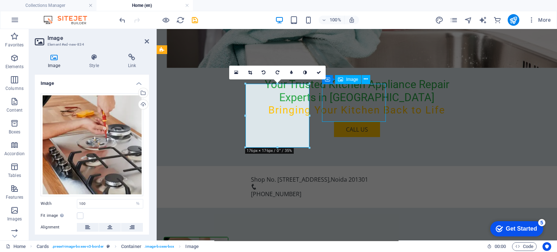
select select "%"
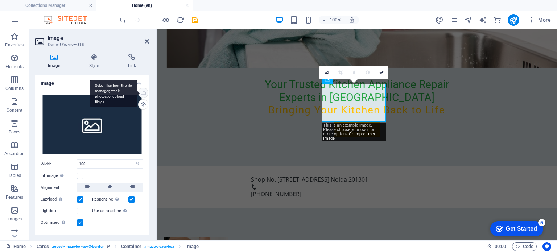
click at [142, 93] on div "Select files from the file manager, stock photos, or upload file(s)" at bounding box center [142, 93] width 11 height 11
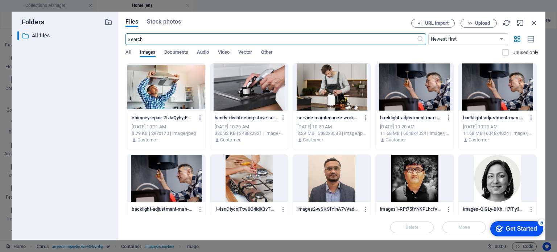
click at [499, 90] on div at bounding box center [498, 87] width 78 height 47
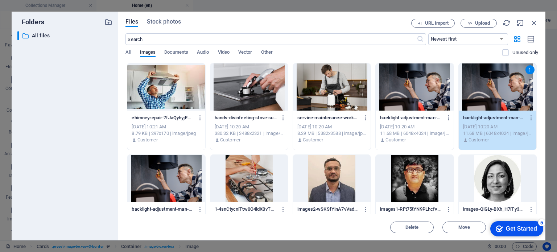
click at [499, 90] on div "1" at bounding box center [498, 87] width 78 height 47
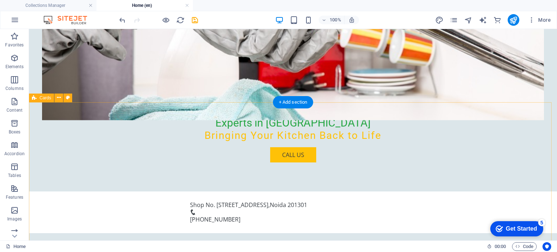
scroll to position [237, 0]
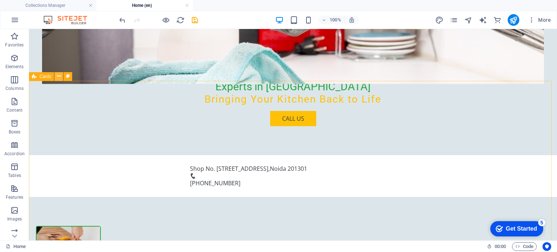
click at [60, 77] on icon at bounding box center [59, 77] width 4 height 8
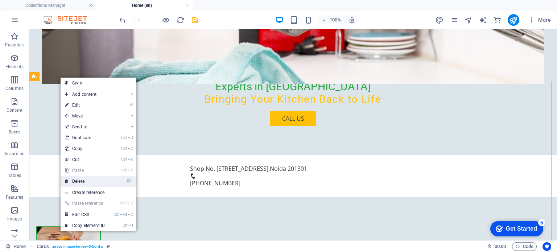
click at [89, 180] on link "⌦ Delete" at bounding box center [85, 181] width 49 height 11
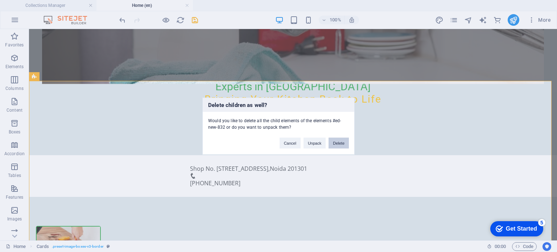
click at [344, 143] on button "Delete" at bounding box center [339, 143] width 20 height 11
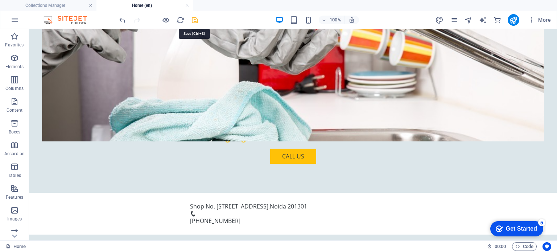
click at [196, 21] on icon "save" at bounding box center [195, 20] width 8 height 8
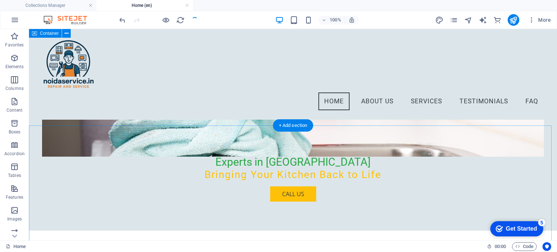
scroll to position [0, 0]
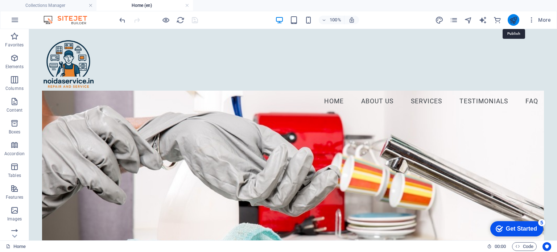
click at [514, 21] on icon "publish" at bounding box center [514, 20] width 8 height 8
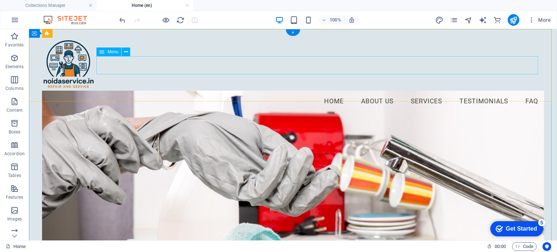
click at [238, 93] on nav "Home About Us Services Testimonials FAQ" at bounding box center [293, 102] width 502 height 18
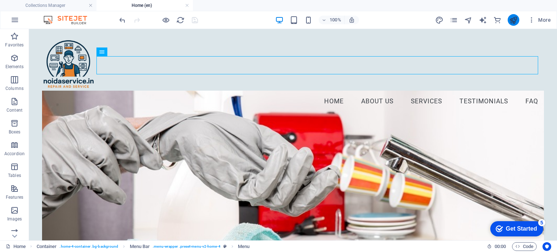
click at [514, 19] on icon "publish" at bounding box center [514, 20] width 8 height 8
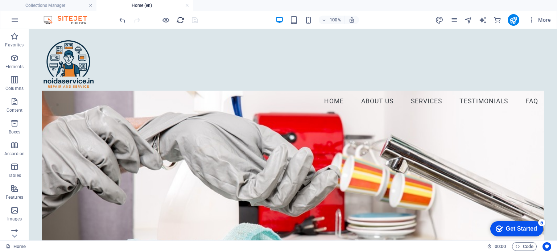
click at [181, 20] on icon "reload" at bounding box center [180, 20] width 8 height 8
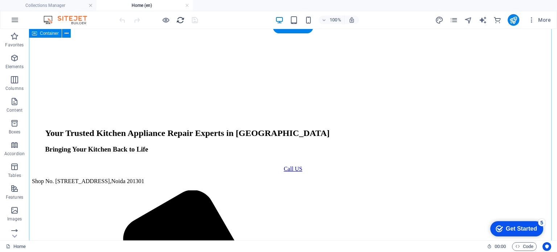
scroll to position [118, 0]
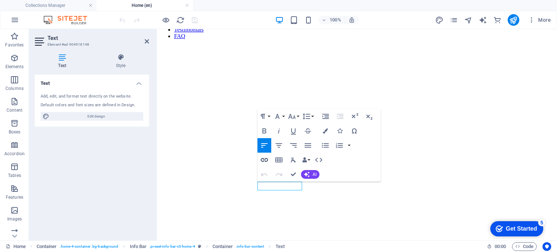
click at [264, 158] on icon "button" at bounding box center [264, 160] width 9 height 9
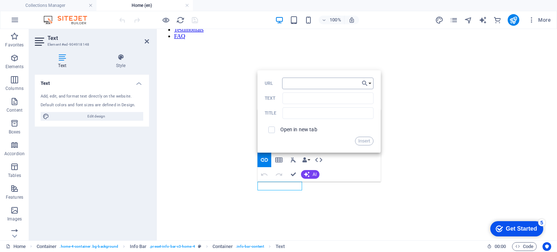
click at [295, 82] on input "URL" at bounding box center [327, 84] width 91 height 12
type input "tel:[PHONE_NUMBER]"
click at [302, 100] on input "Text" at bounding box center [328, 99] width 91 height 12
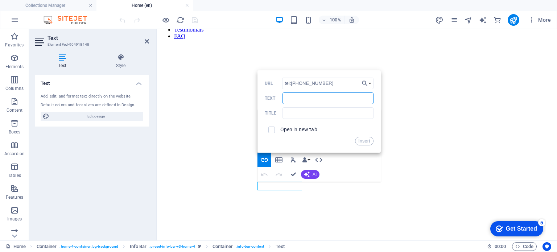
paste input "7830784345"
type input "7830784345"
click at [367, 142] on button "Insert" at bounding box center [364, 141] width 19 height 9
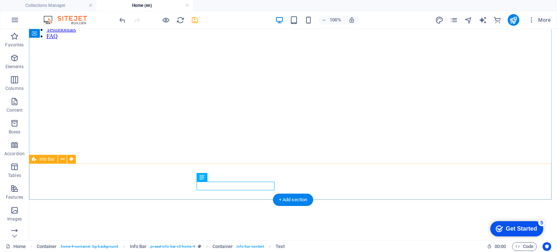
drag, startPoint x: 231, startPoint y: 185, endPoint x: 279, endPoint y: 187, distance: 47.9
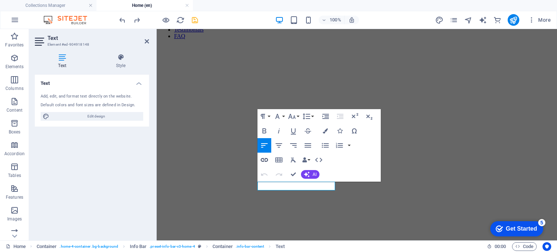
click at [265, 161] on icon "button" at bounding box center [264, 160] width 9 height 9
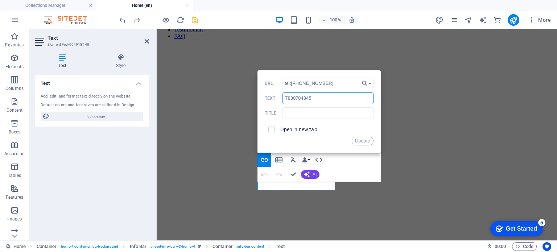
drag, startPoint x: 315, startPoint y: 97, endPoint x: 264, endPoint y: 96, distance: 51.2
click at [264, 96] on div "Back Choose Link Home (en) Legal Notice (en) Privacy (en) Home (hi) Subpage (hi…" at bounding box center [319, 111] width 123 height 82
click at [363, 140] on button "Update" at bounding box center [363, 141] width 22 height 9
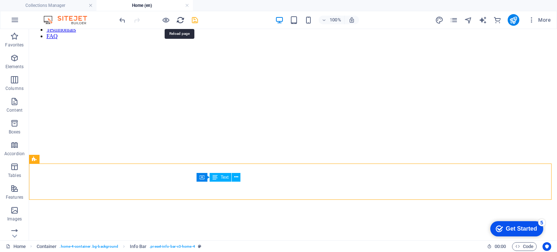
click at [181, 21] on icon "reload" at bounding box center [180, 20] width 8 height 8
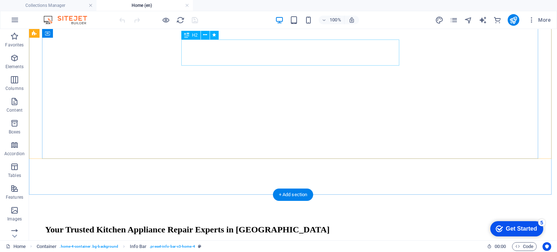
scroll to position [145, 0]
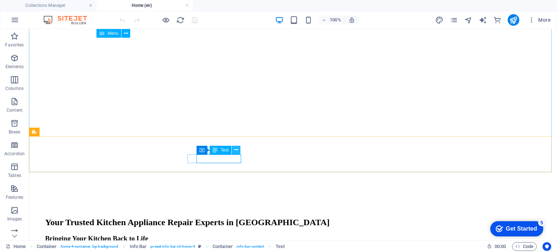
click at [235, 150] on icon at bounding box center [236, 150] width 4 height 8
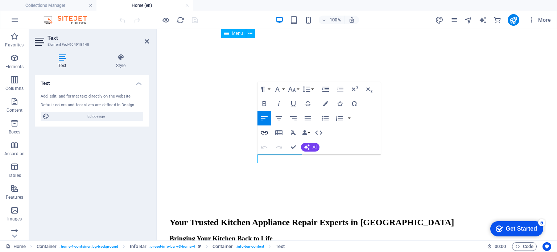
click at [262, 132] on icon "button" at bounding box center [264, 132] width 9 height 9
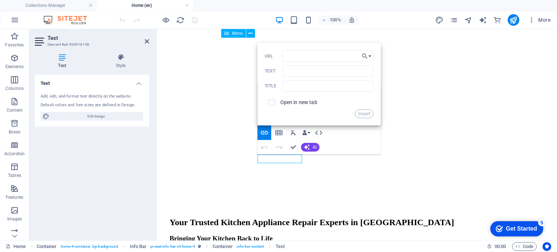
click at [302, 49] on div "Back Choose Link Home (en) Legal Notice (en) Privacy (en) Home (hi) Subpage (hi…" at bounding box center [319, 84] width 123 height 82
click at [302, 54] on input "URL" at bounding box center [327, 56] width 91 height 12
type input "tel:[PHONE_NUMBER]"
click at [364, 114] on button "Insert" at bounding box center [364, 114] width 19 height 9
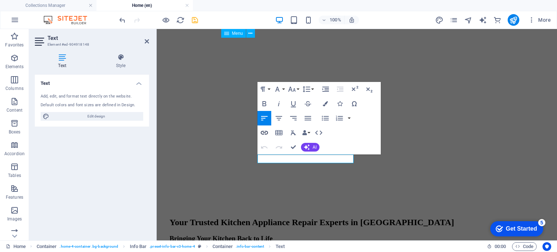
click at [267, 131] on icon "button" at bounding box center [264, 132] width 9 height 9
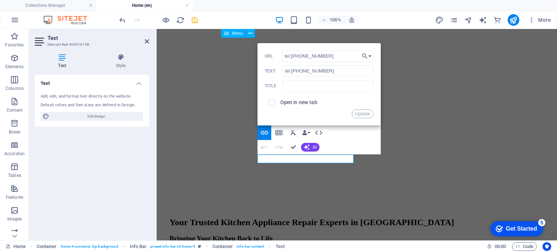
drag, startPoint x: 486, startPoint y: 84, endPoint x: 241, endPoint y: 53, distance: 247.3
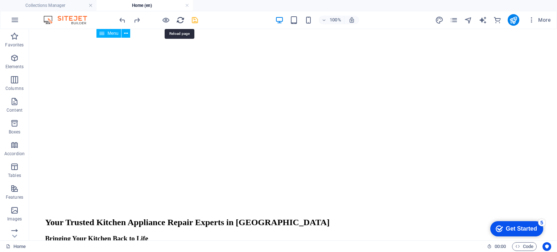
click at [178, 17] on icon "reload" at bounding box center [180, 20] width 8 height 8
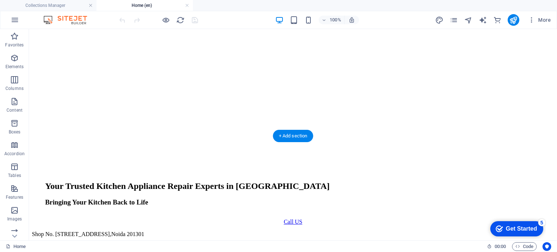
scroll to position [0, 0]
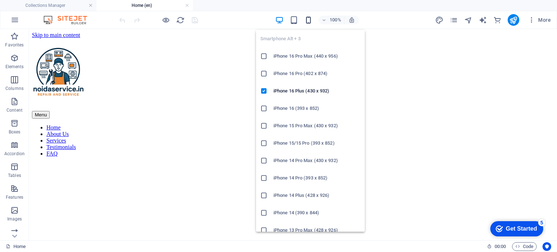
click at [309, 21] on icon "button" at bounding box center [309, 20] width 8 height 8
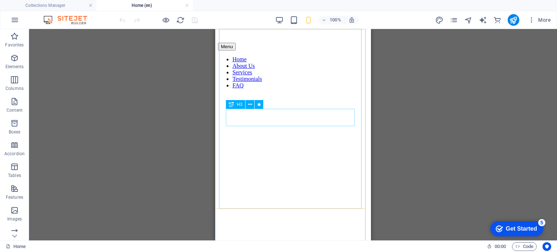
scroll to position [73, 0]
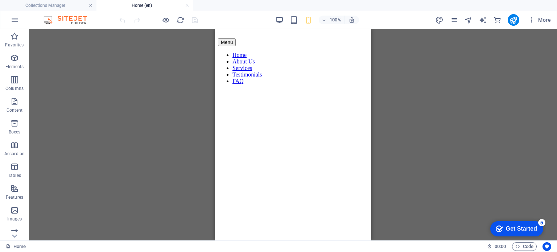
click at [312, 90] on figure at bounding box center [293, 90] width 143 height 0
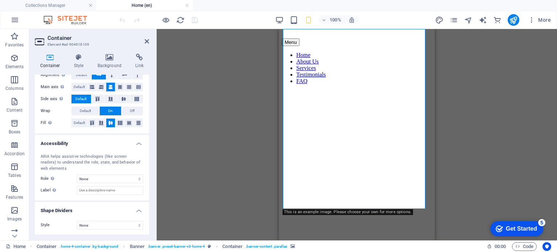
scroll to position [120, 0]
click at [78, 58] on icon at bounding box center [79, 57] width 21 height 7
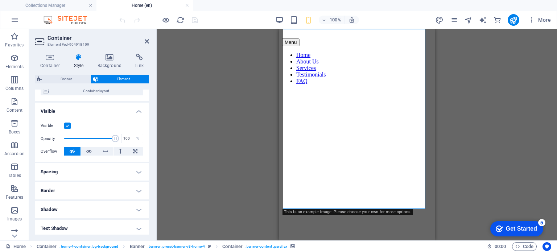
scroll to position [73, 0]
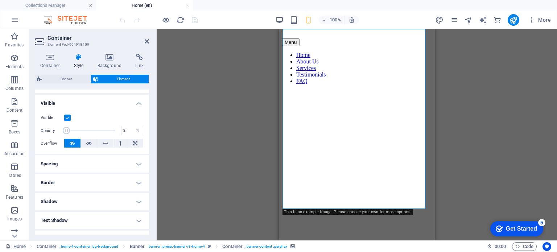
drag, startPoint x: 113, startPoint y: 130, endPoint x: 65, endPoint y: 129, distance: 48.6
click at [65, 129] on span at bounding box center [66, 130] width 7 height 7
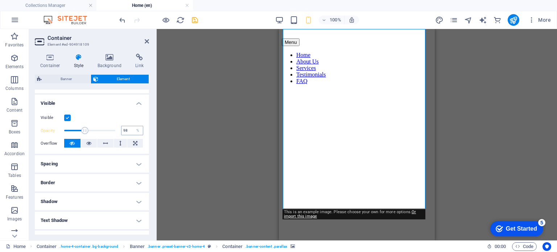
type input "100"
drag, startPoint x: 65, startPoint y: 129, endPoint x: 125, endPoint y: 129, distance: 60.2
click at [125, 129] on div "Opacity 100 %" at bounding box center [92, 130] width 103 height 11
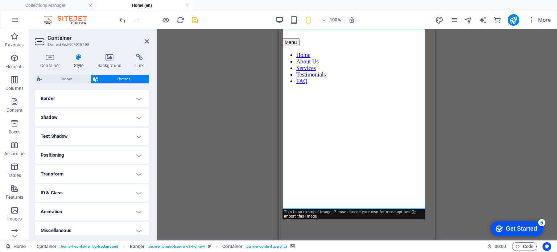
scroll to position [161, 0]
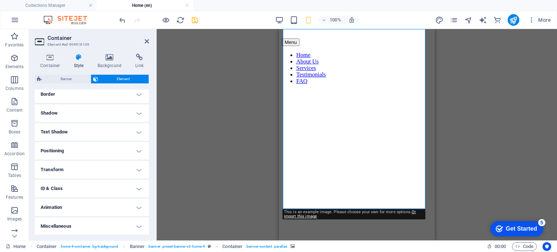
click at [96, 204] on h4 "Animation" at bounding box center [92, 207] width 114 height 17
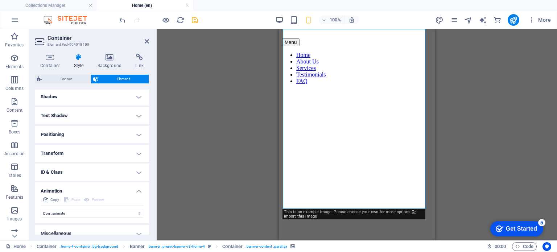
scroll to position [184, 0]
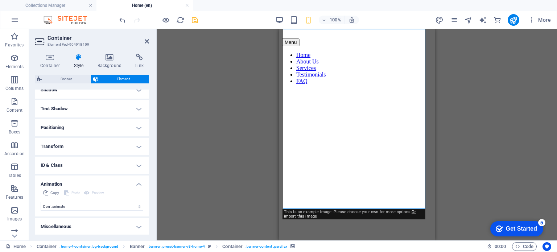
click at [104, 224] on h4 "Miscellaneous" at bounding box center [92, 226] width 114 height 17
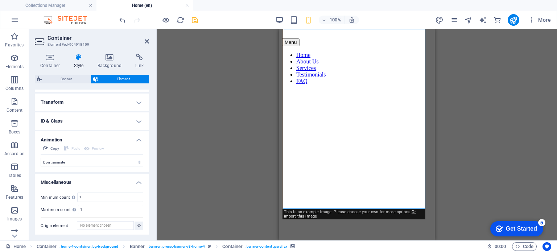
scroll to position [229, 0]
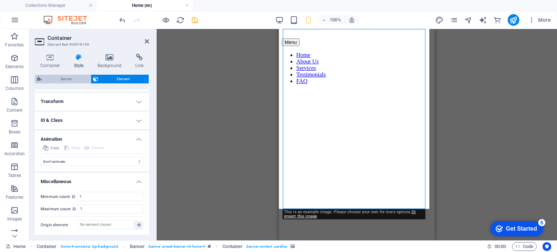
click at [75, 81] on span "Banner" at bounding box center [66, 79] width 45 height 9
select select "preset-banner-v3-home-4"
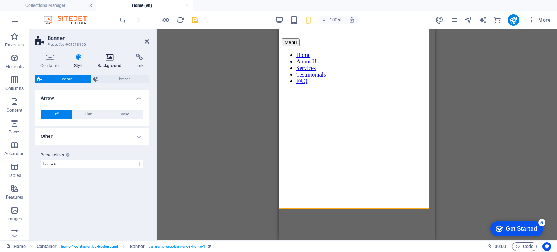
click at [114, 59] on icon at bounding box center [109, 57] width 35 height 7
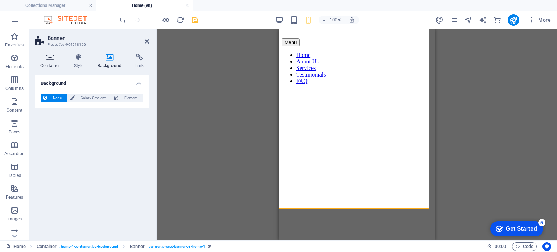
click at [52, 59] on icon at bounding box center [50, 57] width 31 height 7
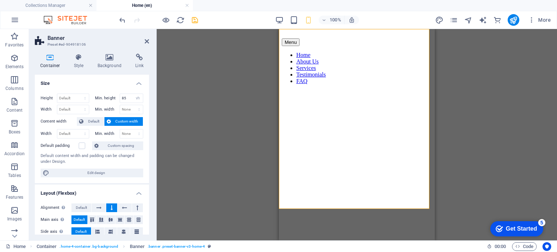
click at [483, 161] on div "Container Menu Bar Container Menu H2 Banner Banner Container H3 Button Drag her…" at bounding box center [357, 135] width 401 height 212
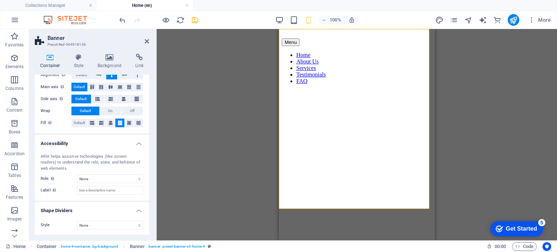
scroll to position [0, 0]
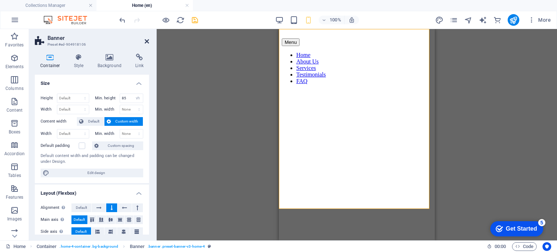
click at [146, 40] on icon at bounding box center [147, 41] width 4 height 6
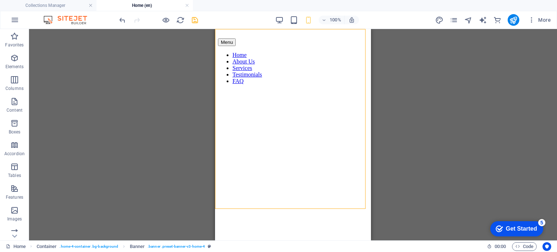
click at [135, 106] on div "Container Menu Bar Container Menu H2 Banner Banner Container H3 Button Drag her…" at bounding box center [293, 135] width 528 height 212
click at [422, 111] on div "Container Menu Bar Container Menu H2 Banner Banner Container H3 Button Drag her…" at bounding box center [293, 135] width 528 height 212
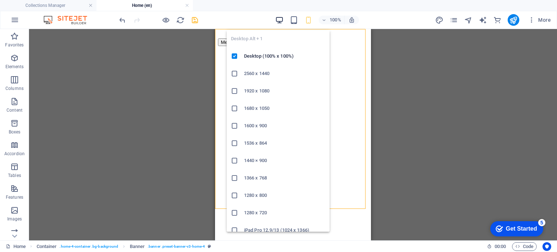
click at [281, 20] on icon "button" at bounding box center [279, 20] width 8 height 8
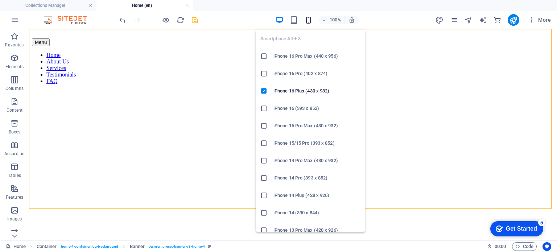
click at [312, 17] on icon "button" at bounding box center [309, 20] width 8 height 8
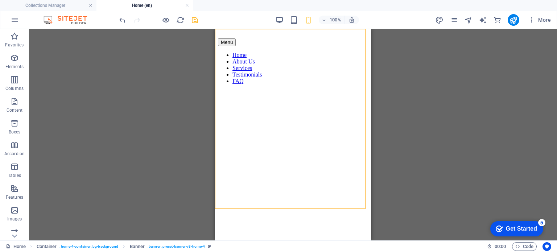
click at [432, 130] on div "Container Menu Bar Container Menu H2 Banner Container H3 Button Drag here to re…" at bounding box center [293, 135] width 528 height 212
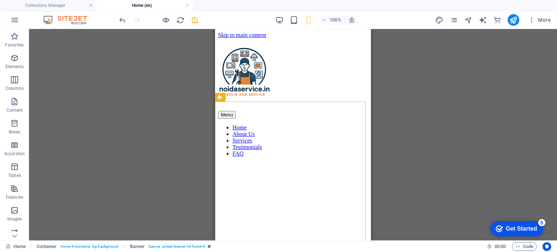
click at [501, 154] on div "Container Menu Bar Container Menu H2 Banner Container H3 Button Drag here to re…" at bounding box center [293, 135] width 528 height 212
click at [474, 156] on div "Container Menu Bar Container Menu H2 Banner Container H3 Button Drag here to re…" at bounding box center [293, 135] width 528 height 212
click at [231, 98] on span "Banner" at bounding box center [233, 97] width 14 height 4
select select "vh"
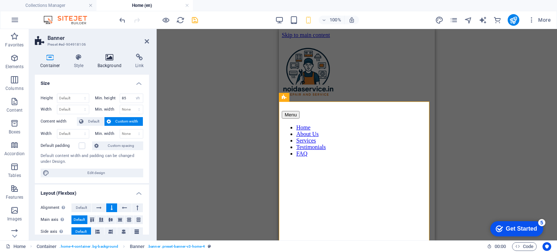
click at [107, 55] on icon at bounding box center [109, 57] width 35 height 7
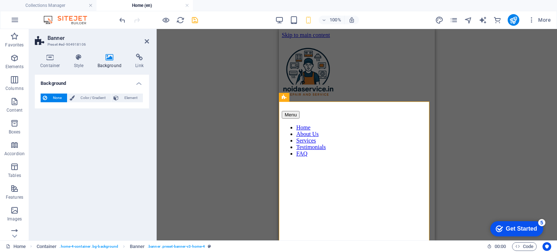
click at [366, 134] on figure at bounding box center [357, 134] width 143 height 0
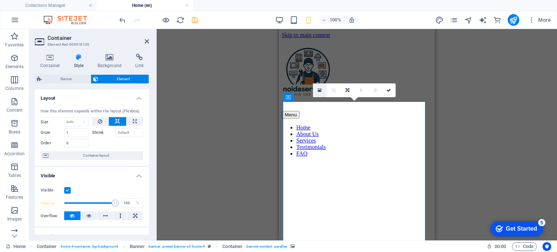
click at [321, 91] on icon at bounding box center [320, 90] width 4 height 5
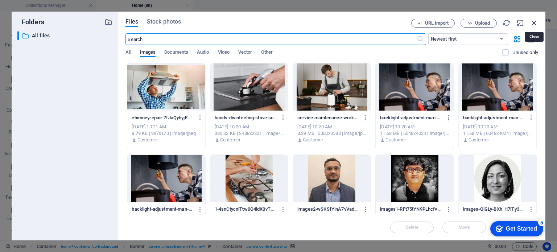
click at [533, 24] on icon "button" at bounding box center [535, 23] width 8 height 8
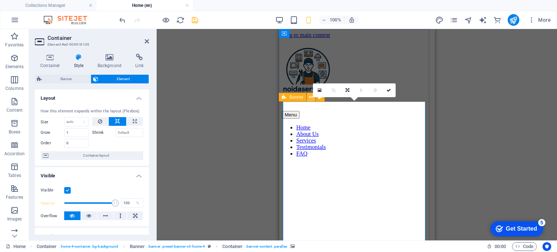
click at [311, 97] on icon at bounding box center [311, 98] width 4 height 8
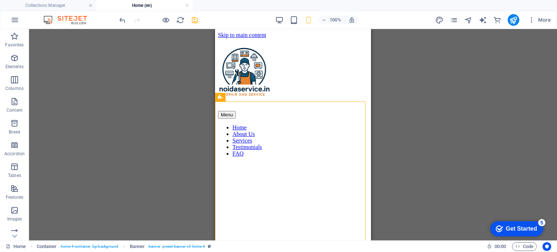
click at [444, 224] on div "Container Menu Bar Container Menu H2 Banner Container H3 Button Drag here to re…" at bounding box center [293, 135] width 528 height 212
click at [442, 152] on div "Container Menu Bar Container Menu H2 Banner Container H3 Button Drag here to re…" at bounding box center [293, 135] width 528 height 212
click at [195, 22] on icon "save" at bounding box center [195, 20] width 8 height 8
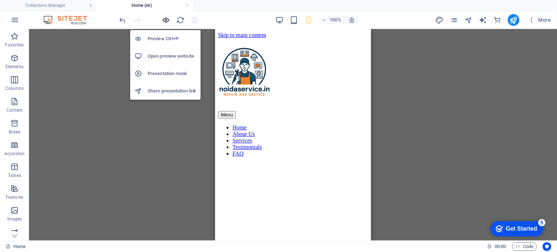
click at [165, 20] on icon "button" at bounding box center [166, 20] width 8 height 8
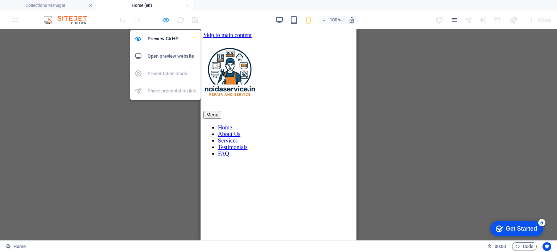
click at [166, 21] on icon "button" at bounding box center [166, 20] width 8 height 8
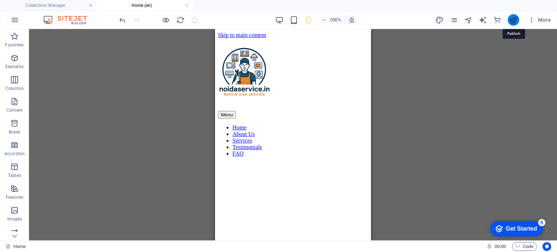
click at [515, 20] on icon "publish" at bounding box center [514, 20] width 8 height 8
